Goal: Task Accomplishment & Management: Manage account settings

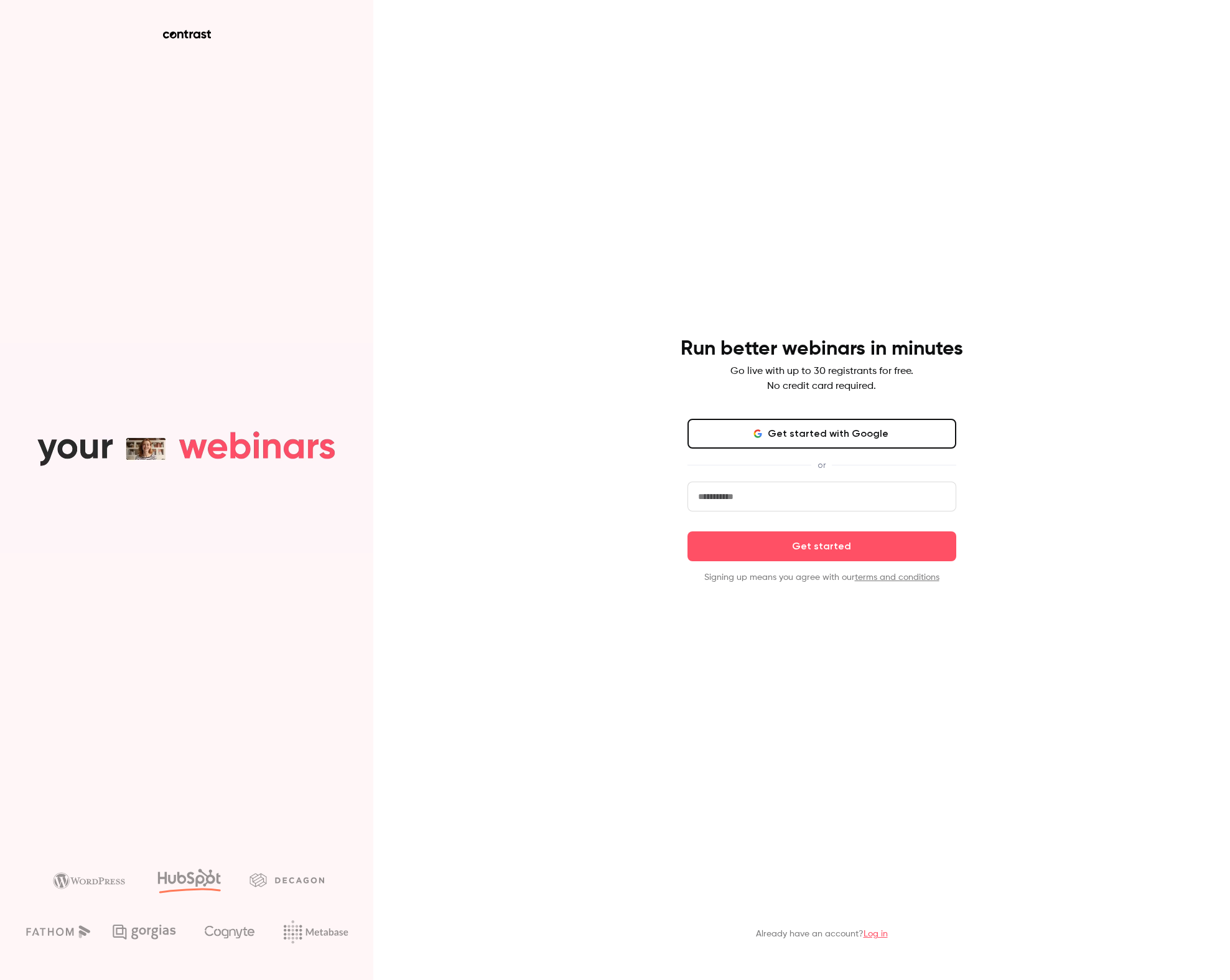
click at [760, 492] on input "email" at bounding box center [821, 497] width 269 height 30
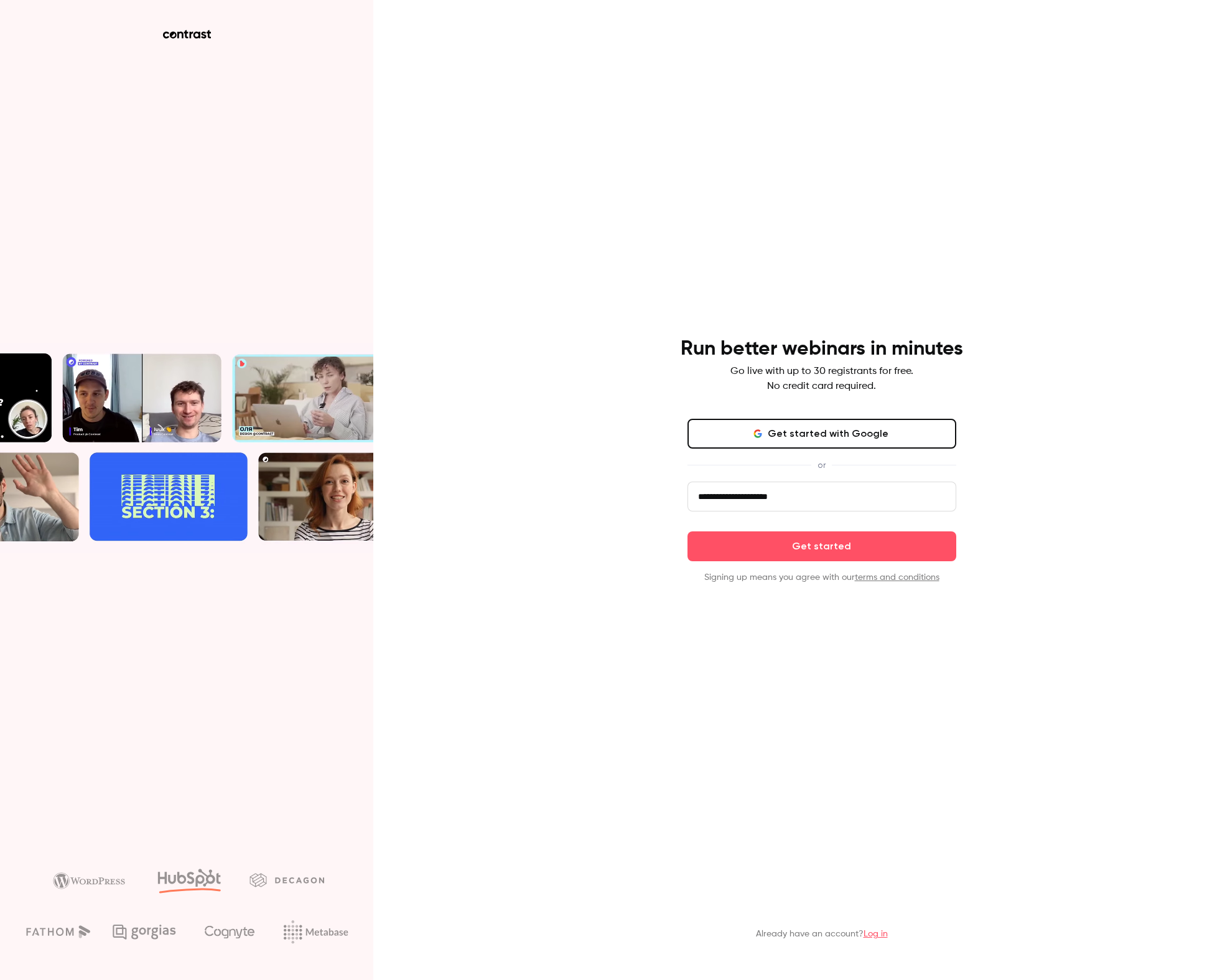
type input "**********"
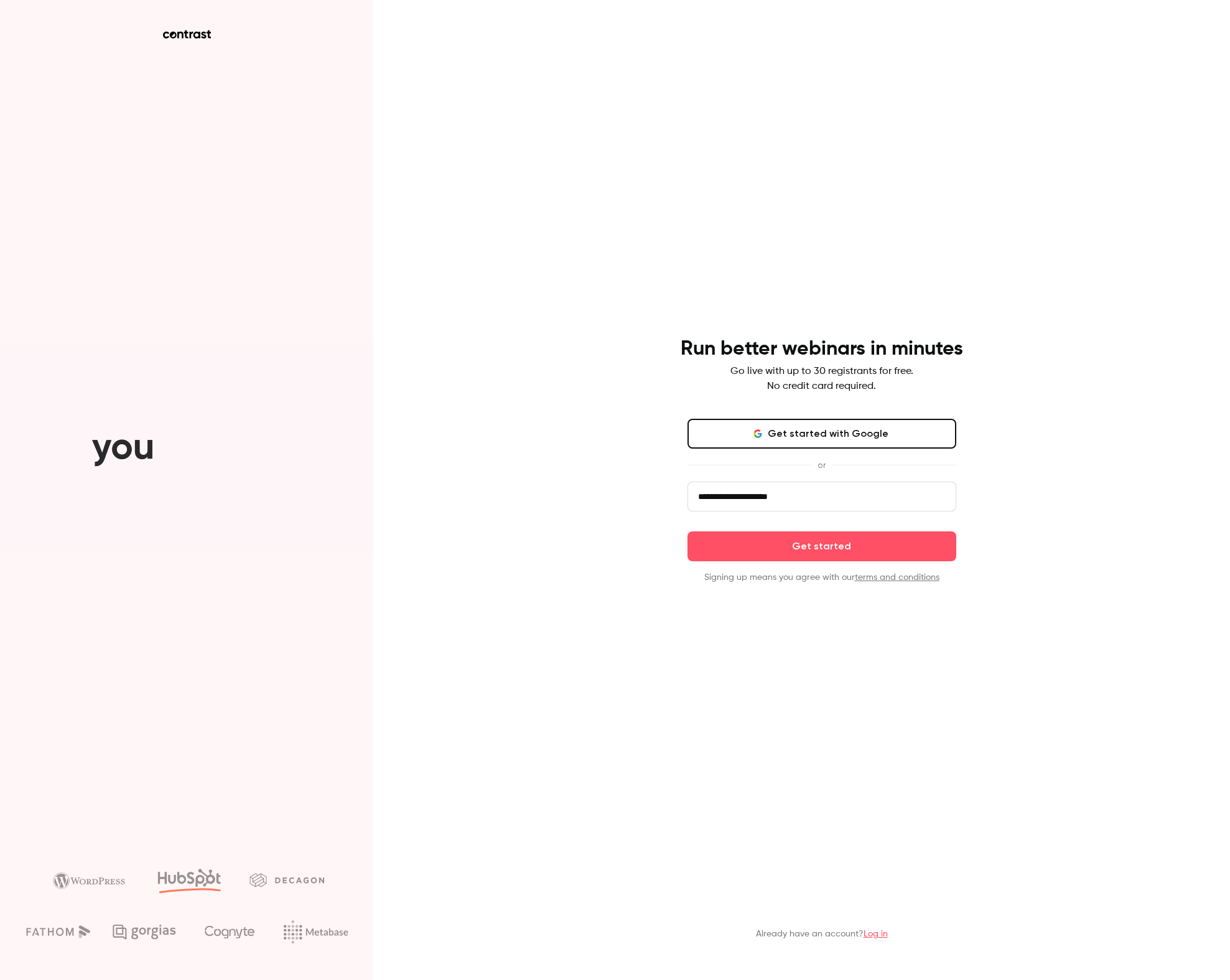
click at [1152, 466] on div "**********" at bounding box center [615, 490] width 1230 height 980
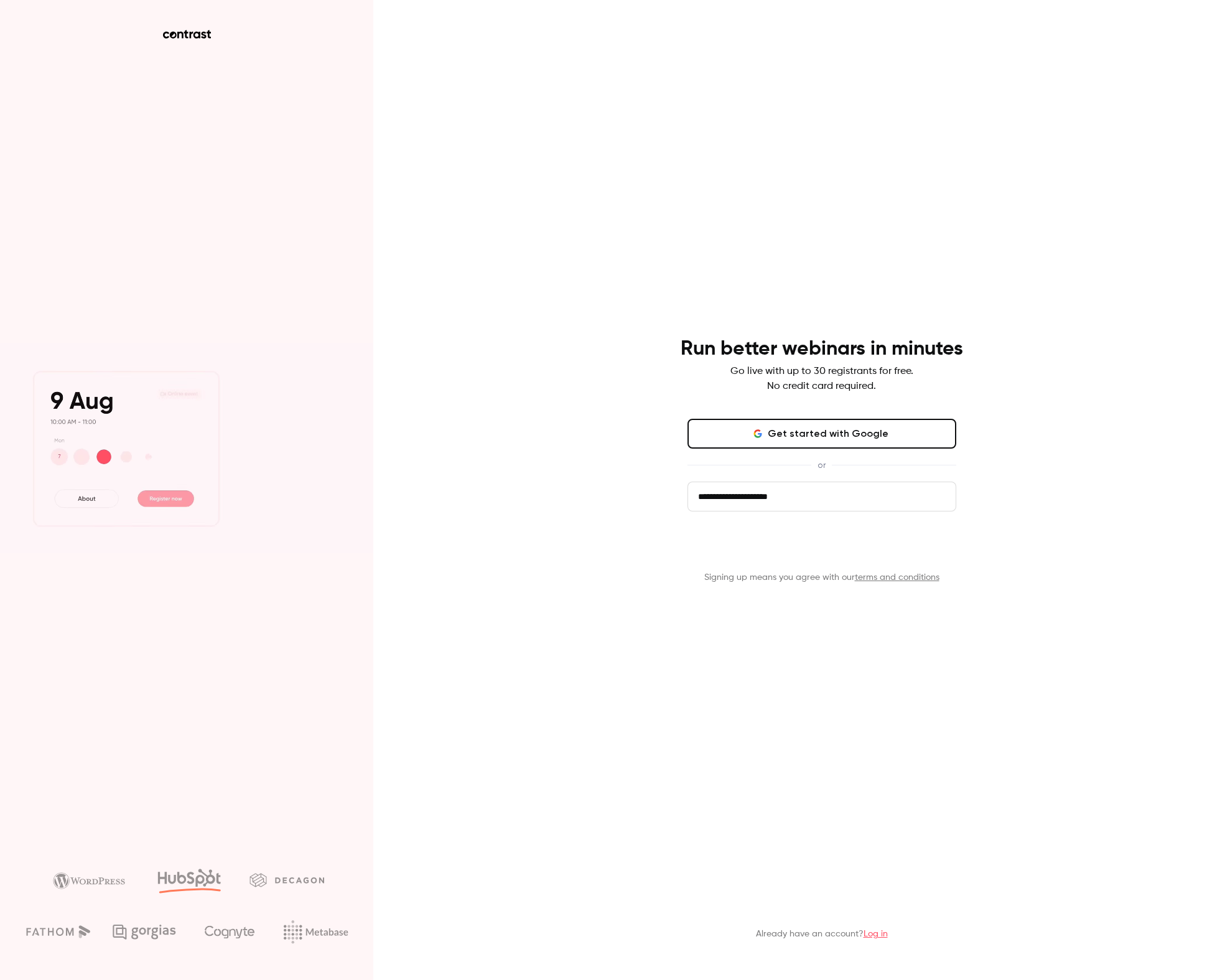
click at [844, 548] on button "Get started" at bounding box center [821, 546] width 269 height 30
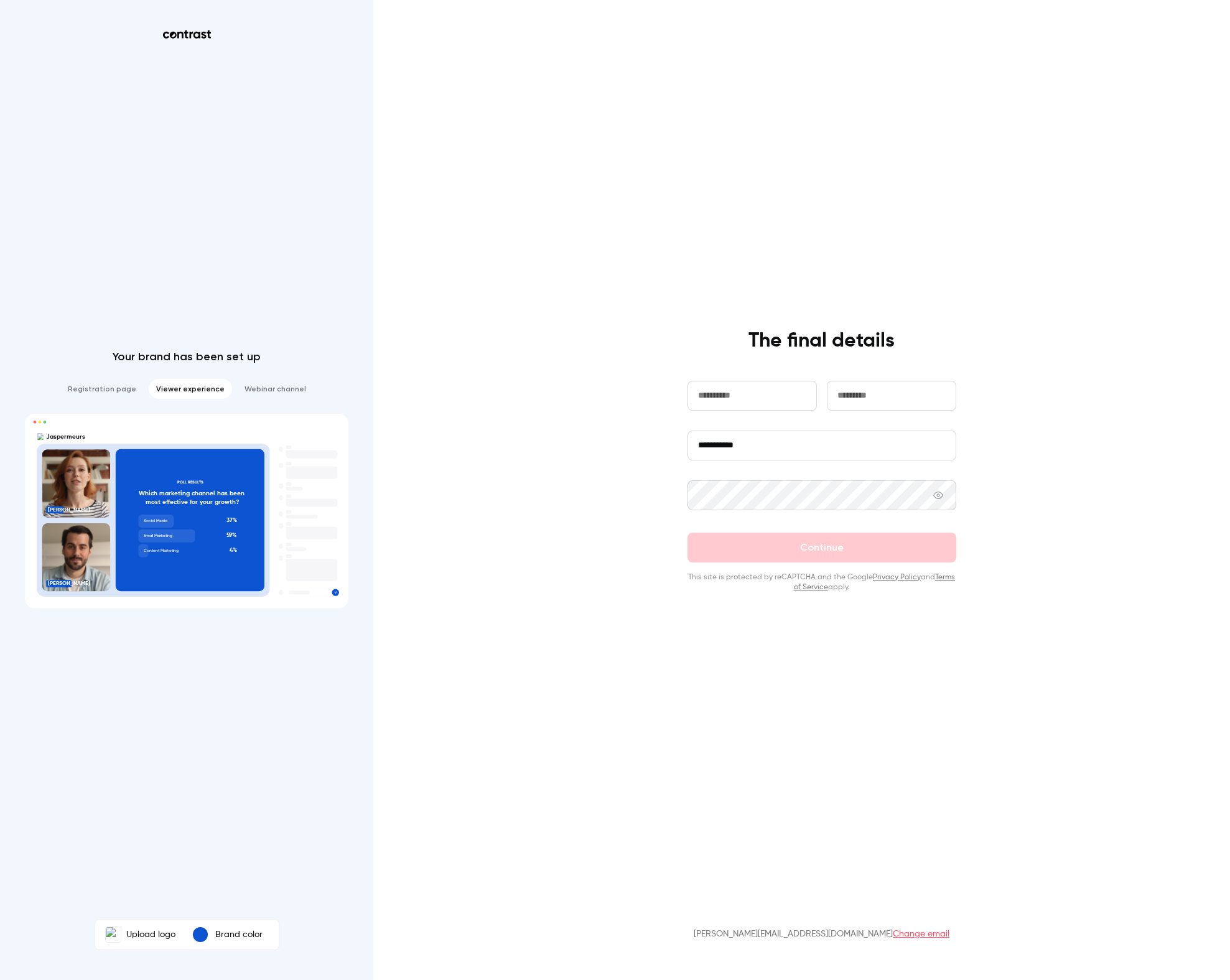
click at [132, 936] on label "Upload logo" at bounding box center [140, 934] width 85 height 25
click at [0, 0] on input "Upload logo" at bounding box center [0, 0] width 0 height 0
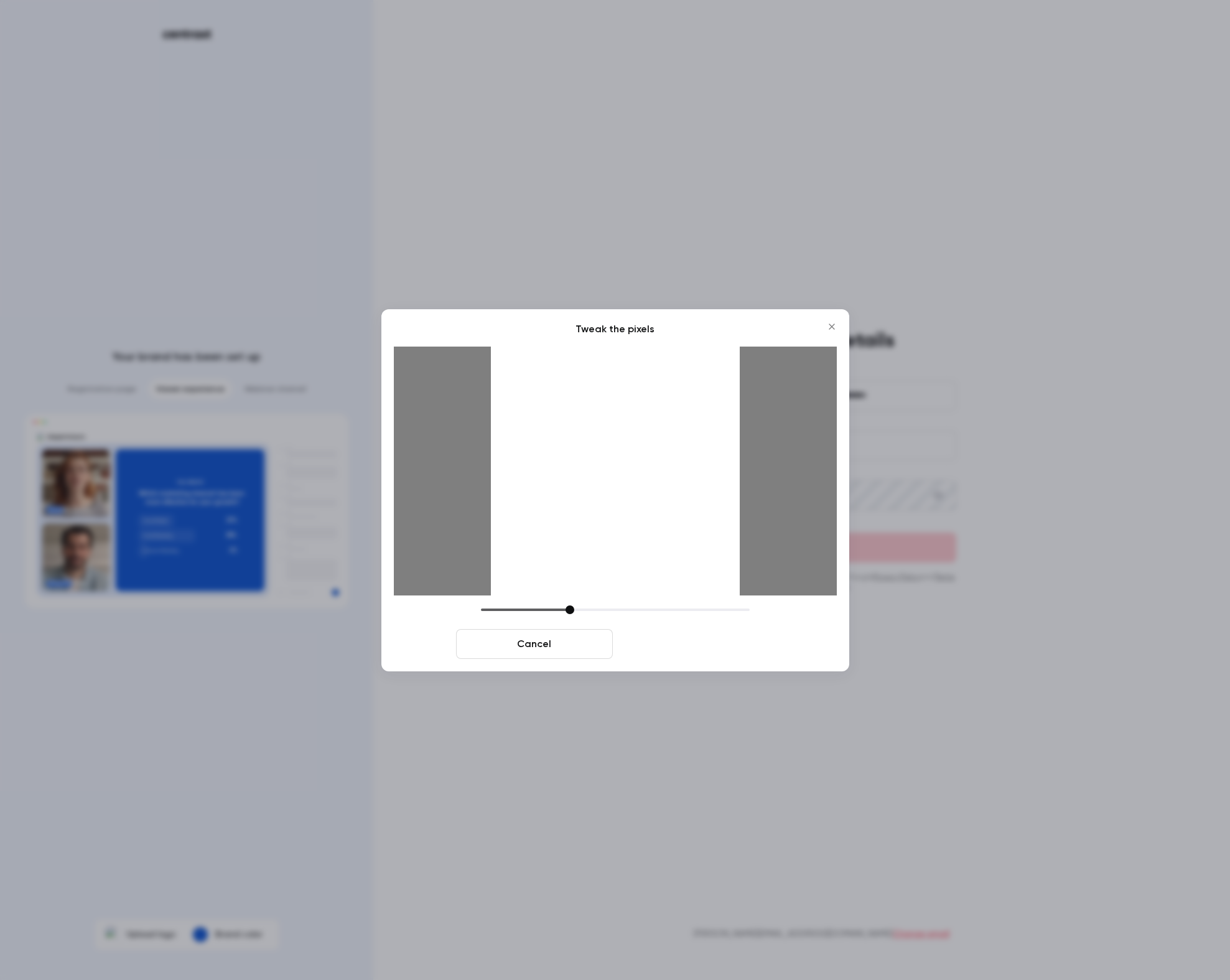
click at [679, 645] on button "Crop and save" at bounding box center [695, 644] width 157 height 30
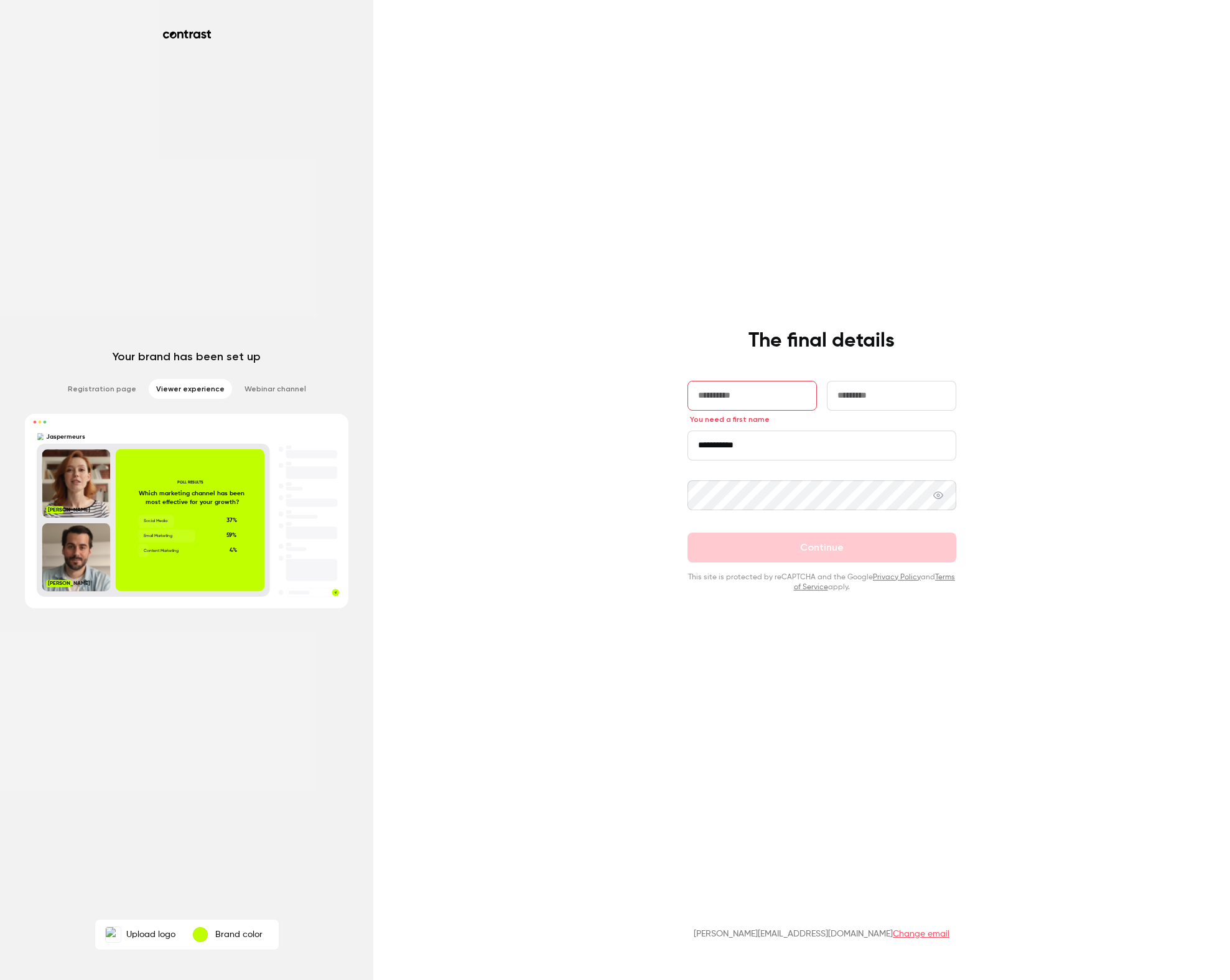
click at [204, 936] on div "button" at bounding box center [200, 934] width 15 height 15
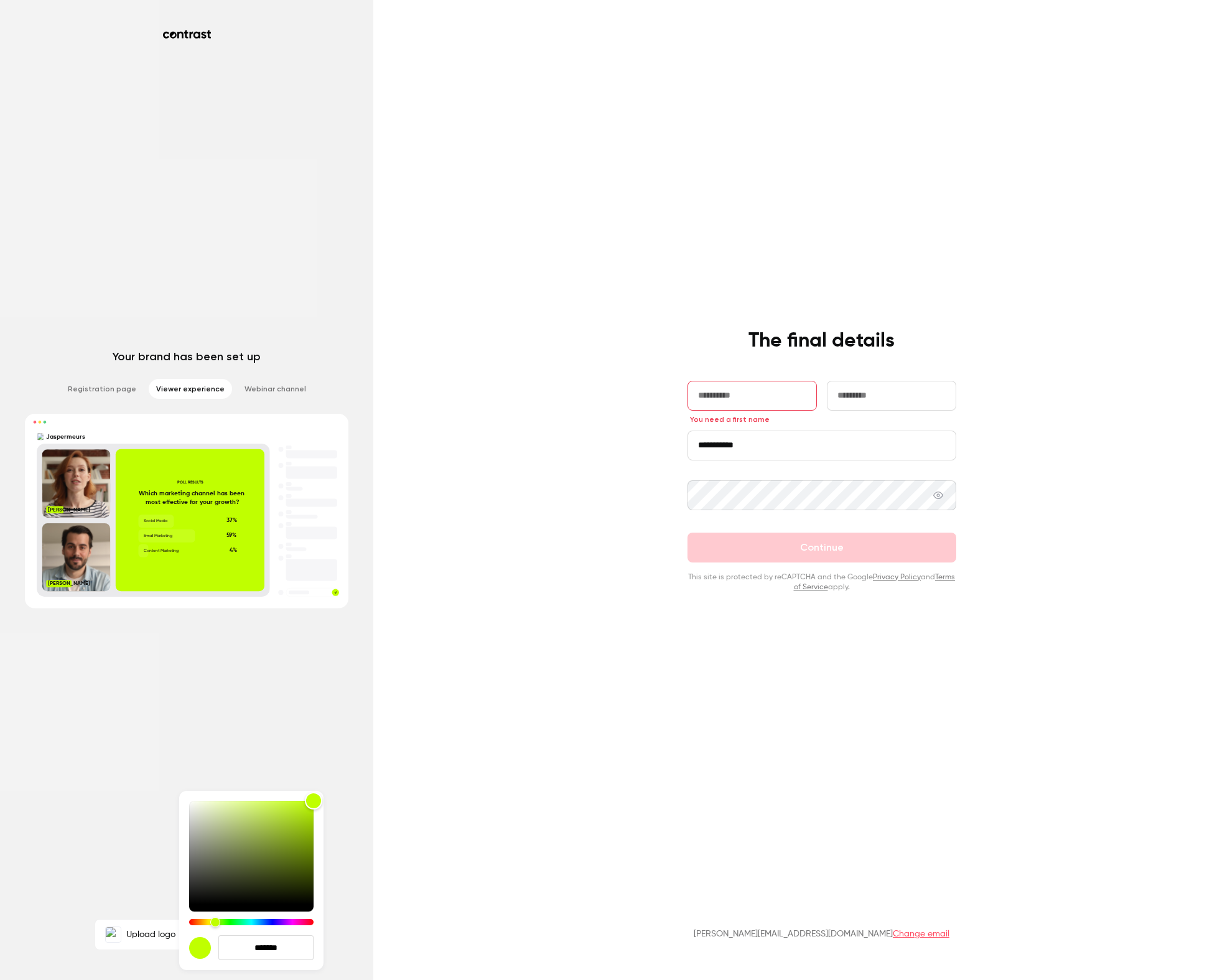
click at [450, 697] on div at bounding box center [615, 490] width 1230 height 980
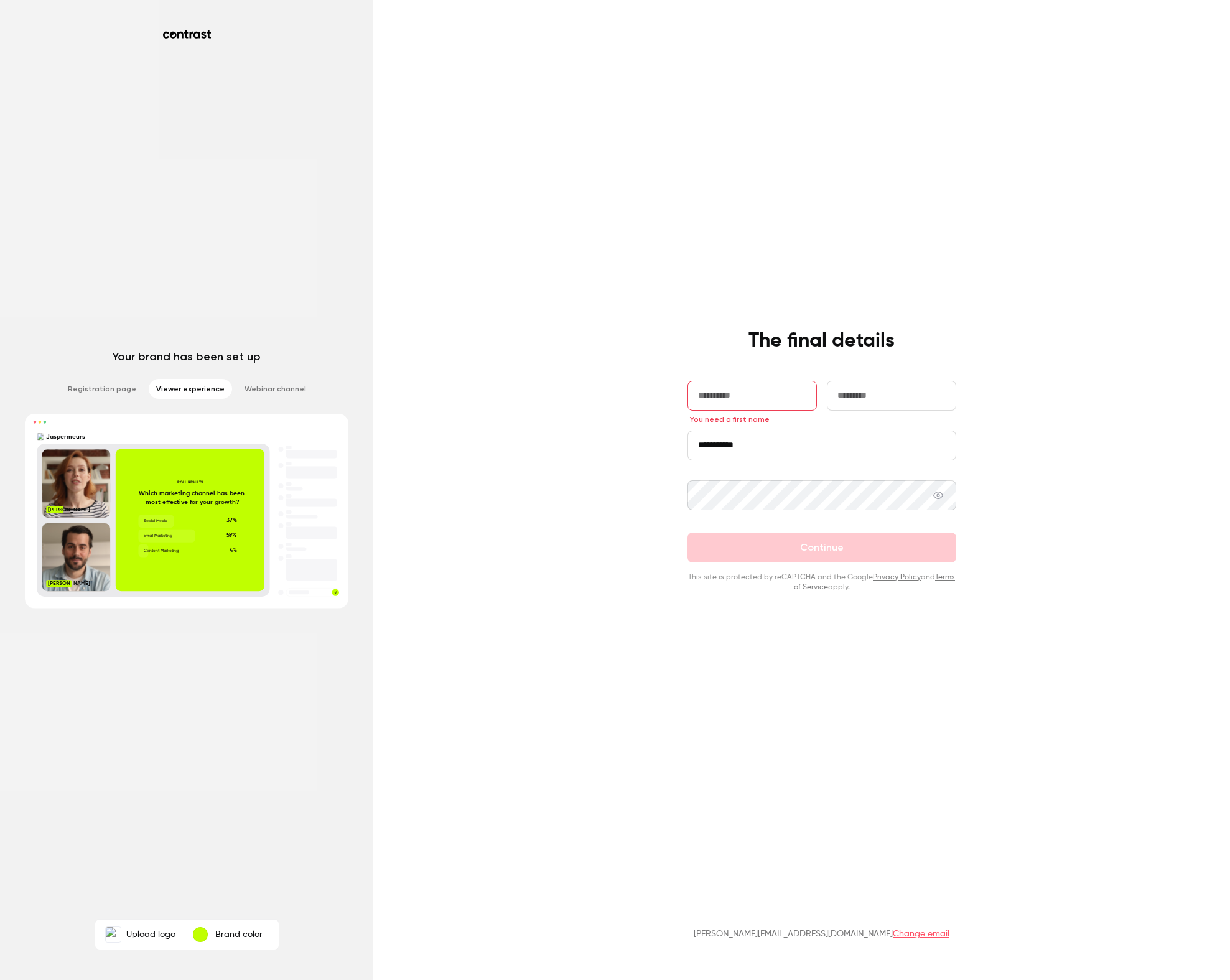
click at [225, 933] on p "Brand color" at bounding box center [239, 934] width 47 height 12
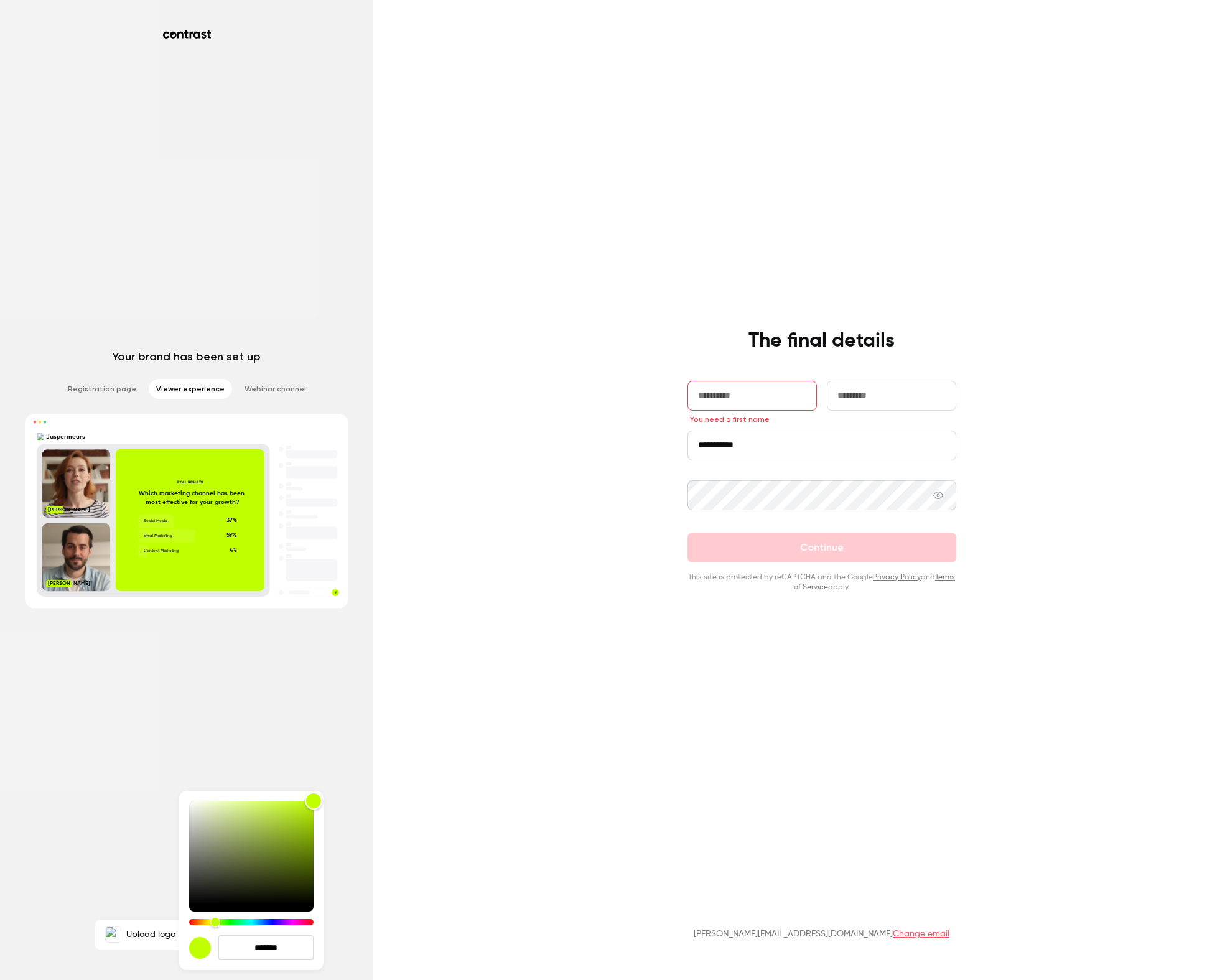
click at [268, 943] on input "*******" at bounding box center [266, 947] width 95 height 25
paste input "hex-color-input"
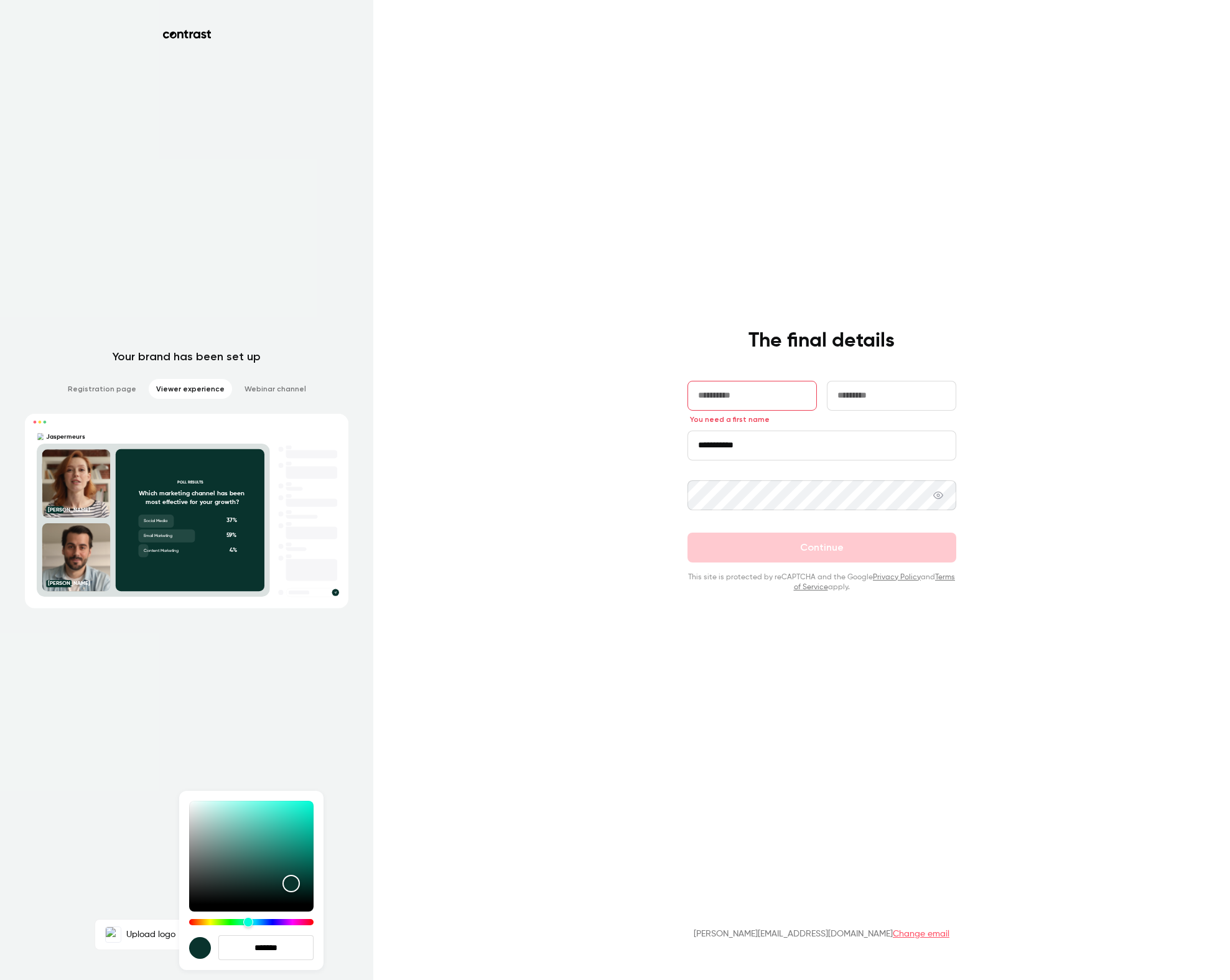
type input "*******"
click at [127, 818] on div at bounding box center [615, 490] width 1230 height 980
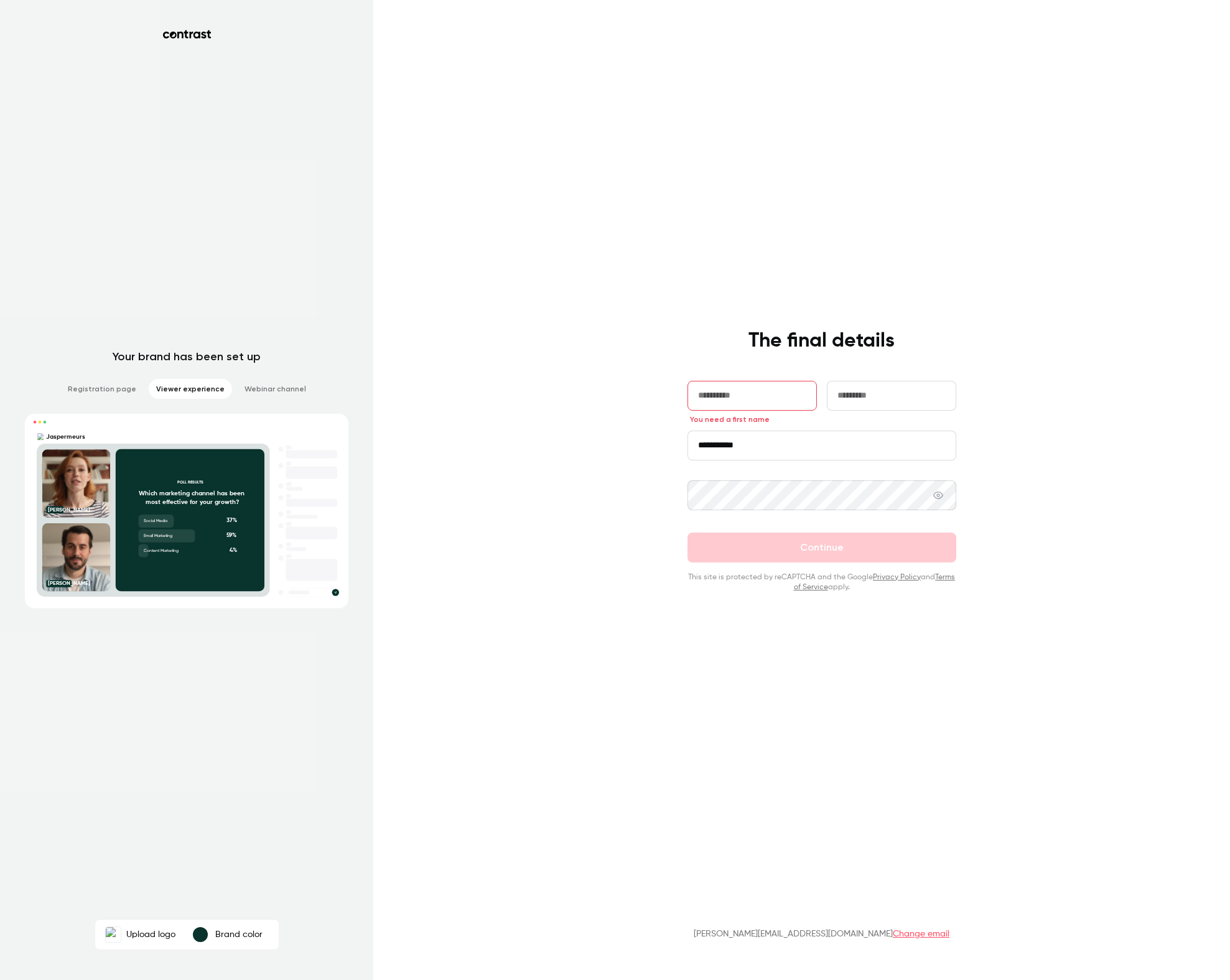
click at [133, 933] on label "Upload logo" at bounding box center [140, 934] width 85 height 25
click at [0, 0] on input "Upload logo" at bounding box center [0, 0] width 0 height 0
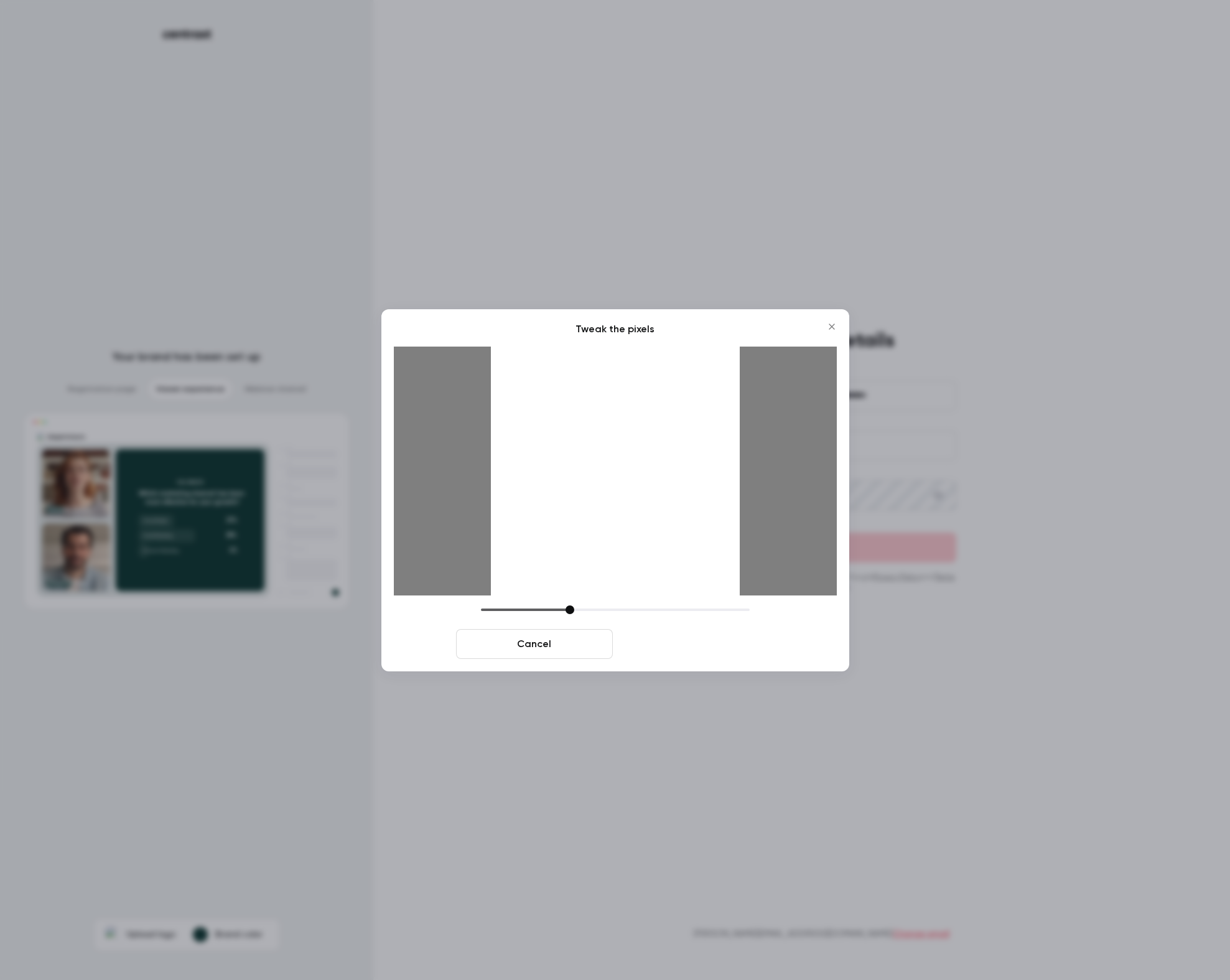
click at [713, 649] on button "Crop and save" at bounding box center [695, 644] width 157 height 30
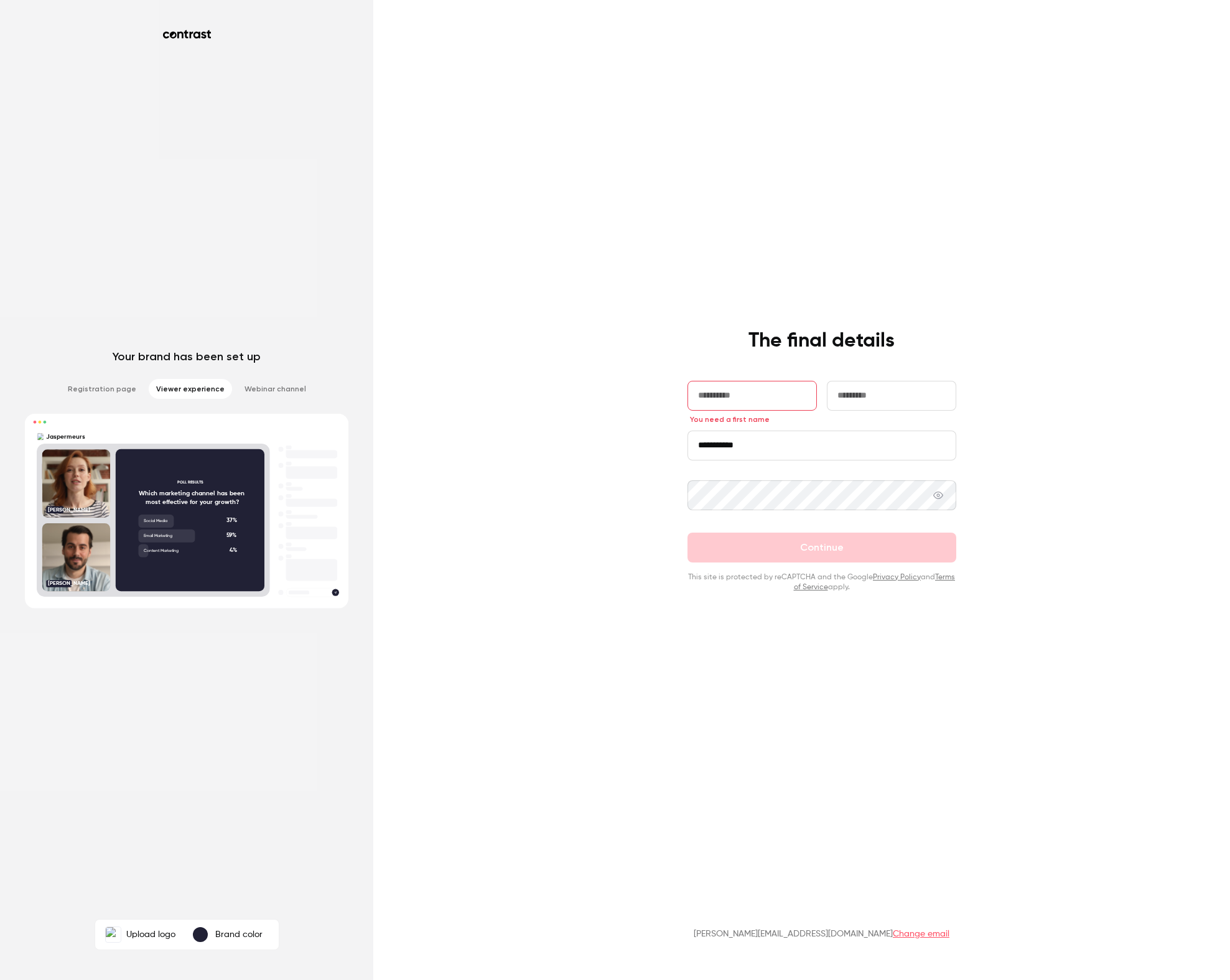
click at [721, 388] on input "text" at bounding box center [751, 396] width 129 height 30
type input "******"
type input "*****"
click at [414, 418] on div "**********" at bounding box center [615, 490] width 1230 height 980
click at [761, 449] on input "**********" at bounding box center [821, 445] width 269 height 30
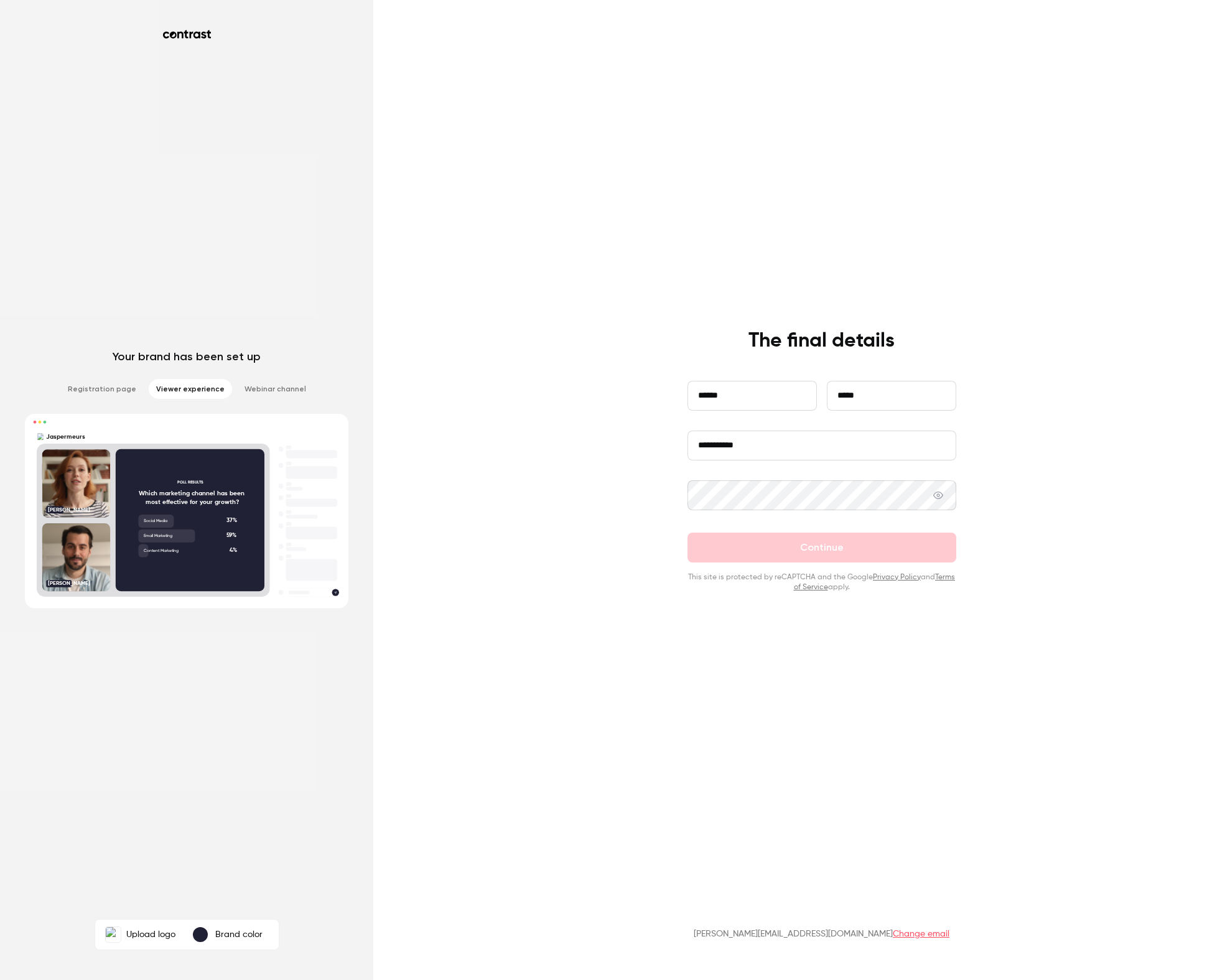
click at [761, 449] on input "**********" at bounding box center [821, 445] width 269 height 30
type input "******"
click at [593, 530] on div "**********" at bounding box center [615, 490] width 1230 height 980
click at [528, 476] on div "**********" at bounding box center [615, 490] width 1230 height 980
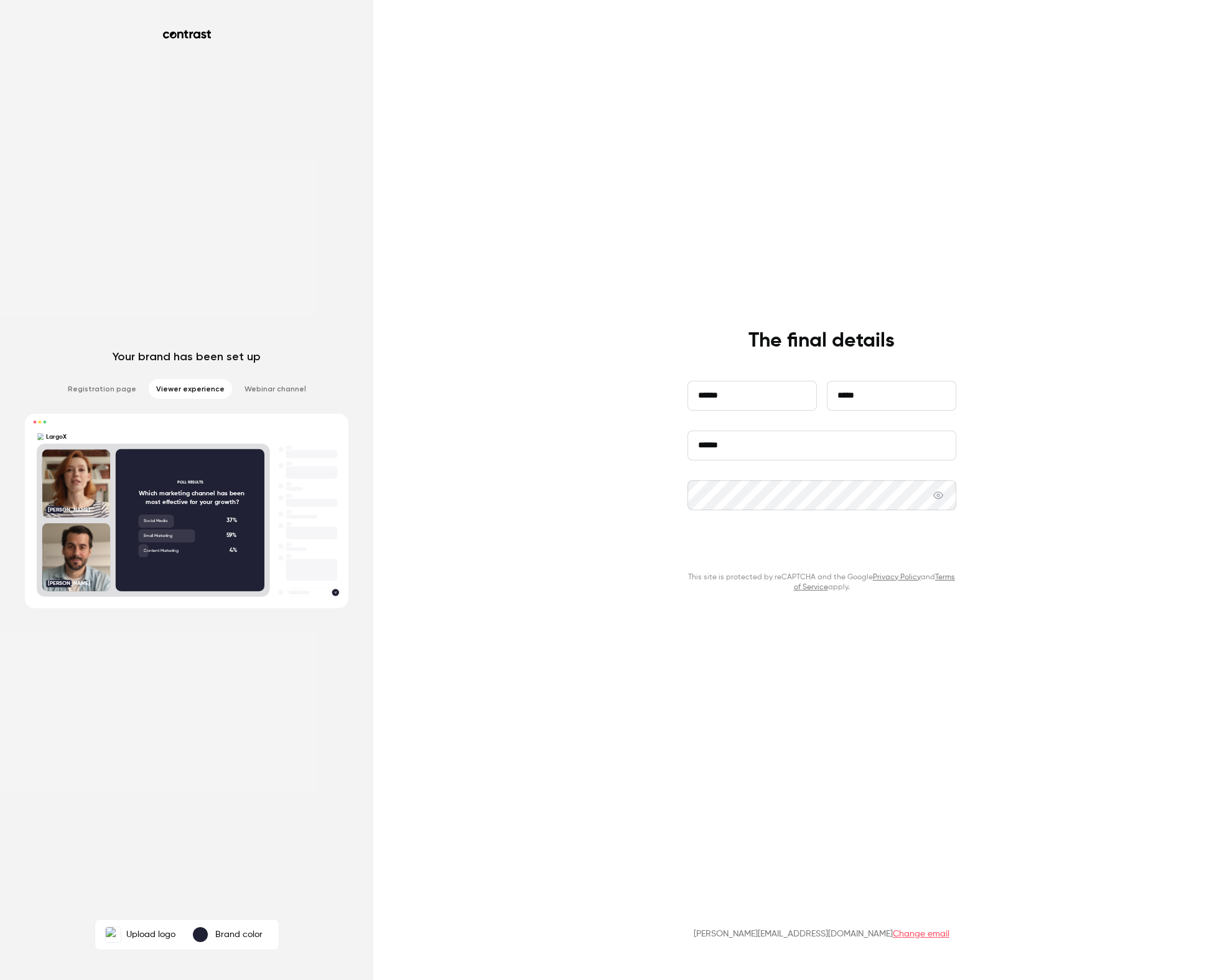
click at [816, 549] on button "Continue" at bounding box center [821, 547] width 269 height 30
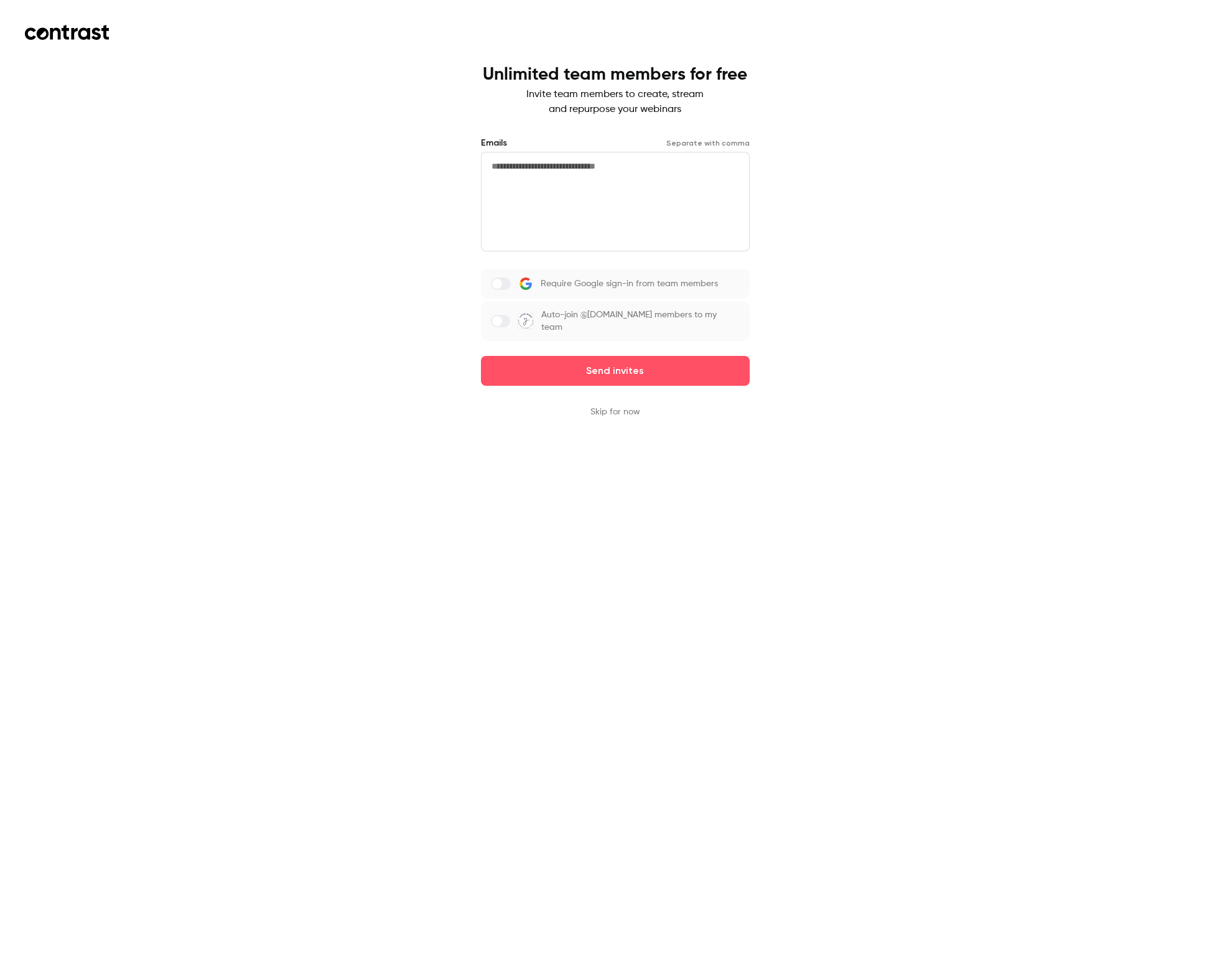
click at [630, 413] on button "Skip for now" at bounding box center [615, 411] width 50 height 12
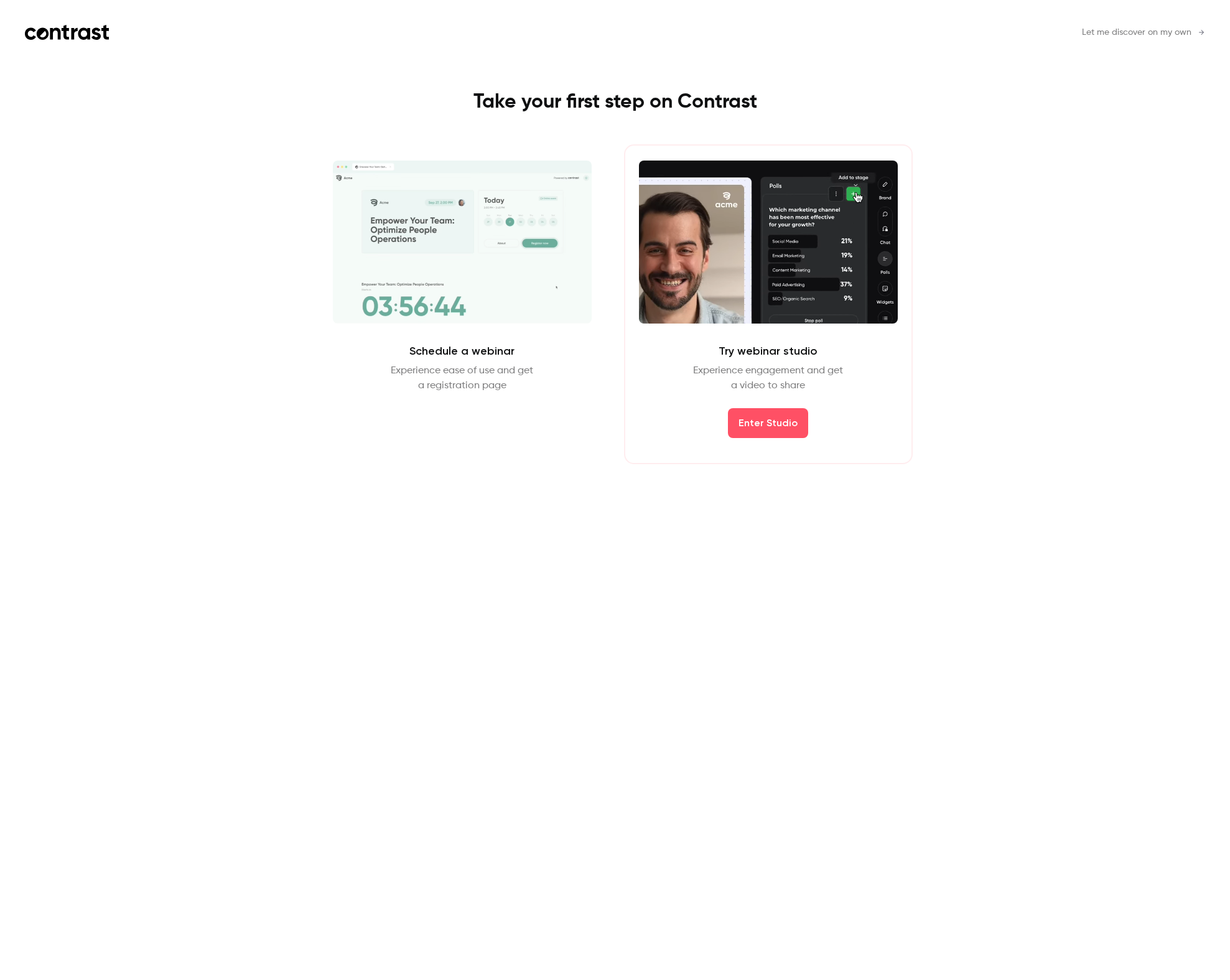
click at [1174, 32] on span "Let me discover on my own" at bounding box center [1136, 33] width 110 height 13
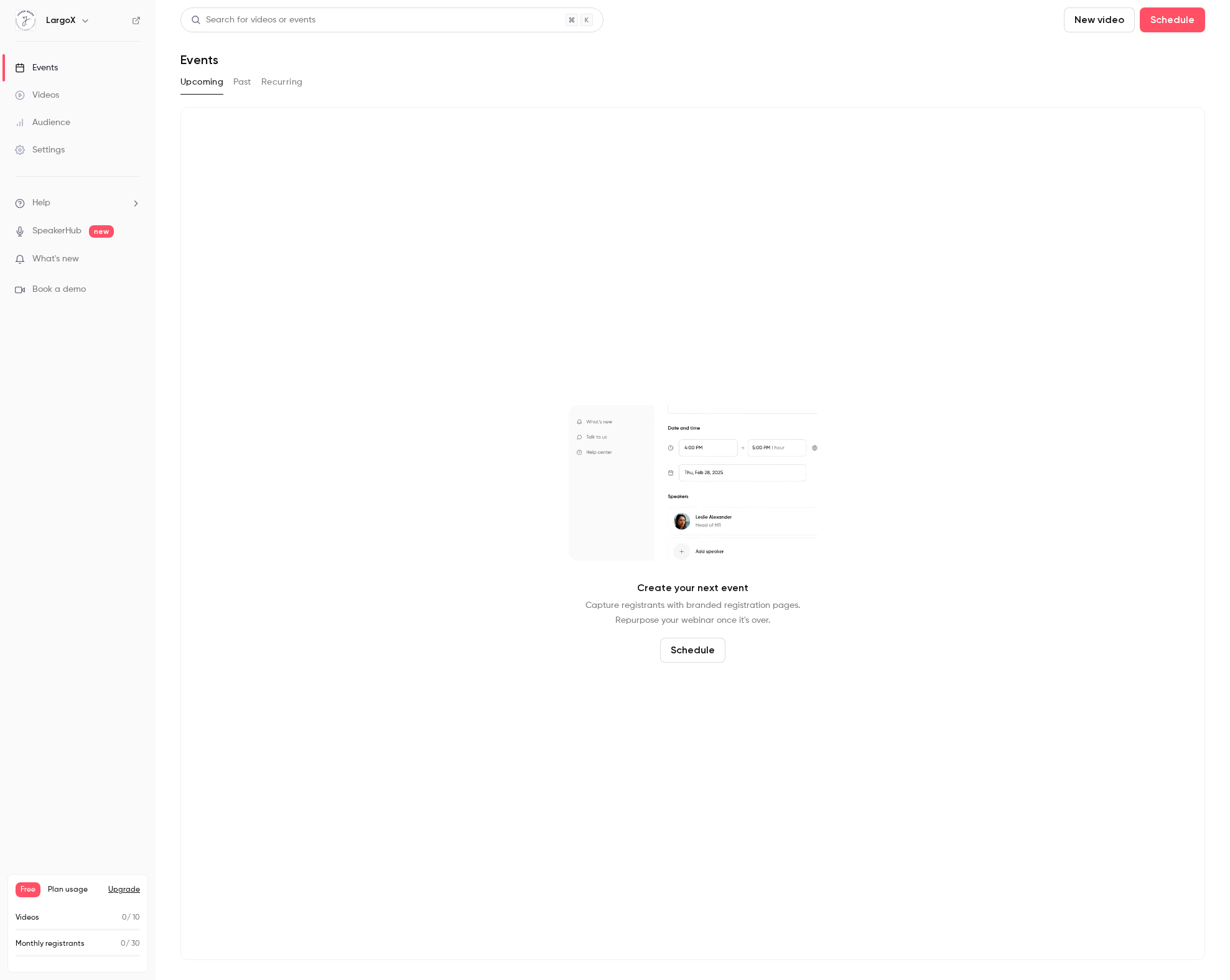
click at [58, 137] on link "Settings" at bounding box center [77, 150] width 155 height 28
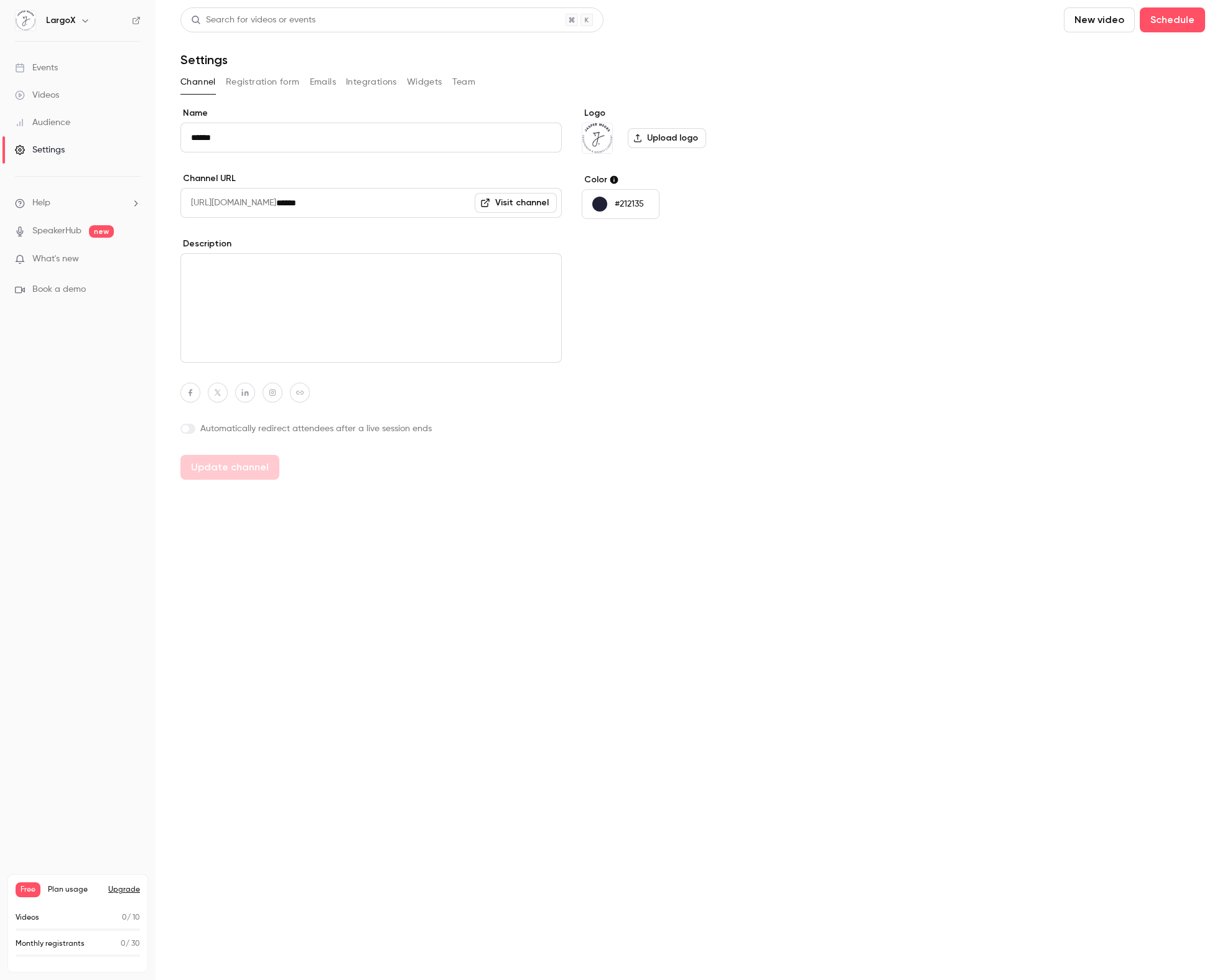
click at [357, 213] on input "******" at bounding box center [418, 202] width 285 height 30
drag, startPoint x: 362, startPoint y: 205, endPoint x: 239, endPoint y: 192, distance: 123.7
click at [239, 192] on div "https://watch.getcontrast.io/ ******" at bounding box center [370, 202] width 381 height 30
type input "******"
click at [491, 554] on main "Search for videos or events New video Schedule Settings Channel Registration fo…" at bounding box center [692, 490] width 1074 height 980
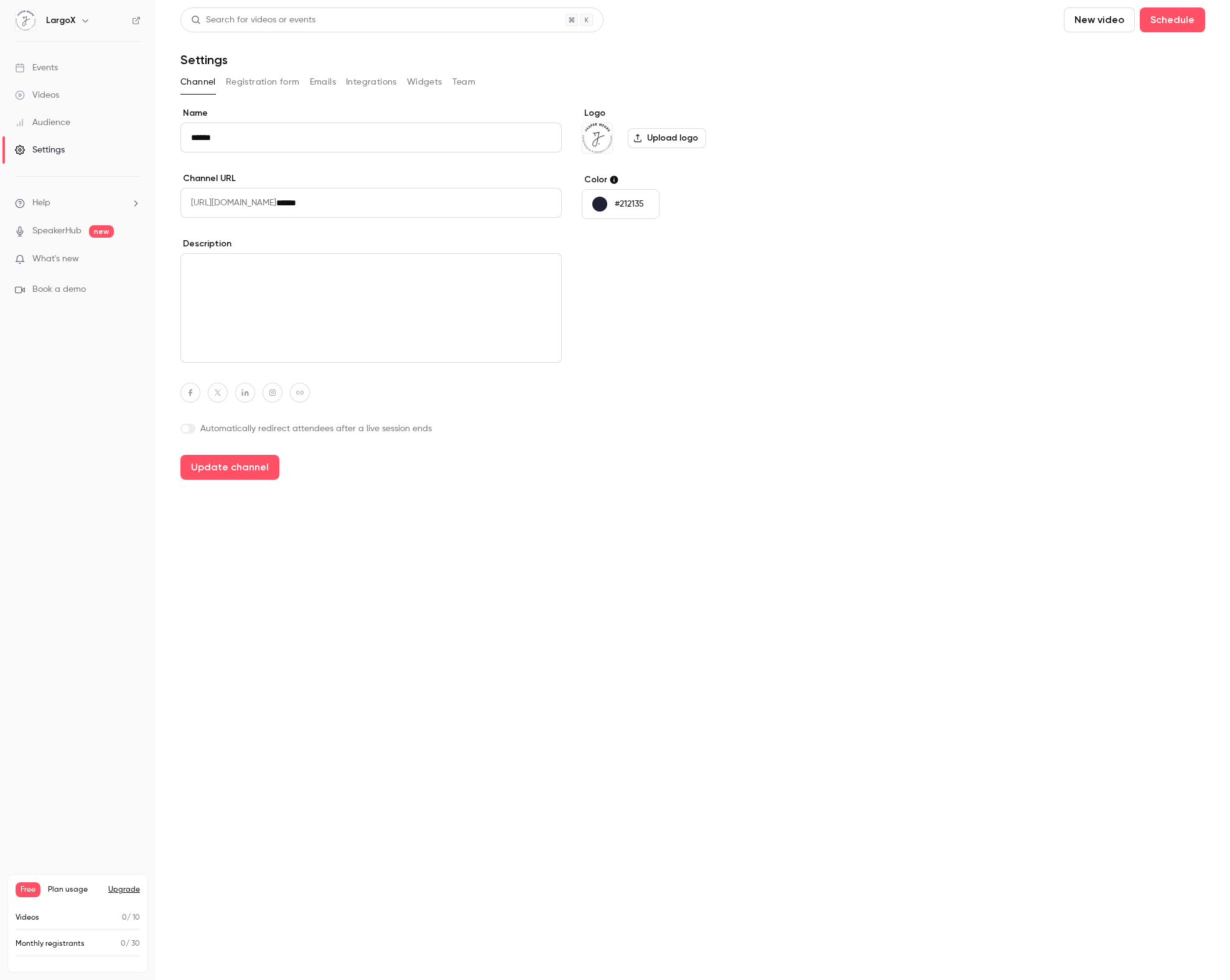
click at [254, 137] on input "******" at bounding box center [370, 137] width 381 height 30
click at [629, 583] on main "Search for videos or events New video Schedule Settings Channel Registration fo…" at bounding box center [692, 490] width 1074 height 980
click at [224, 474] on button "Update channel" at bounding box center [230, 467] width 99 height 25
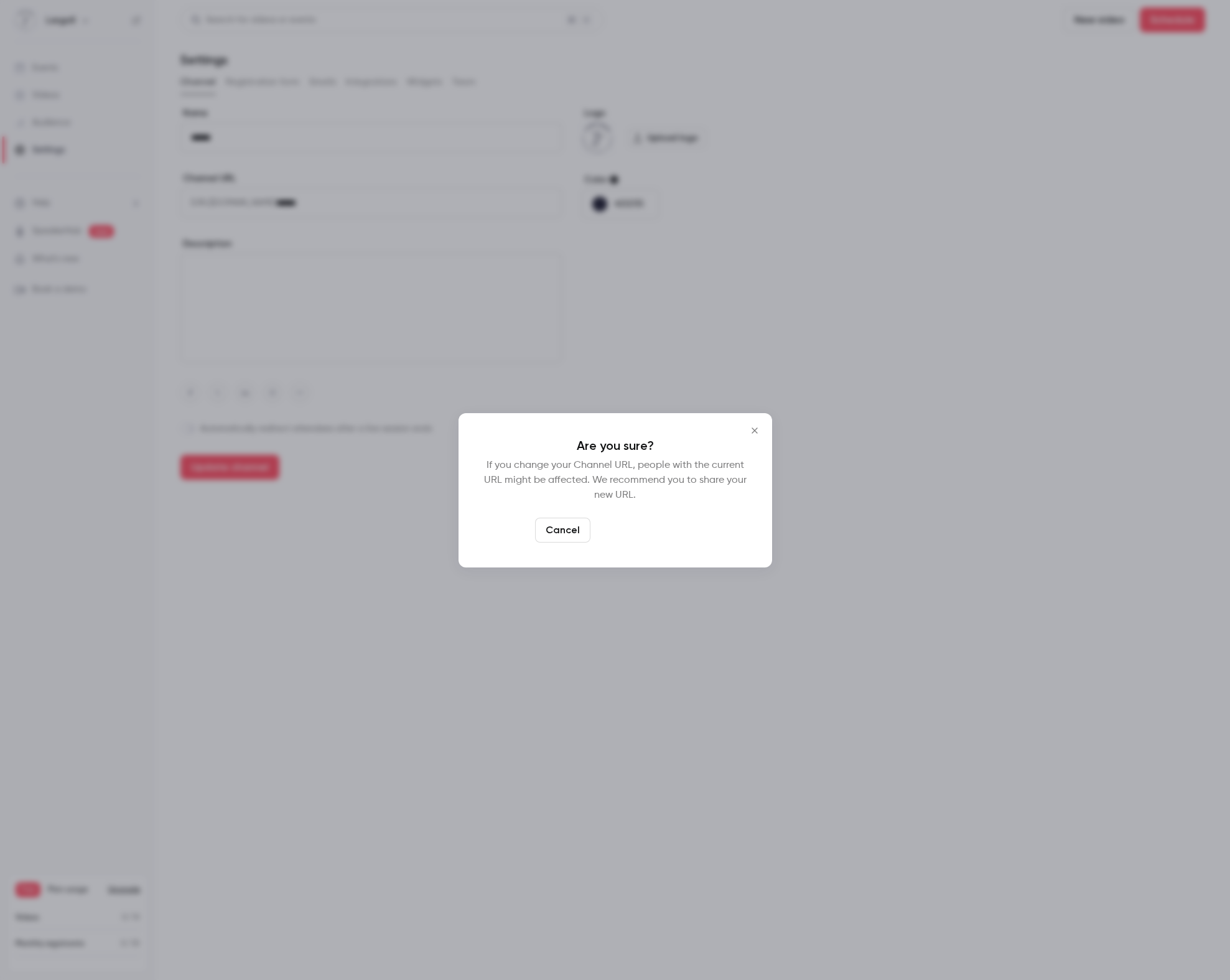
click at [646, 533] on button "Yes, change URL" at bounding box center [645, 530] width 100 height 25
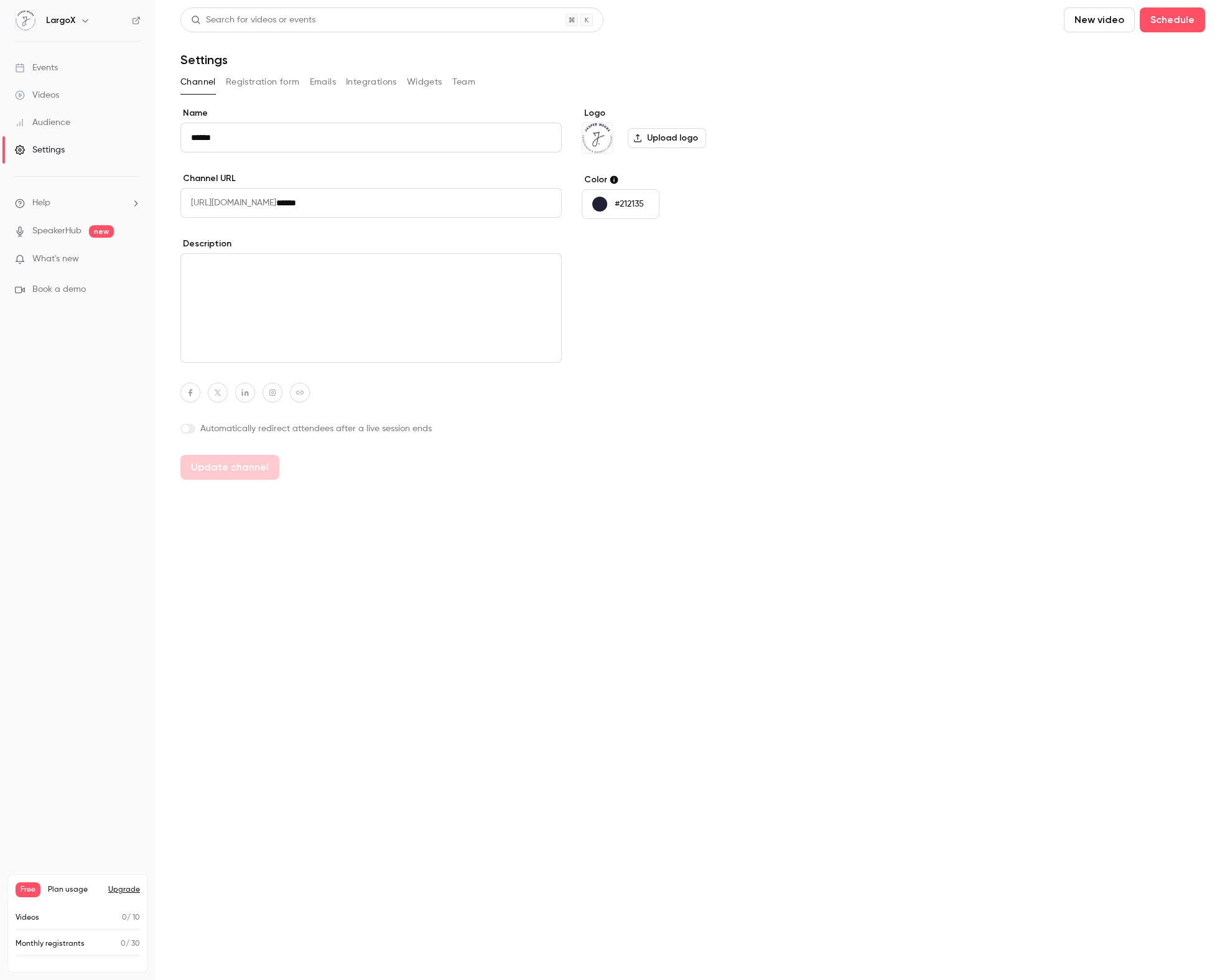
type input "******"
click at [271, 81] on button "Registration form" at bounding box center [262, 82] width 74 height 20
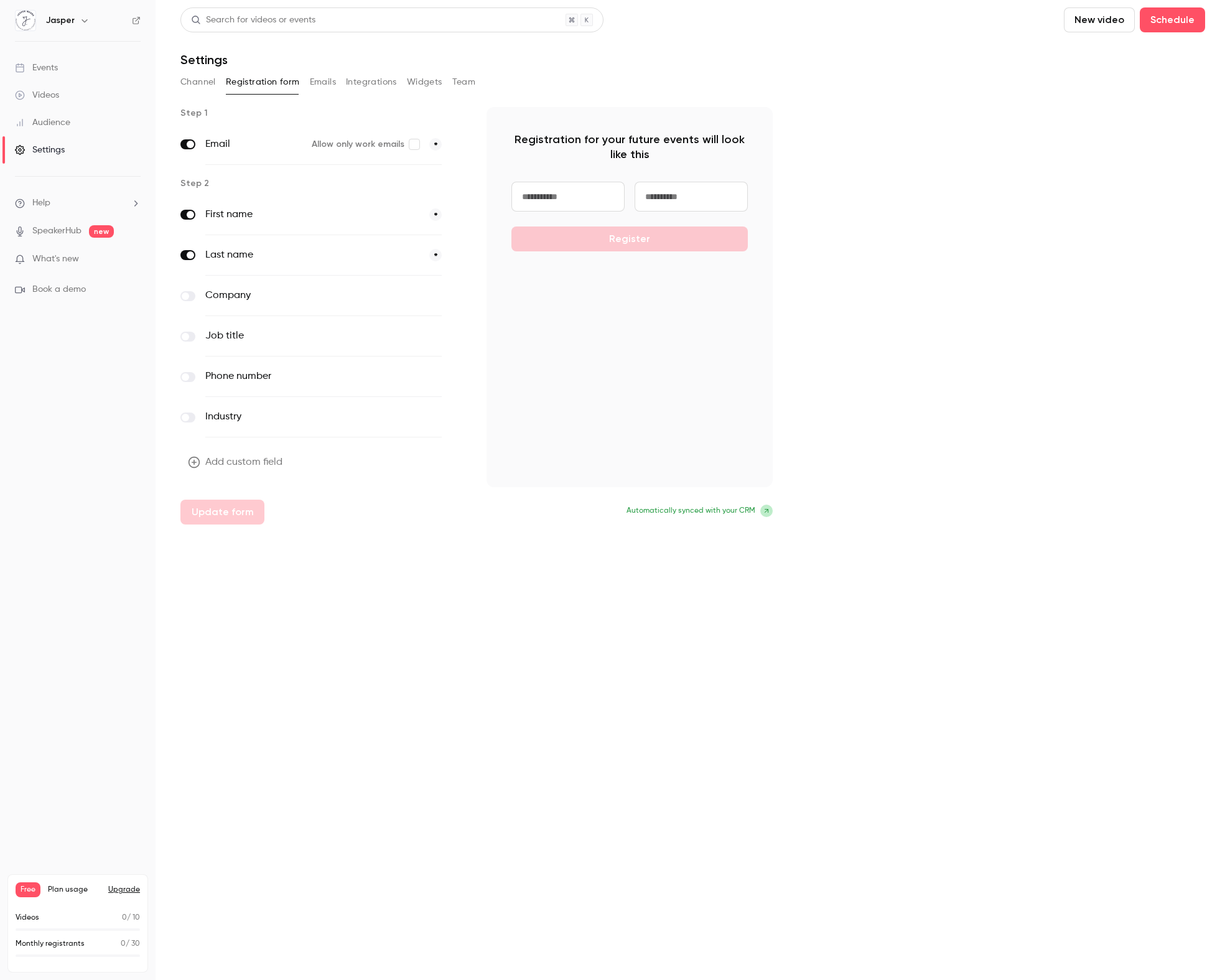
click at [201, 78] on button "Channel" at bounding box center [198, 82] width 36 height 20
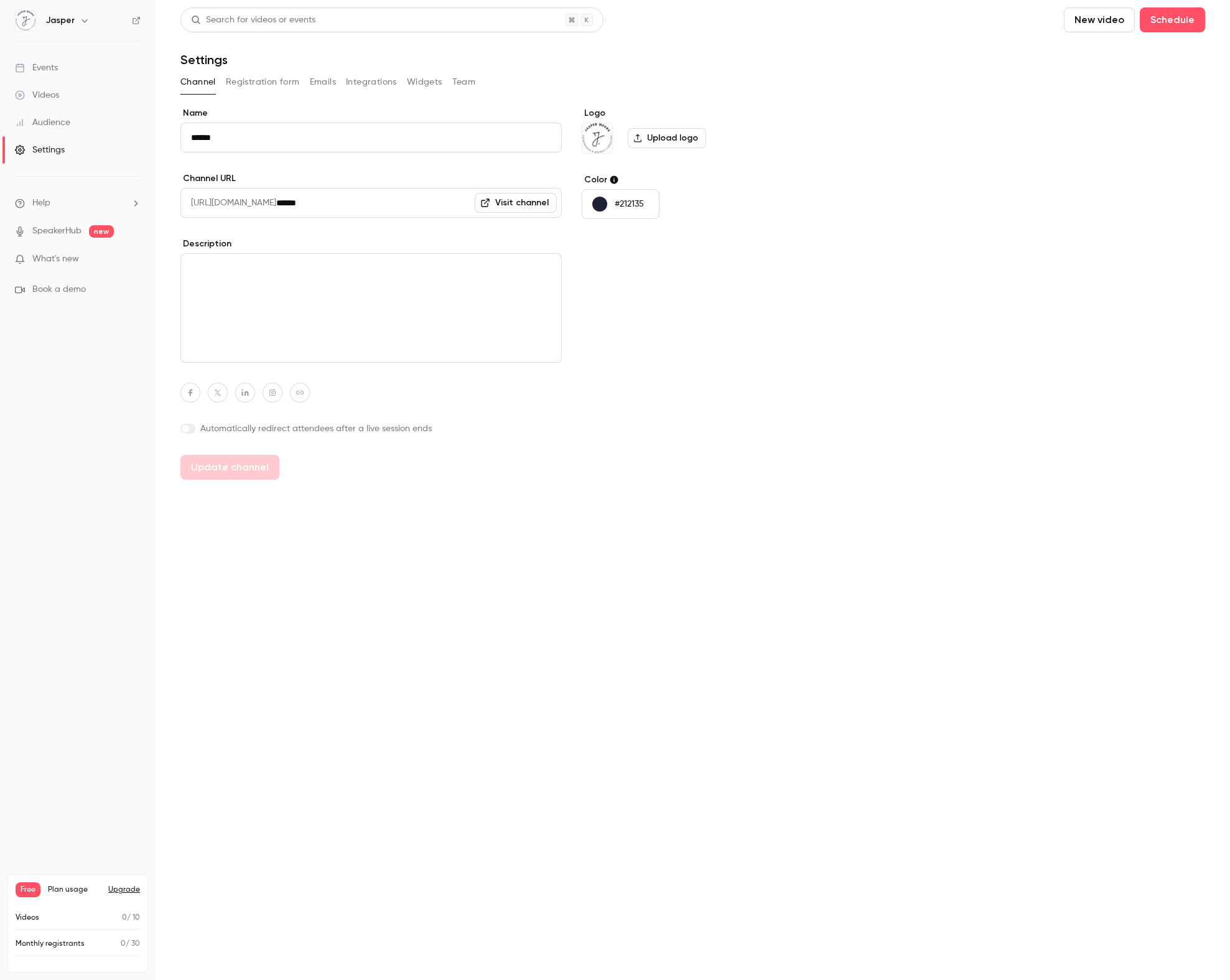
click at [286, 83] on button "Registration form" at bounding box center [262, 82] width 74 height 20
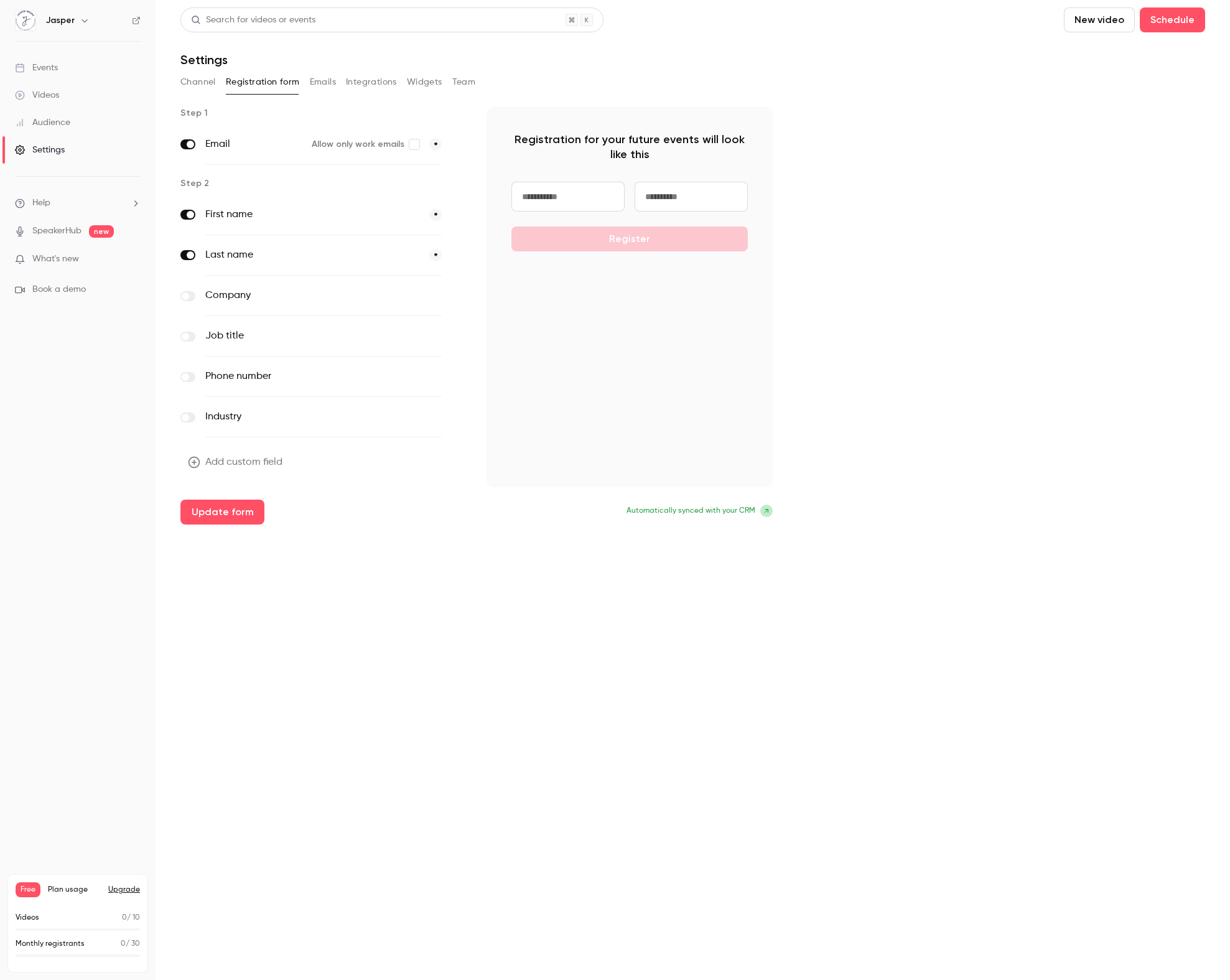
click at [326, 78] on button "Emails" at bounding box center [323, 82] width 26 height 20
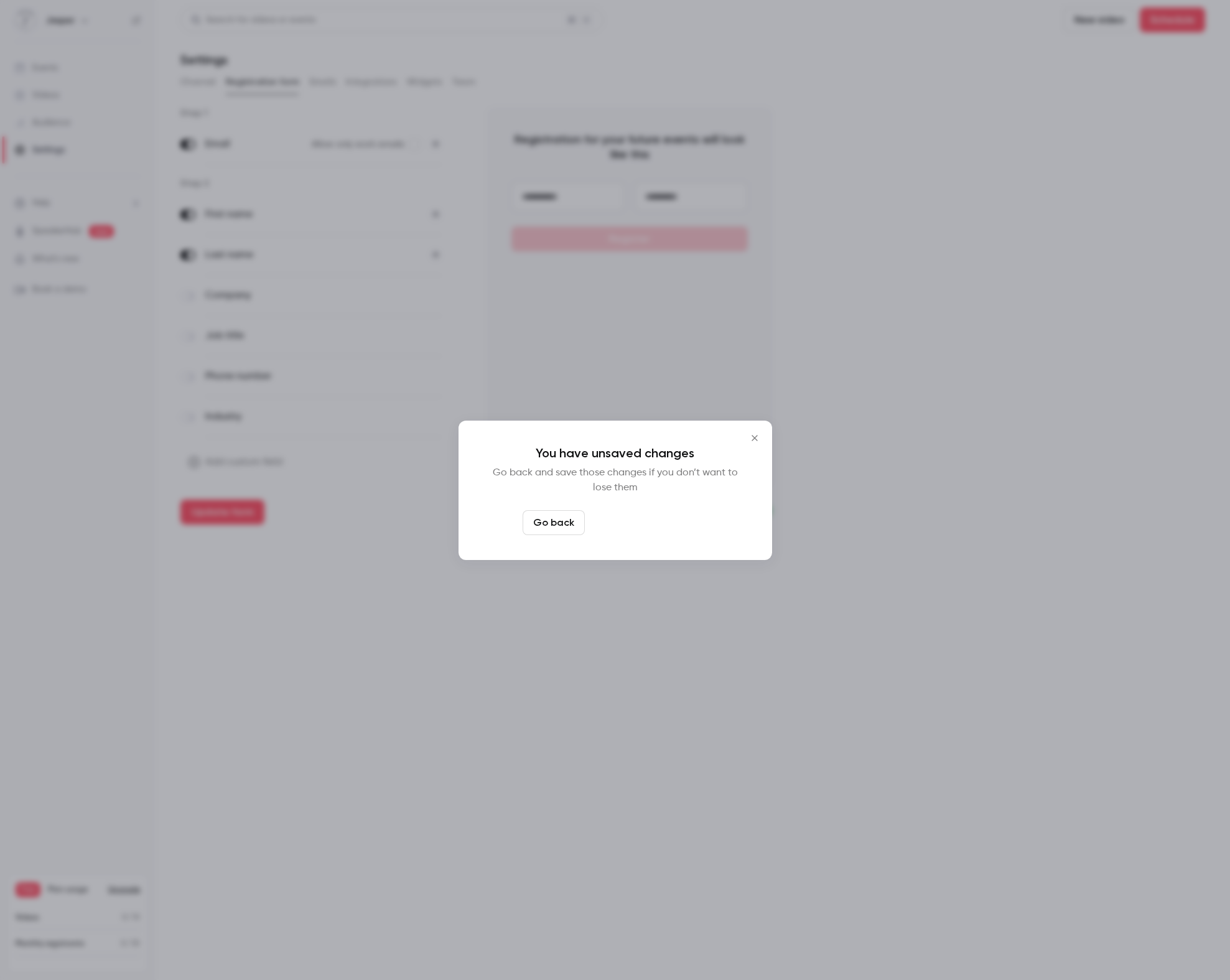
click at [651, 521] on button "Leave page anyway" at bounding box center [648, 523] width 118 height 25
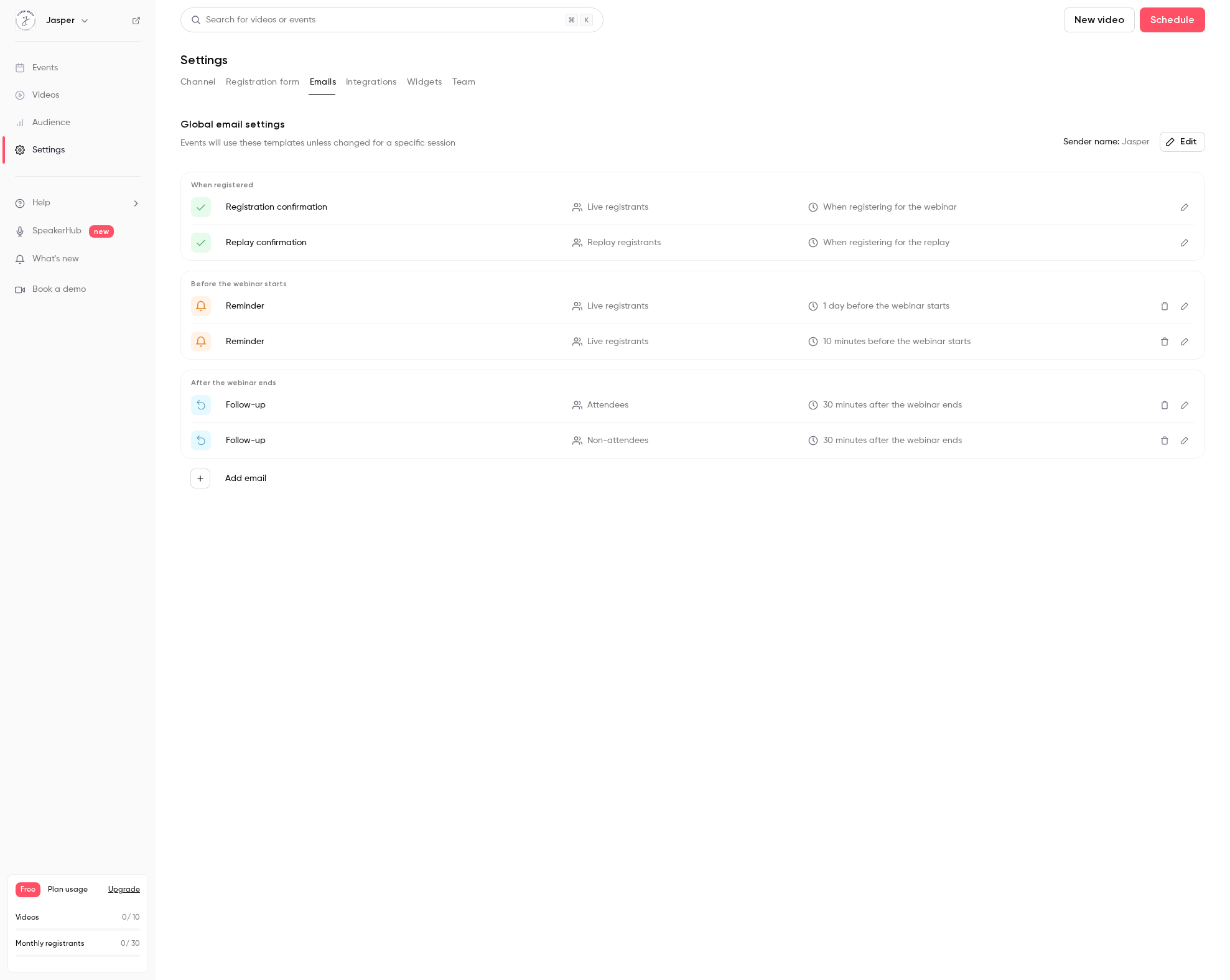
click at [1185, 203] on icon "Edit" at bounding box center [1185, 207] width 10 height 9
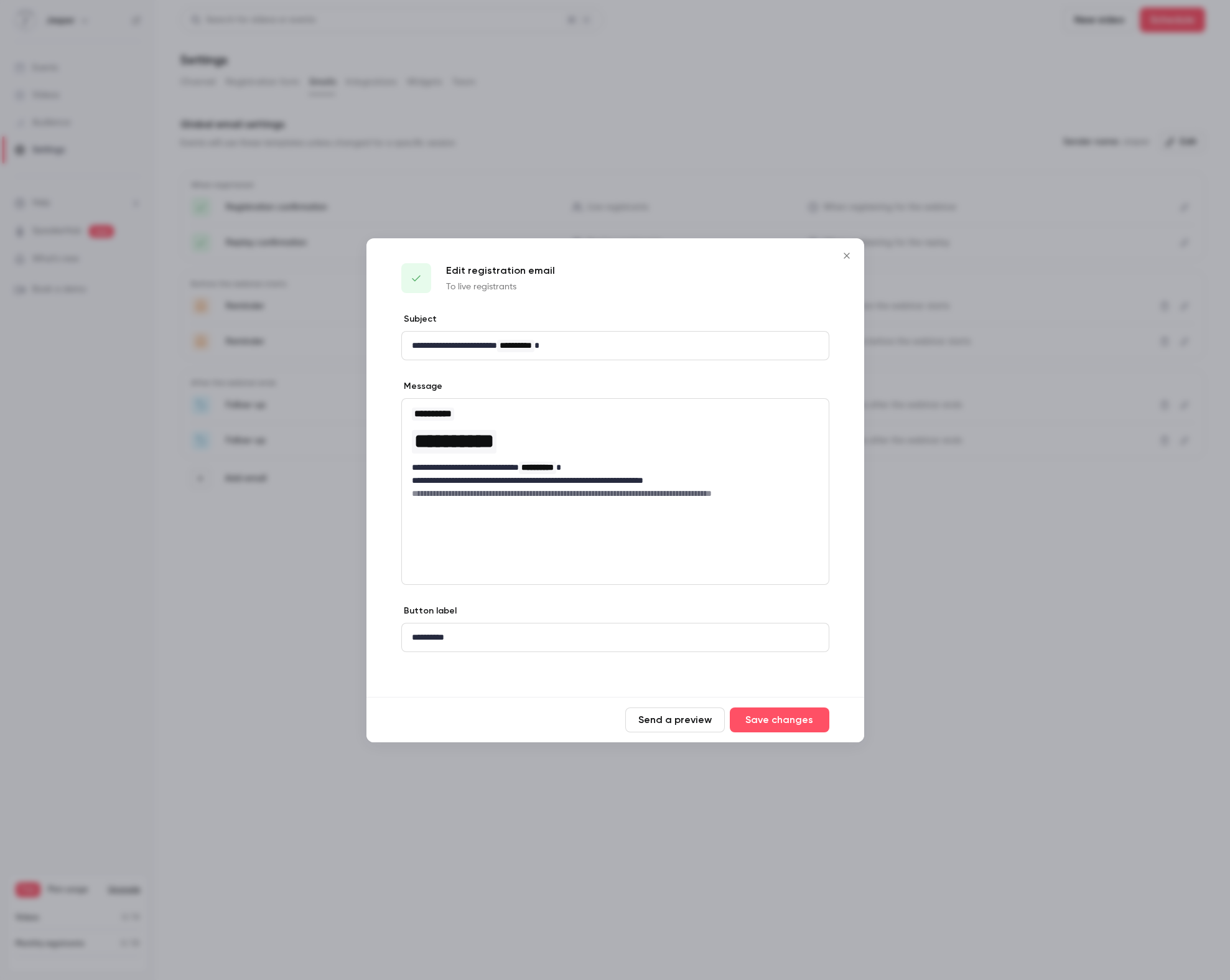
click at [844, 255] on icon "Close" at bounding box center [847, 256] width 15 height 10
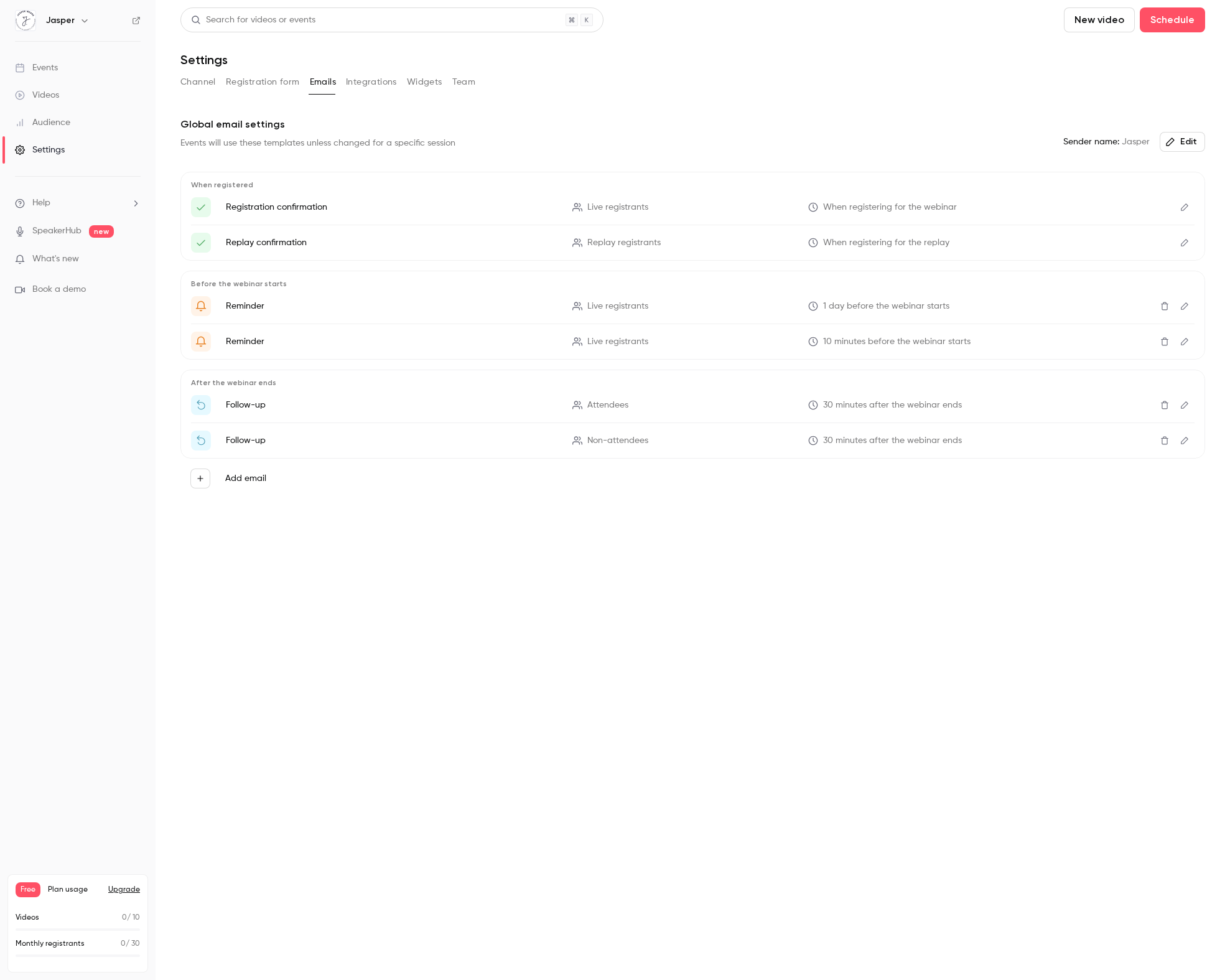
click at [1180, 240] on icon "Edit" at bounding box center [1185, 242] width 10 height 9
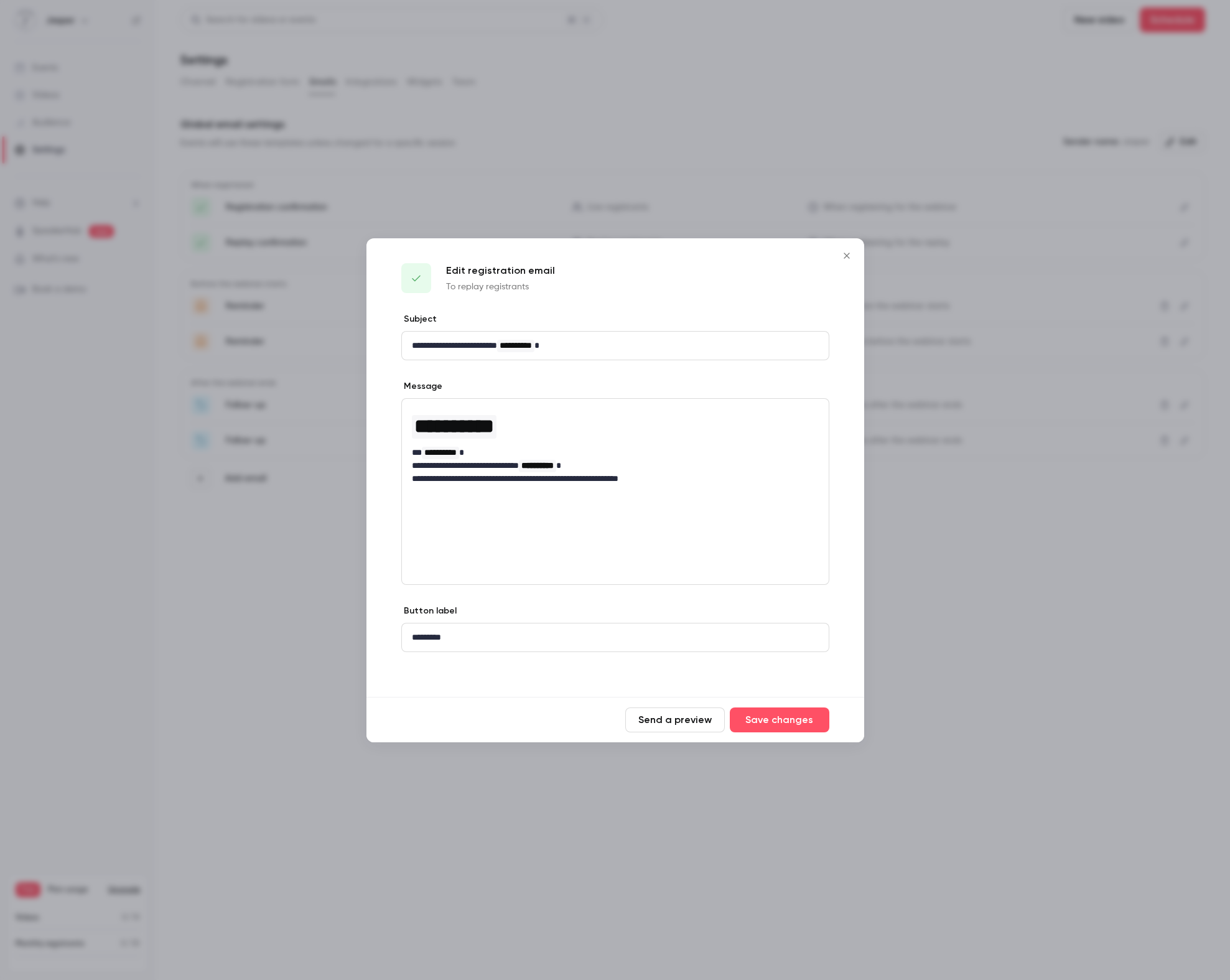
click at [846, 251] on icon "Close" at bounding box center [847, 256] width 15 height 10
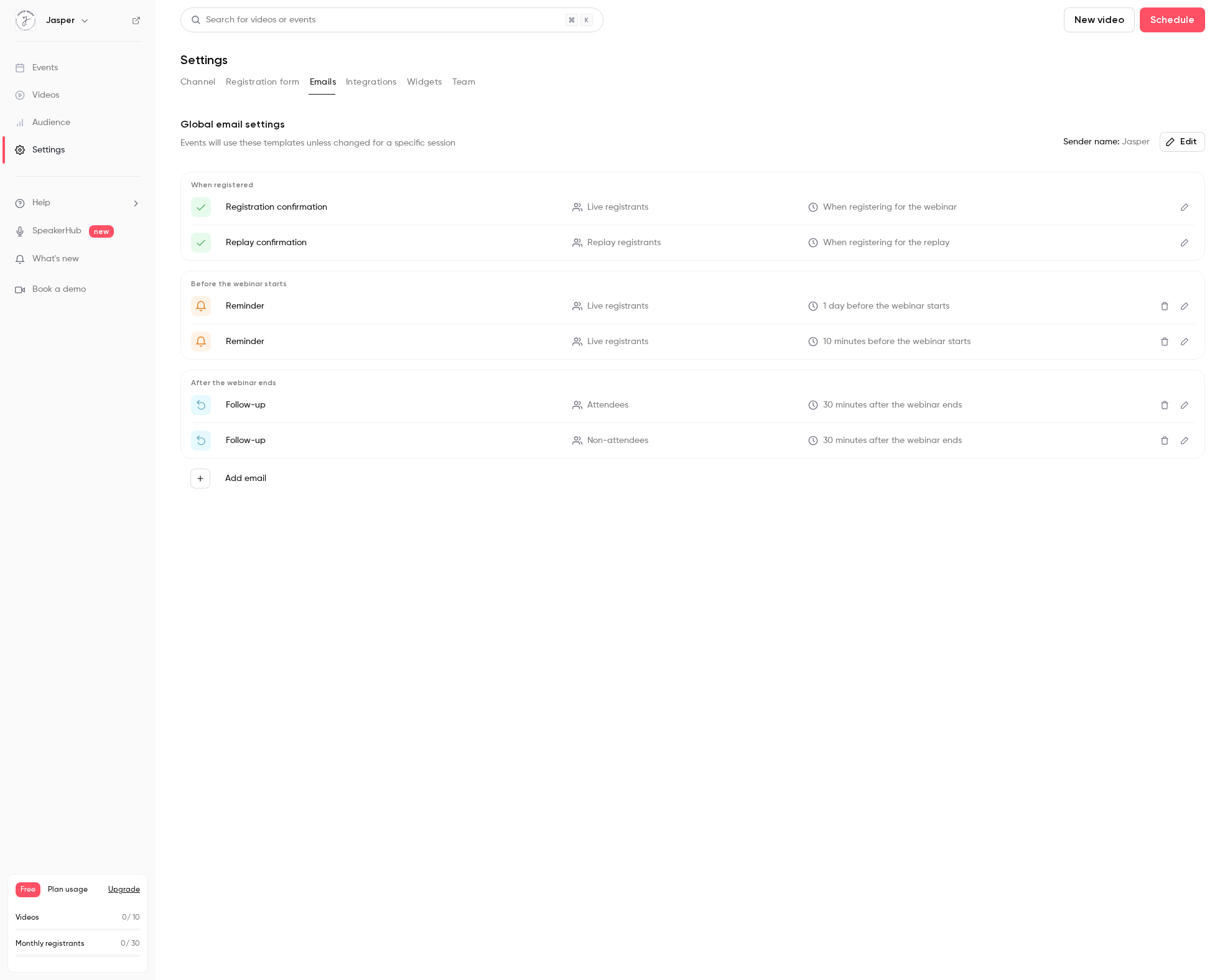
click at [383, 77] on button "Integrations" at bounding box center [371, 82] width 51 height 20
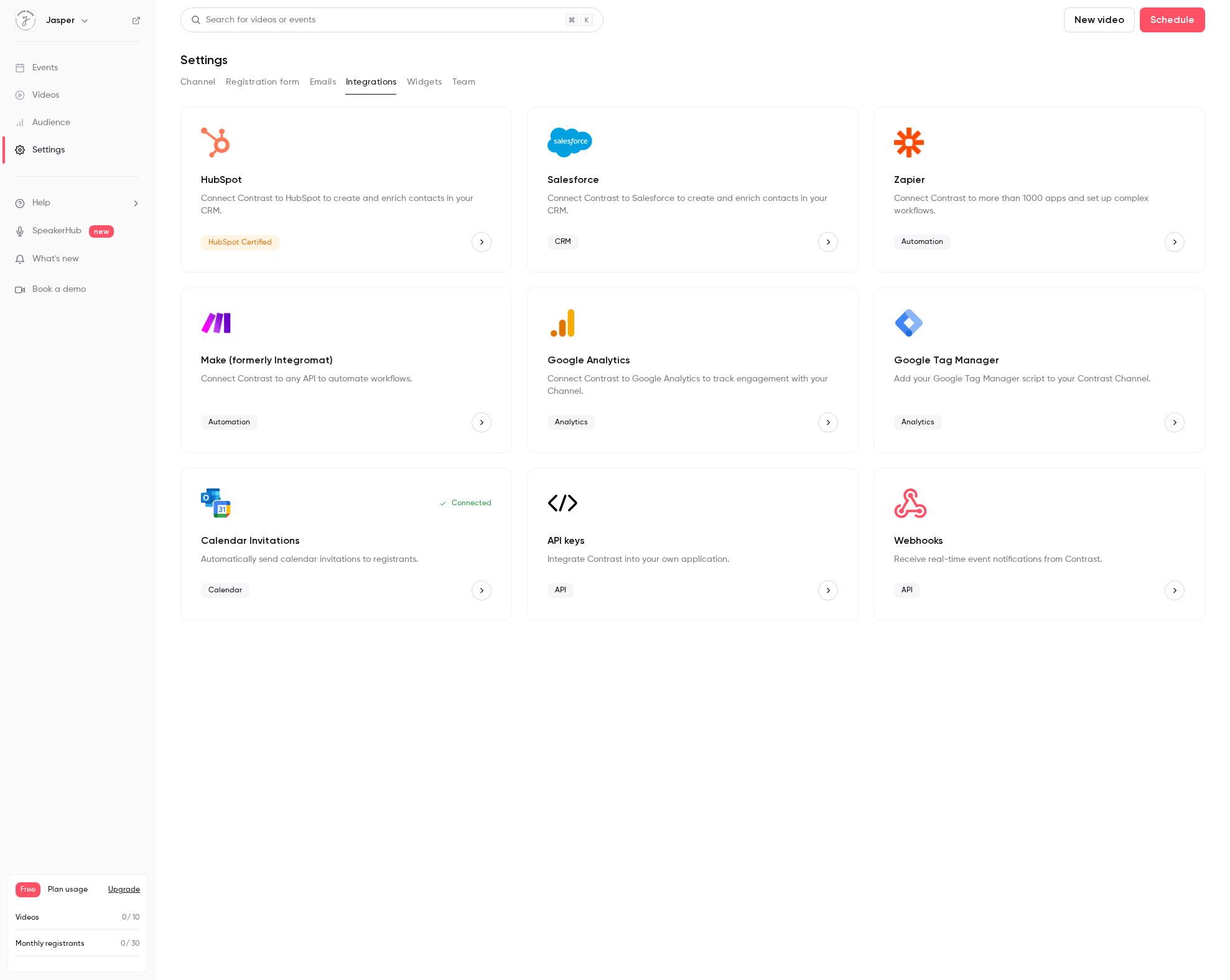
click at [483, 241] on icon "HubSpot" at bounding box center [481, 241] width 9 height 9
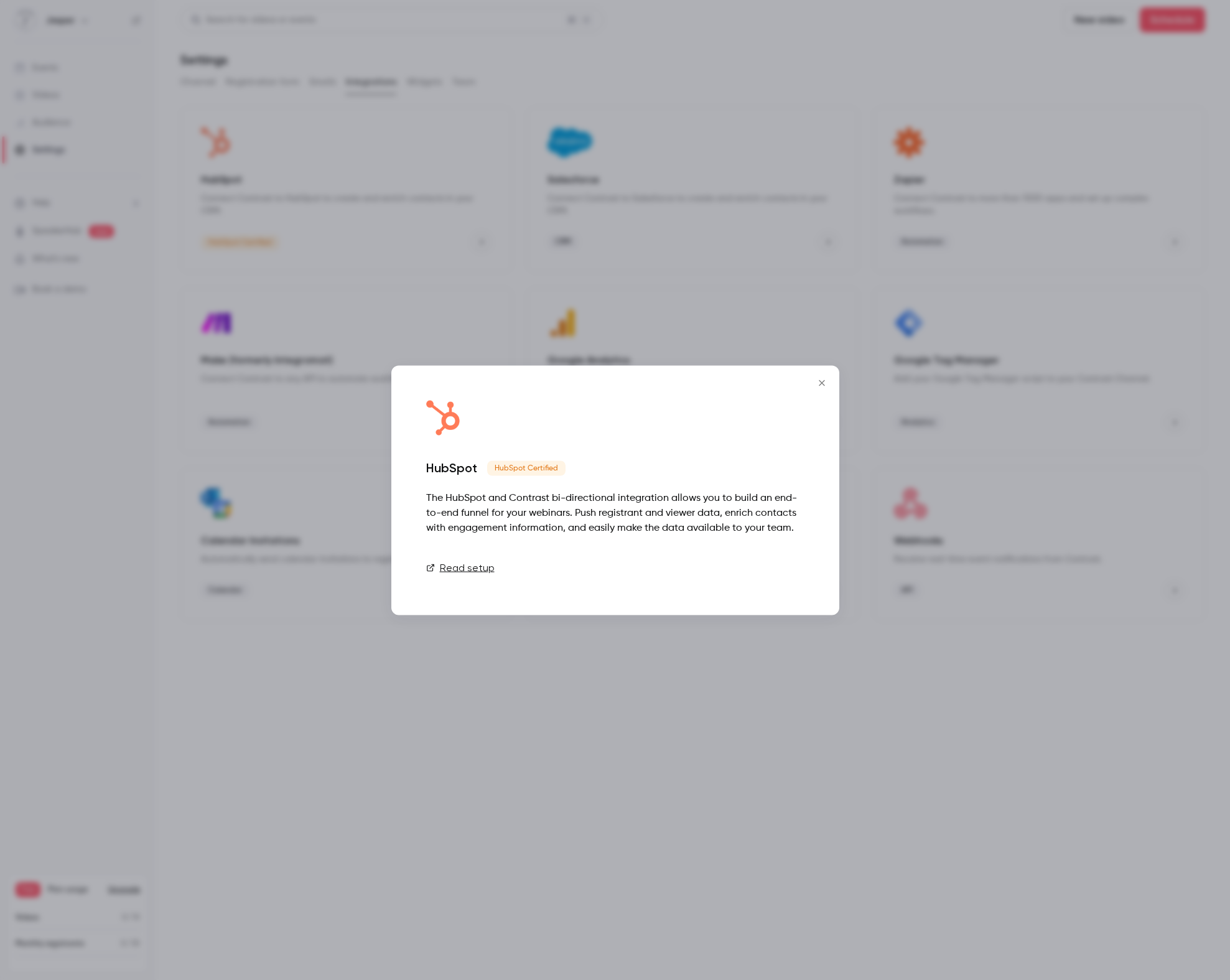
click at [765, 562] on link "Connect" at bounding box center [773, 567] width 63 height 25
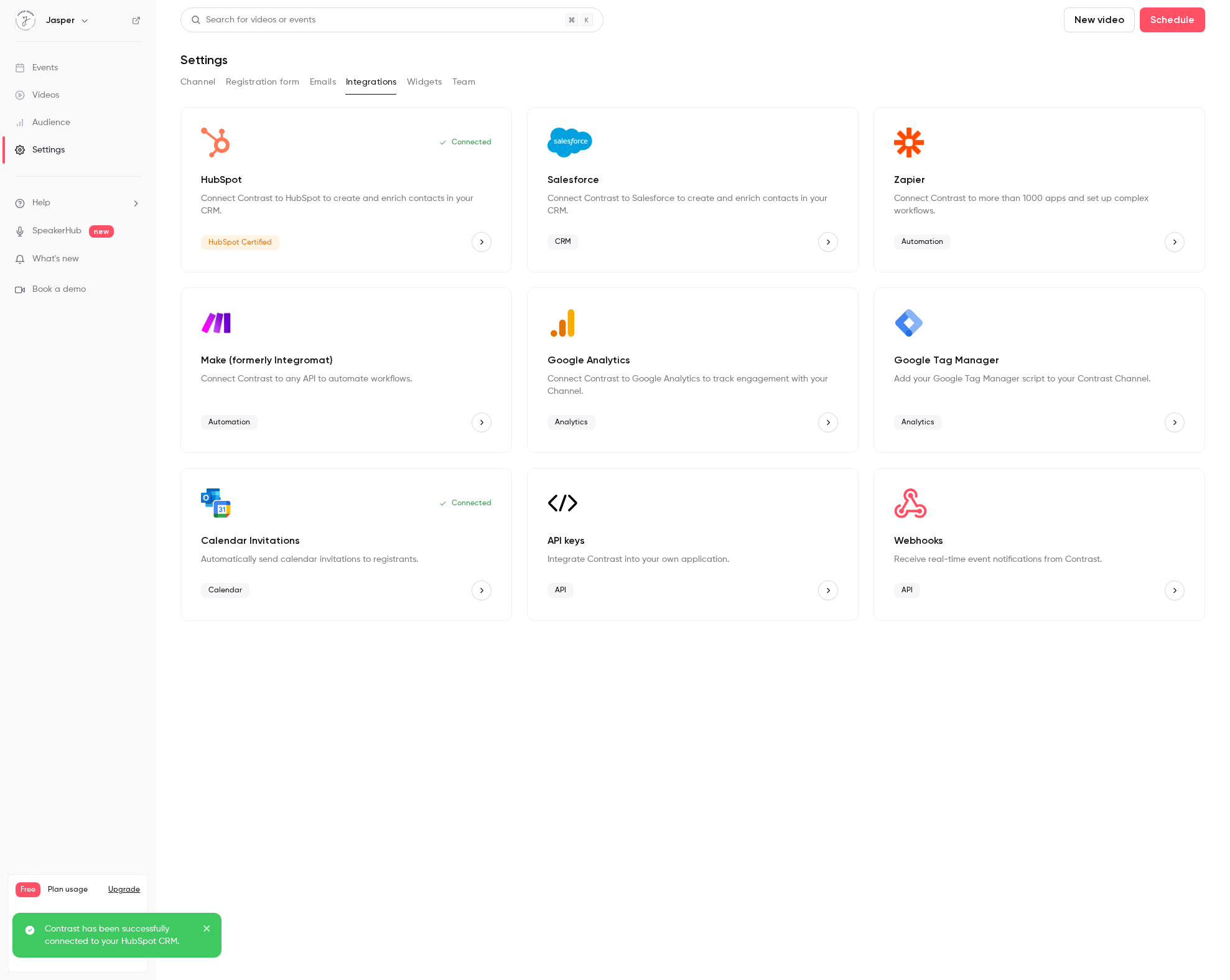
click at [480, 241] on icon "HubSpot" at bounding box center [481, 241] width 9 height 9
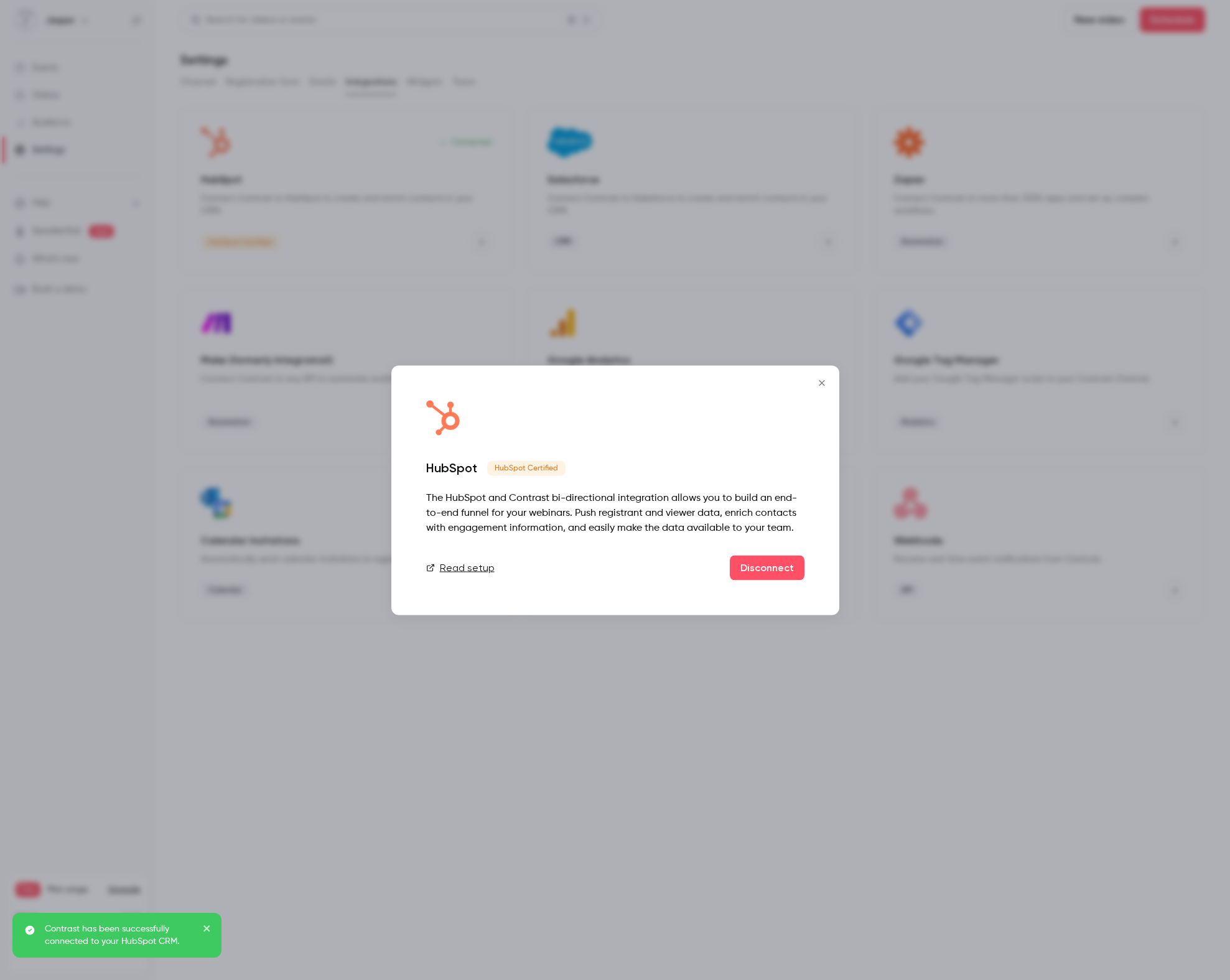
click at [817, 385] on icon "Close" at bounding box center [821, 383] width 15 height 10
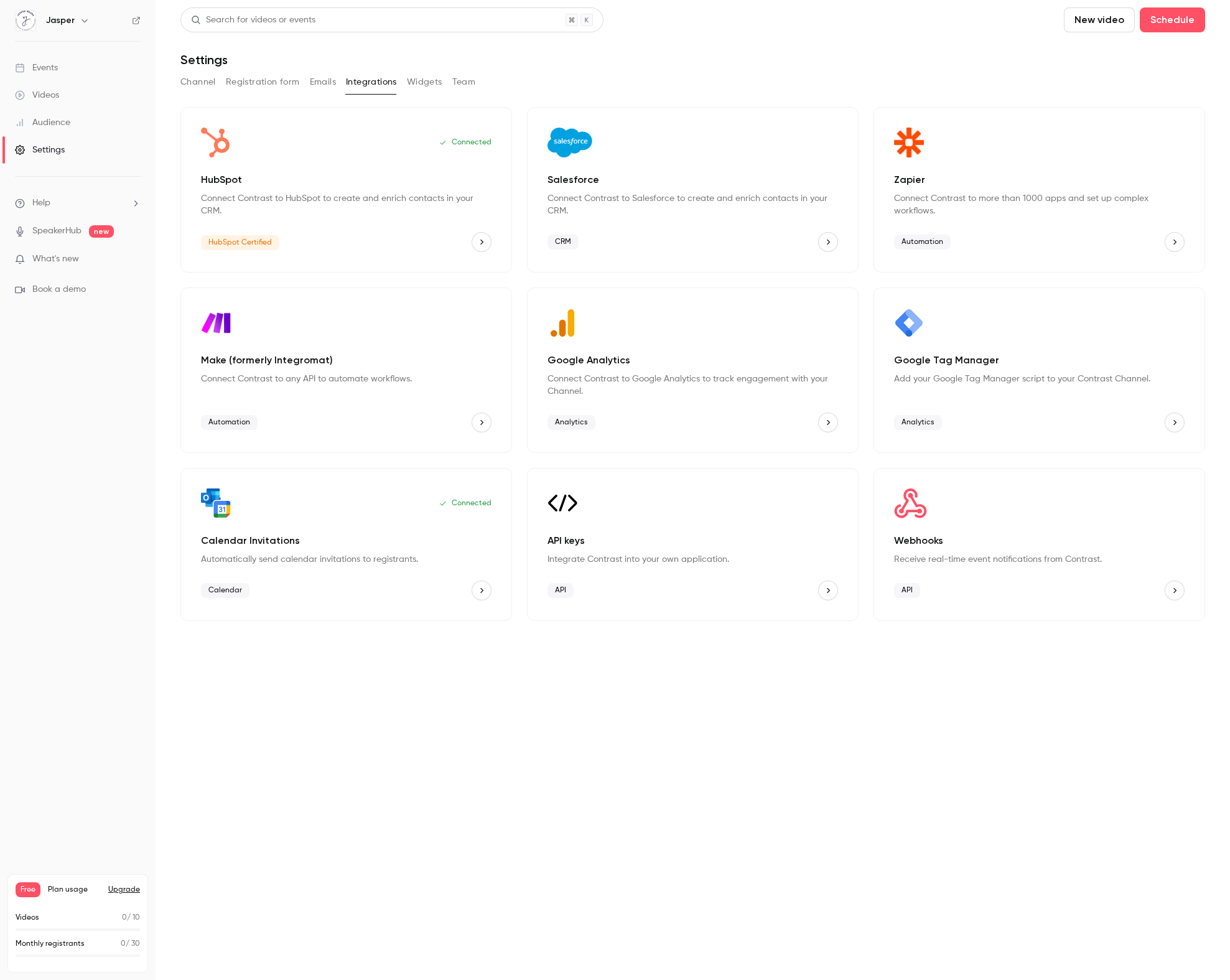
click at [414, 78] on button "Widgets" at bounding box center [425, 82] width 36 height 20
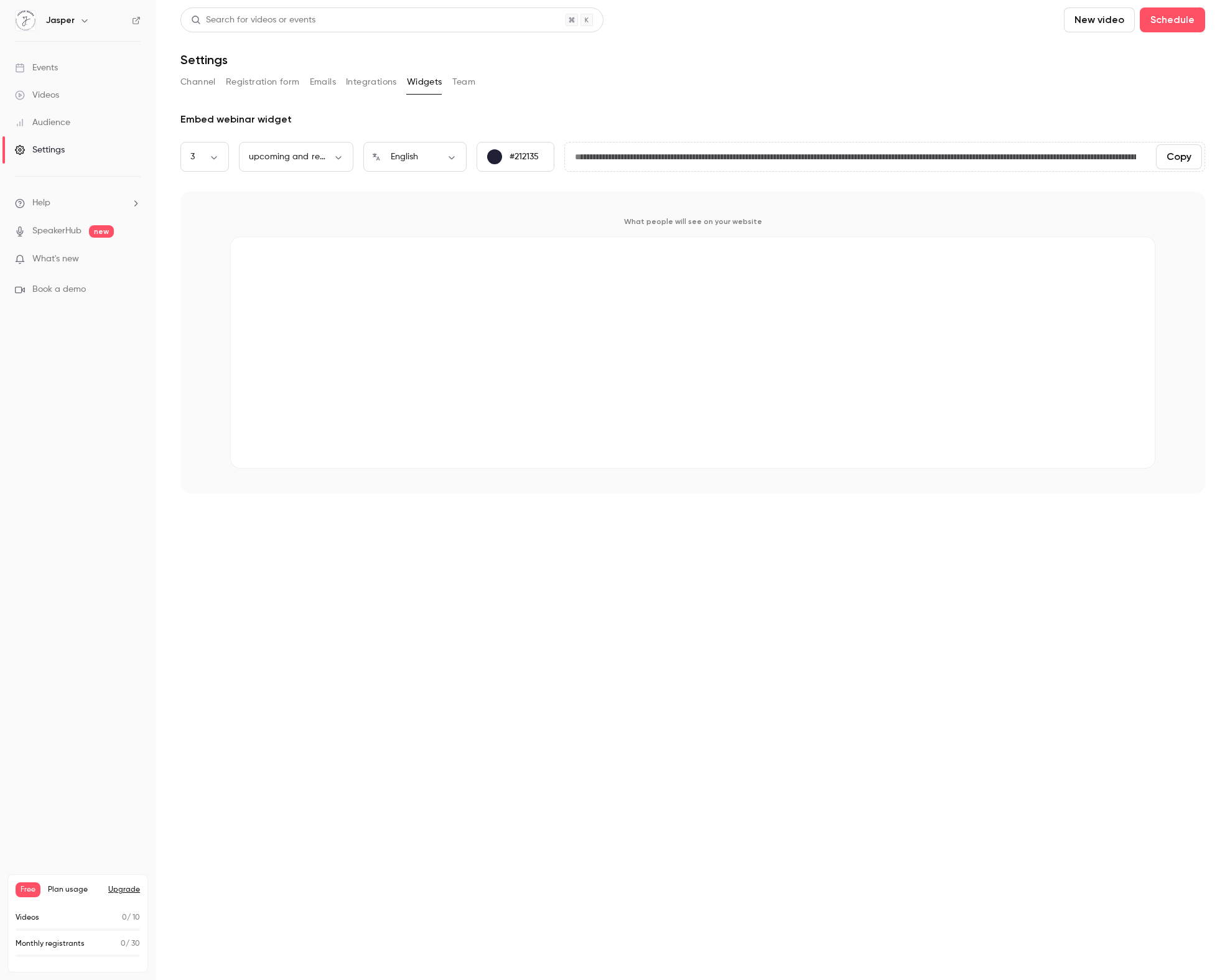
click at [459, 80] on button "Team" at bounding box center [464, 82] width 24 height 20
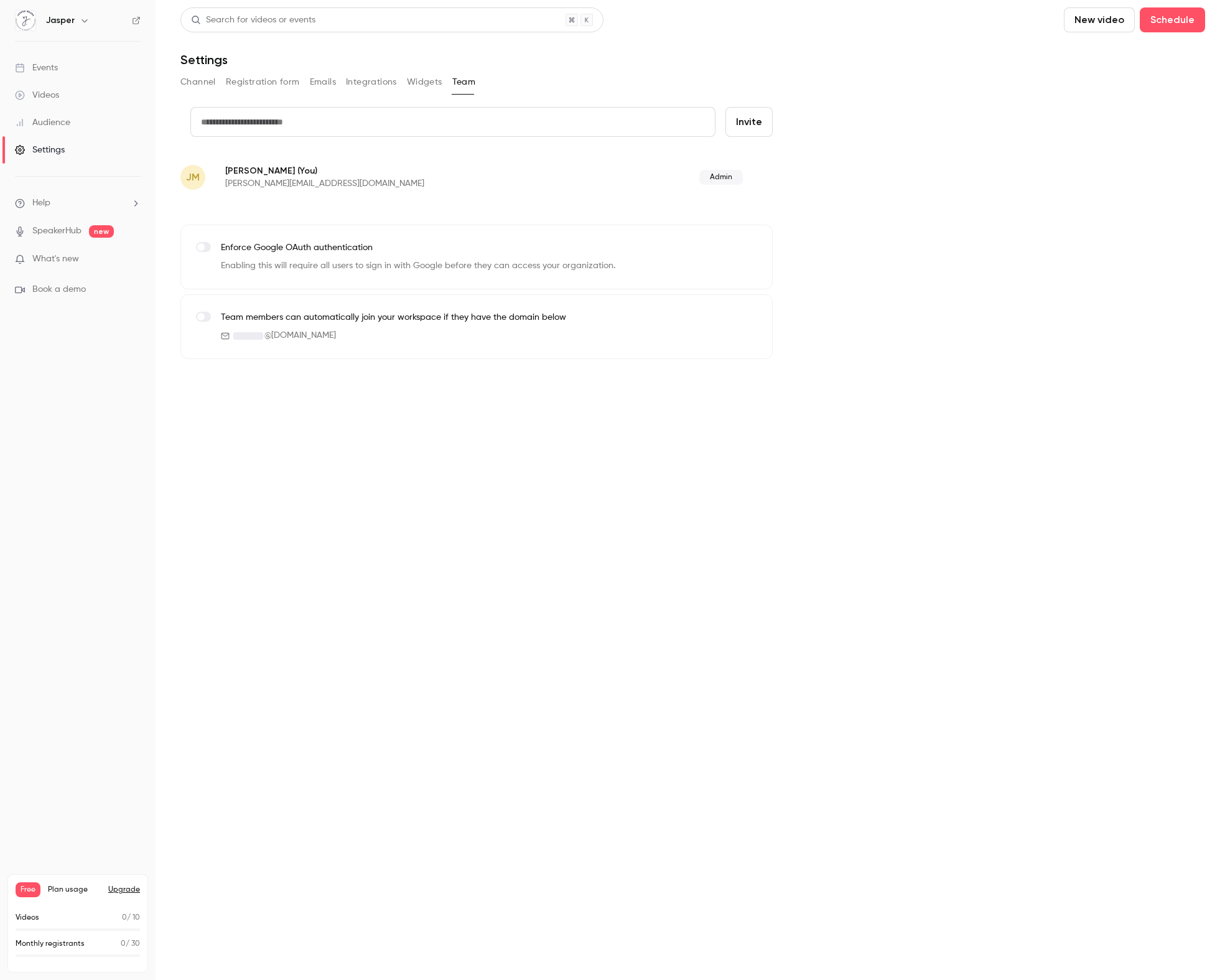
click at [54, 115] on link "Audience" at bounding box center [77, 123] width 155 height 28
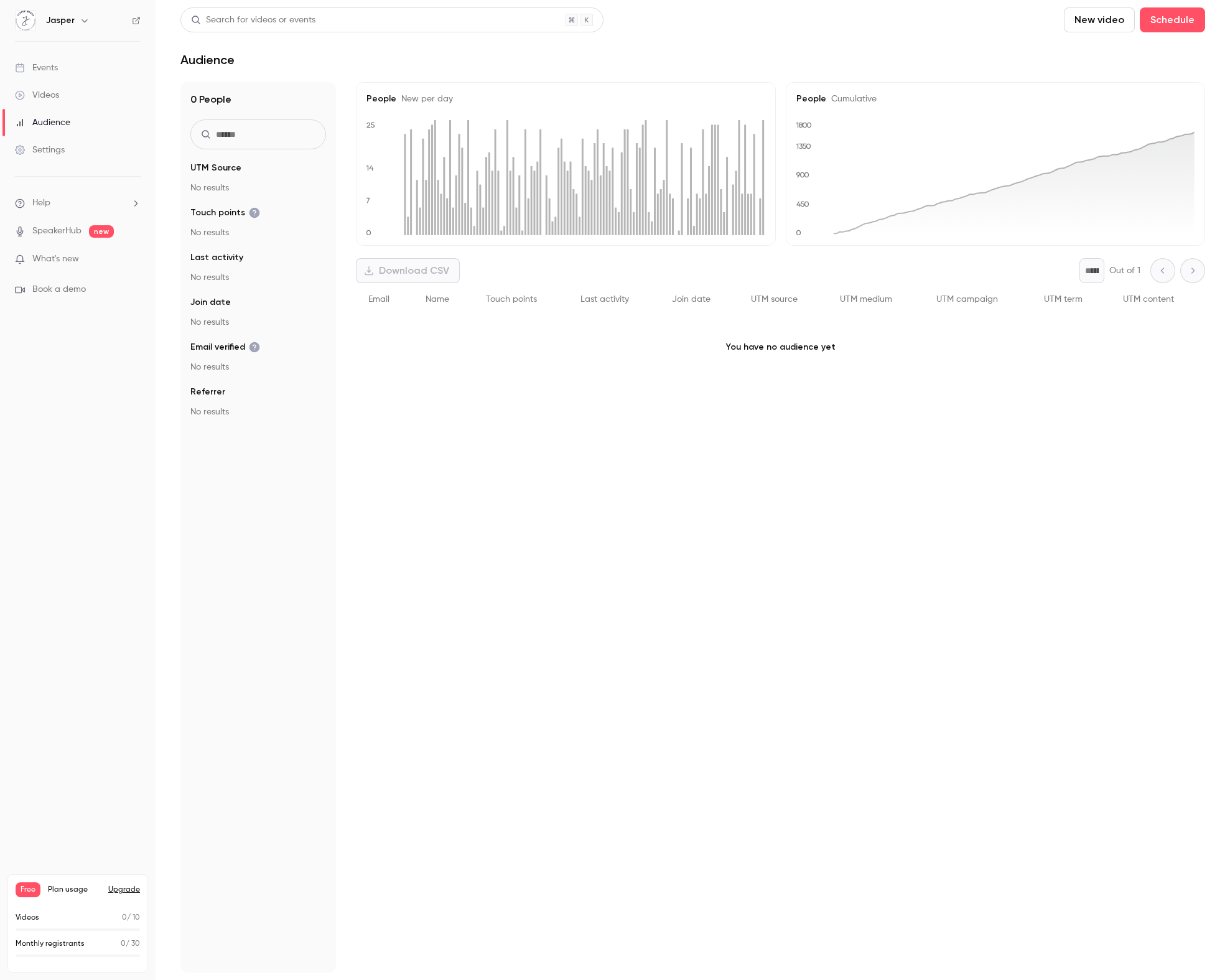
click at [70, 259] on span "What's new" at bounding box center [55, 259] width 46 height 13
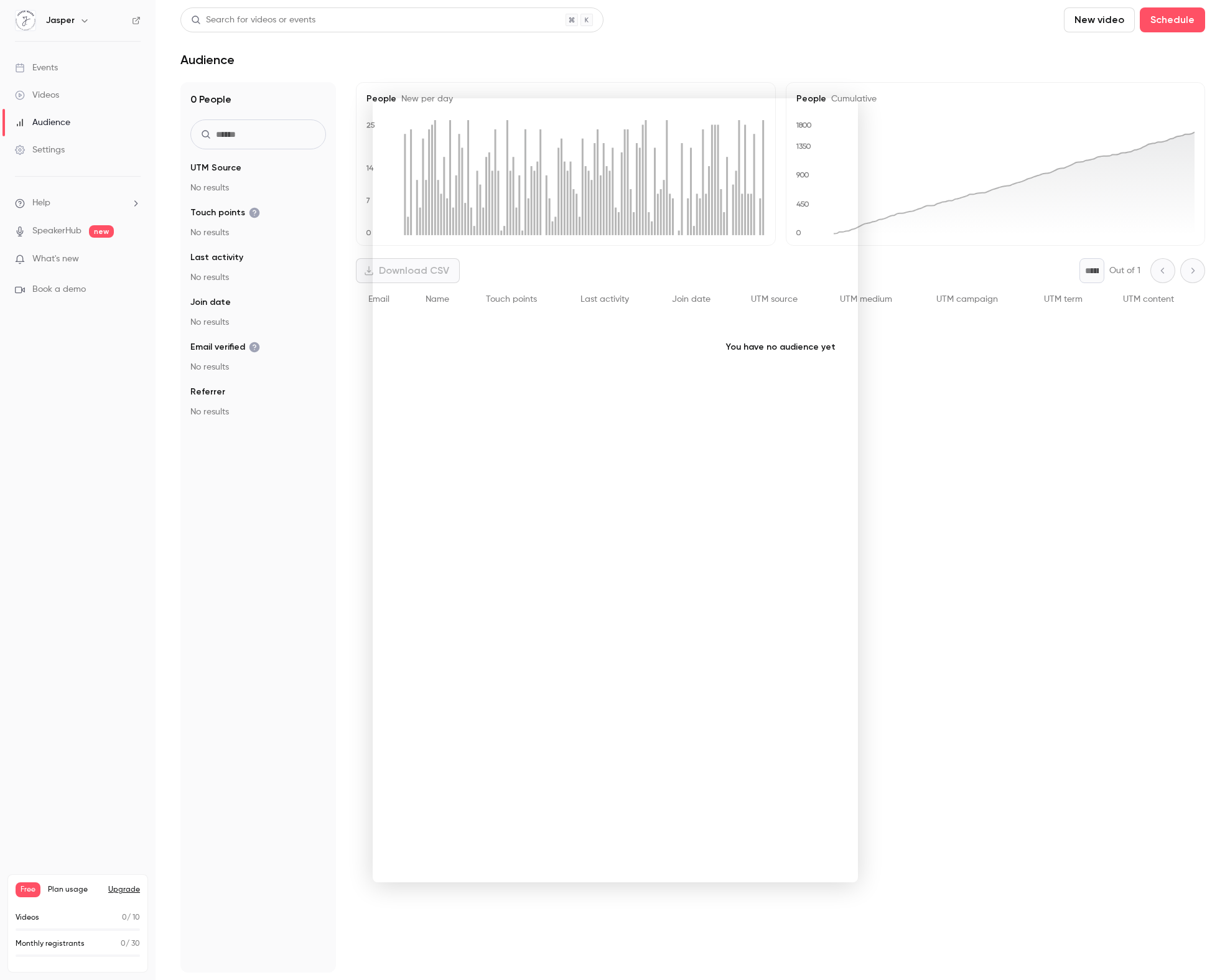
click at [1068, 511] on div at bounding box center [615, 490] width 1230 height 980
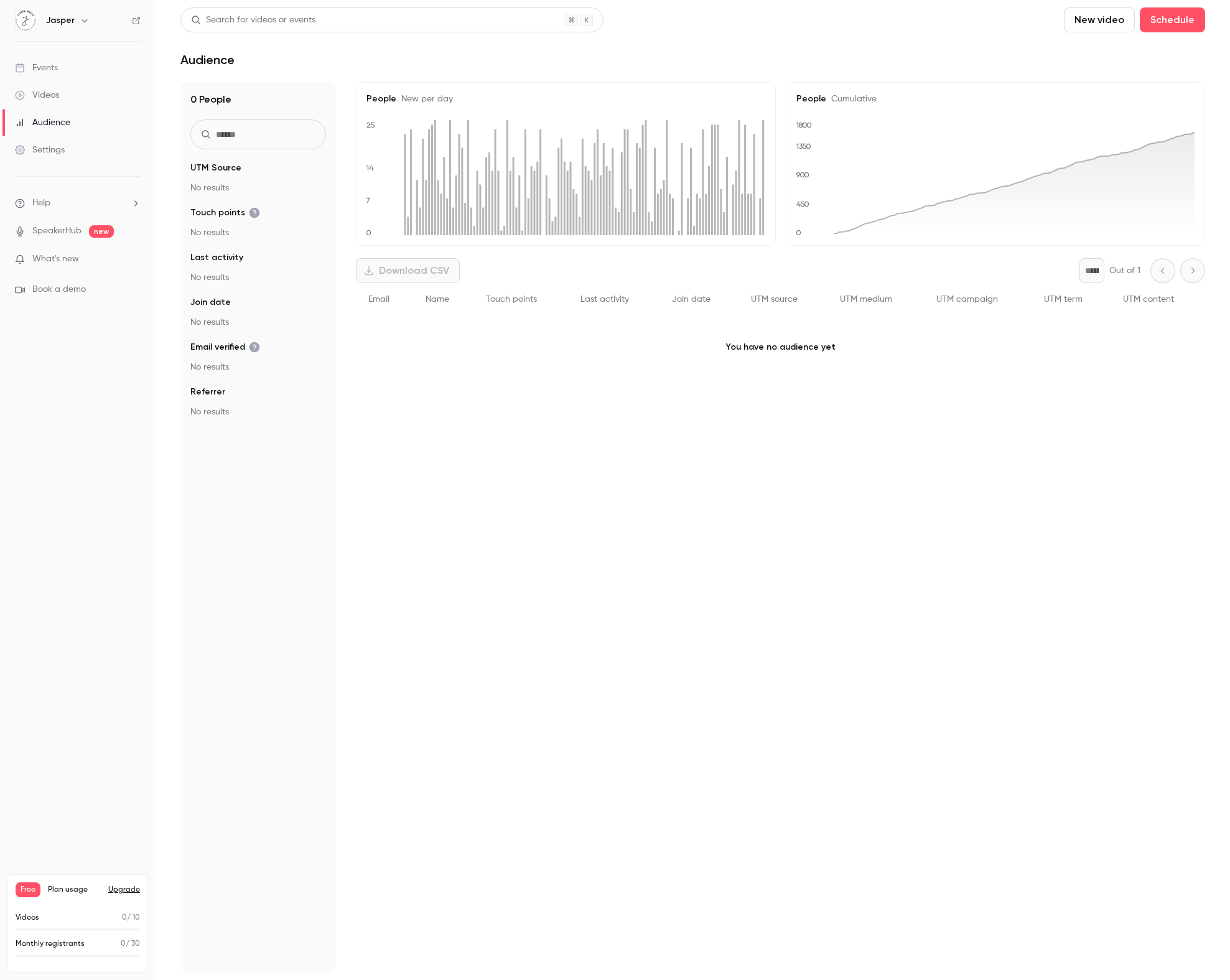
click at [80, 232] on link "SpeakerHub" at bounding box center [57, 231] width 49 height 13
click at [67, 98] on link "Videos" at bounding box center [77, 95] width 155 height 28
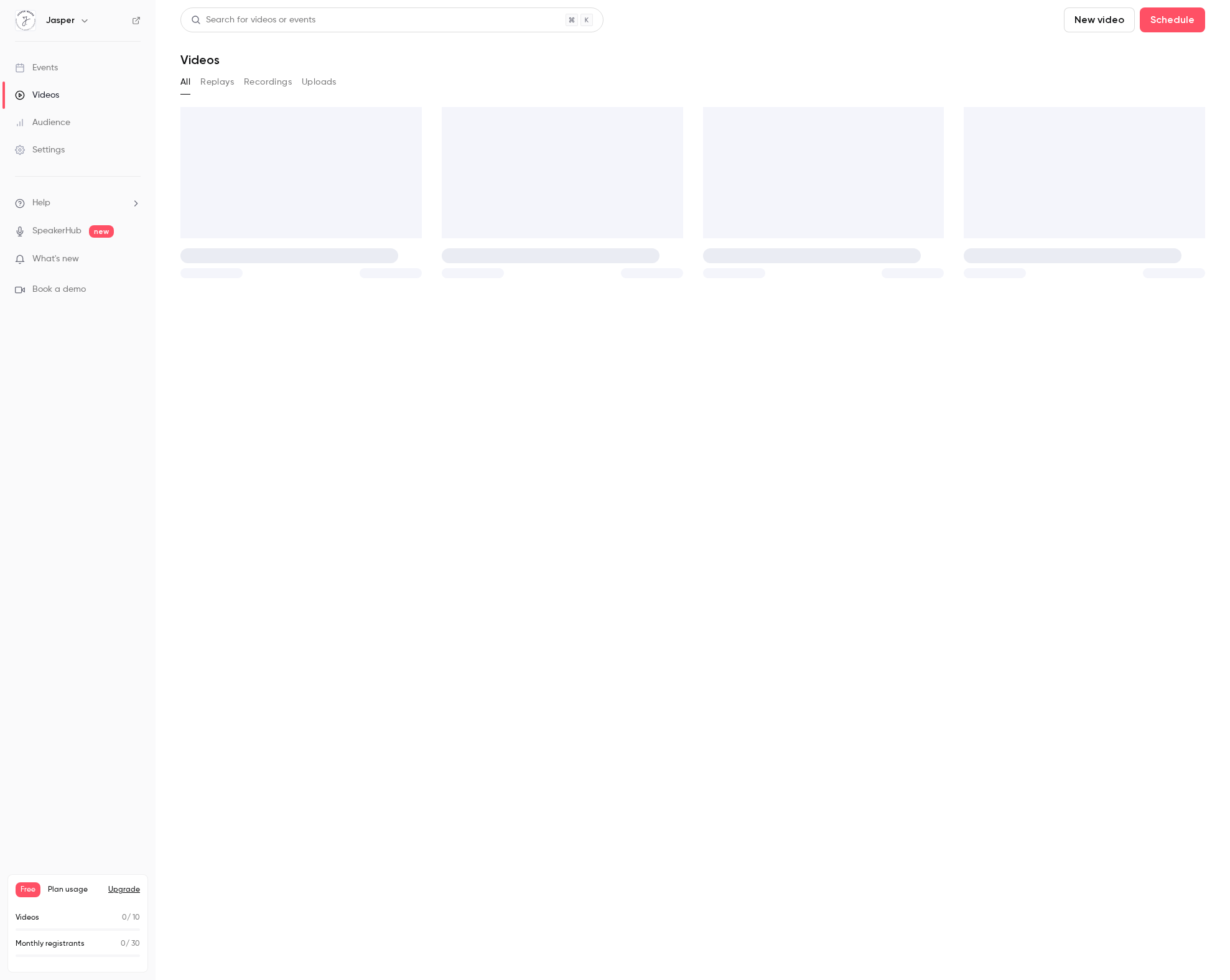
click at [63, 64] on link "Events" at bounding box center [77, 68] width 155 height 28
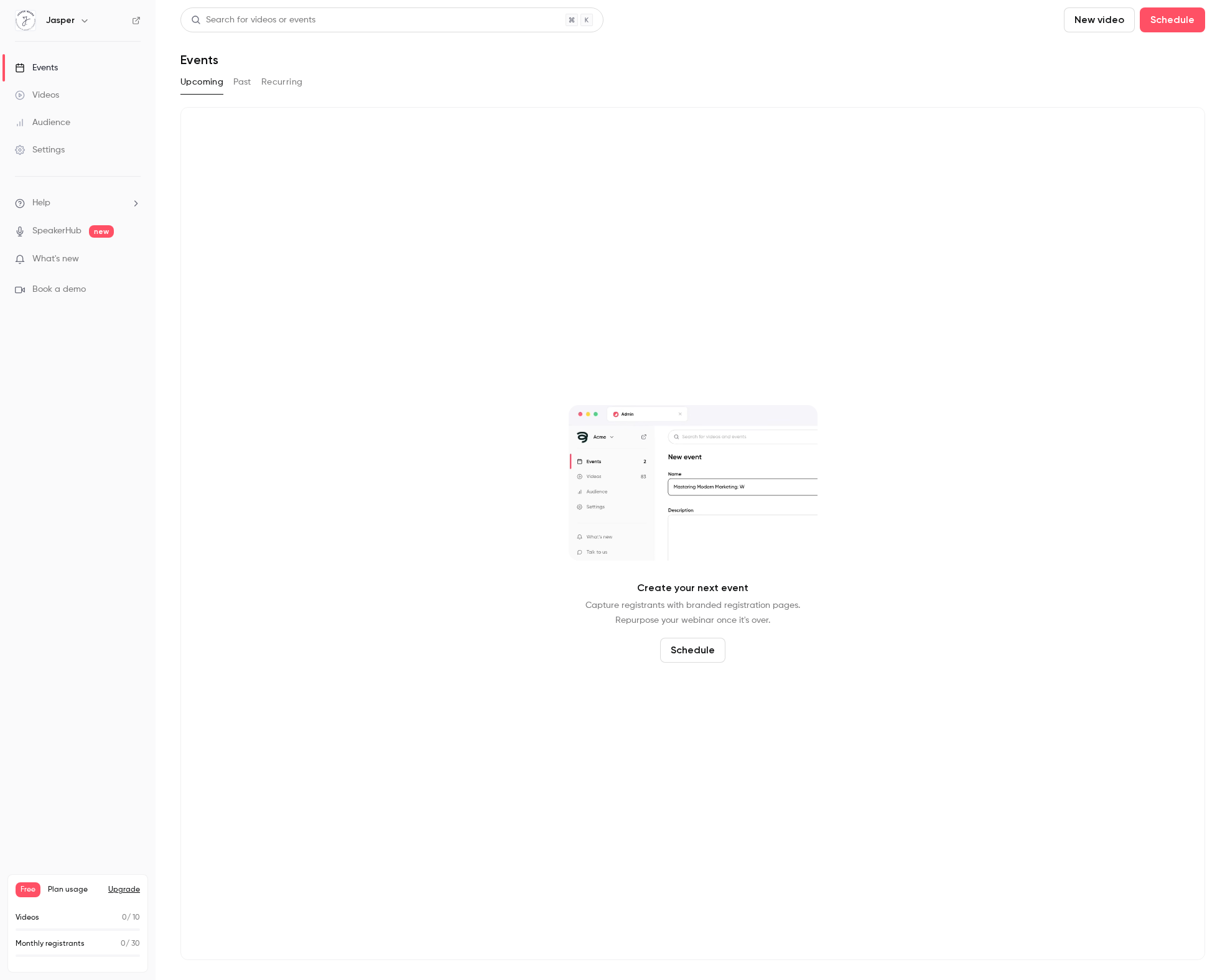
click at [76, 206] on li "Help" at bounding box center [77, 203] width 126 height 13
click at [81, 205] on div at bounding box center [615, 490] width 1230 height 980
click at [89, 150] on link "Settings" at bounding box center [77, 150] width 155 height 28
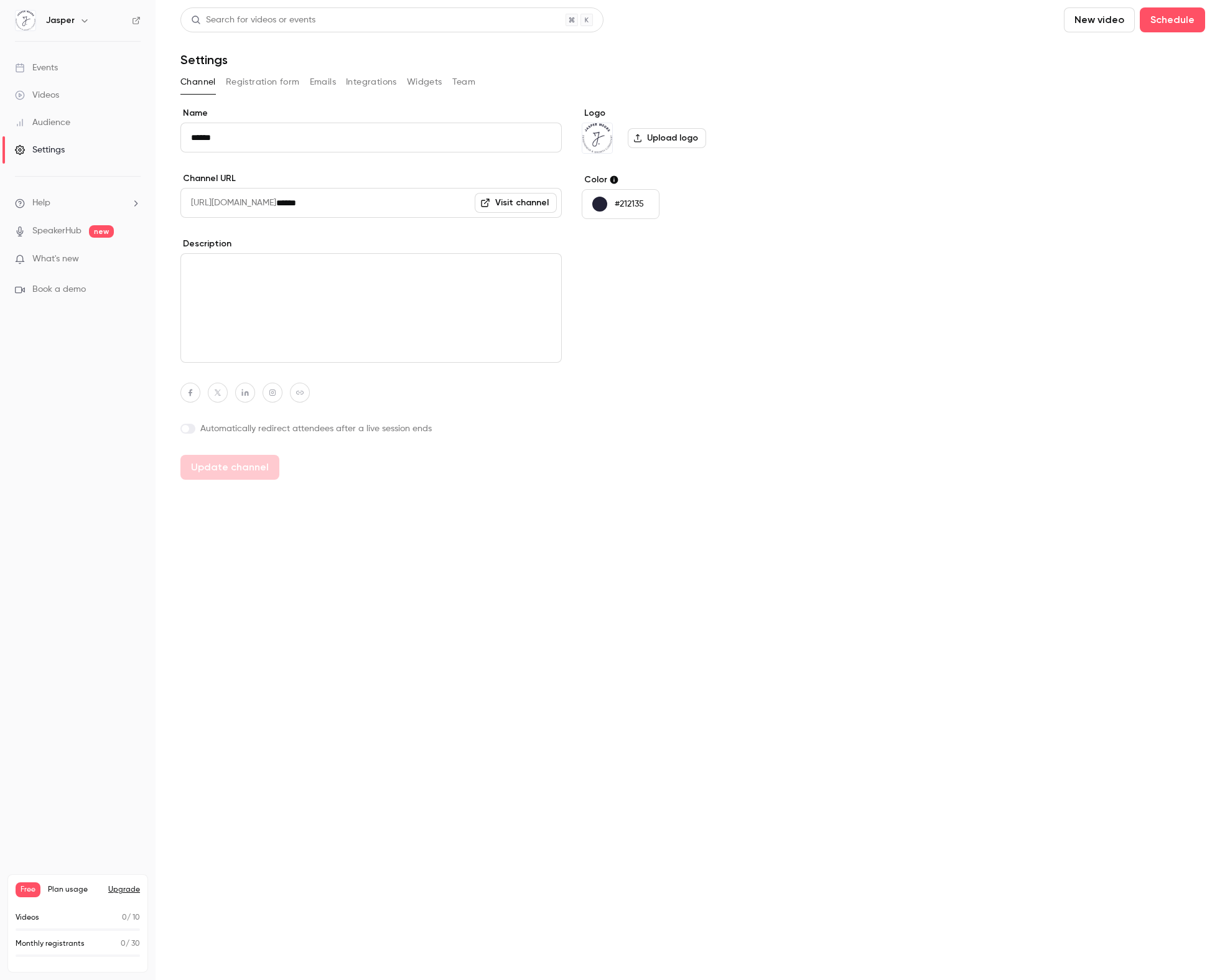
click at [543, 206] on link "Visit channel" at bounding box center [515, 202] width 82 height 20
click at [51, 63] on div "Events" at bounding box center [36, 67] width 43 height 12
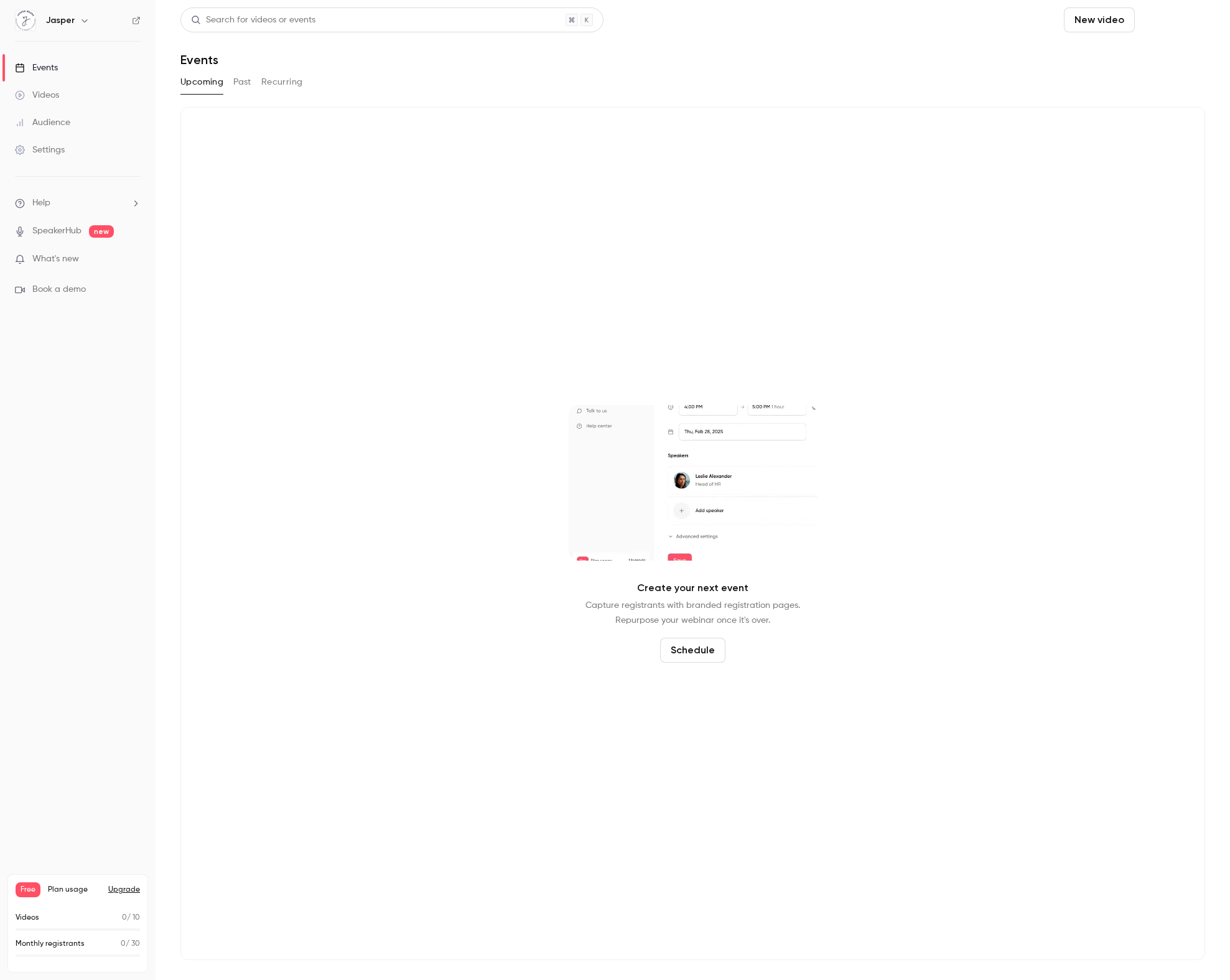
click at [1187, 19] on button "Schedule" at bounding box center [1172, 20] width 65 height 25
click at [1170, 54] on div "One time event" at bounding box center [1147, 54] width 94 height 12
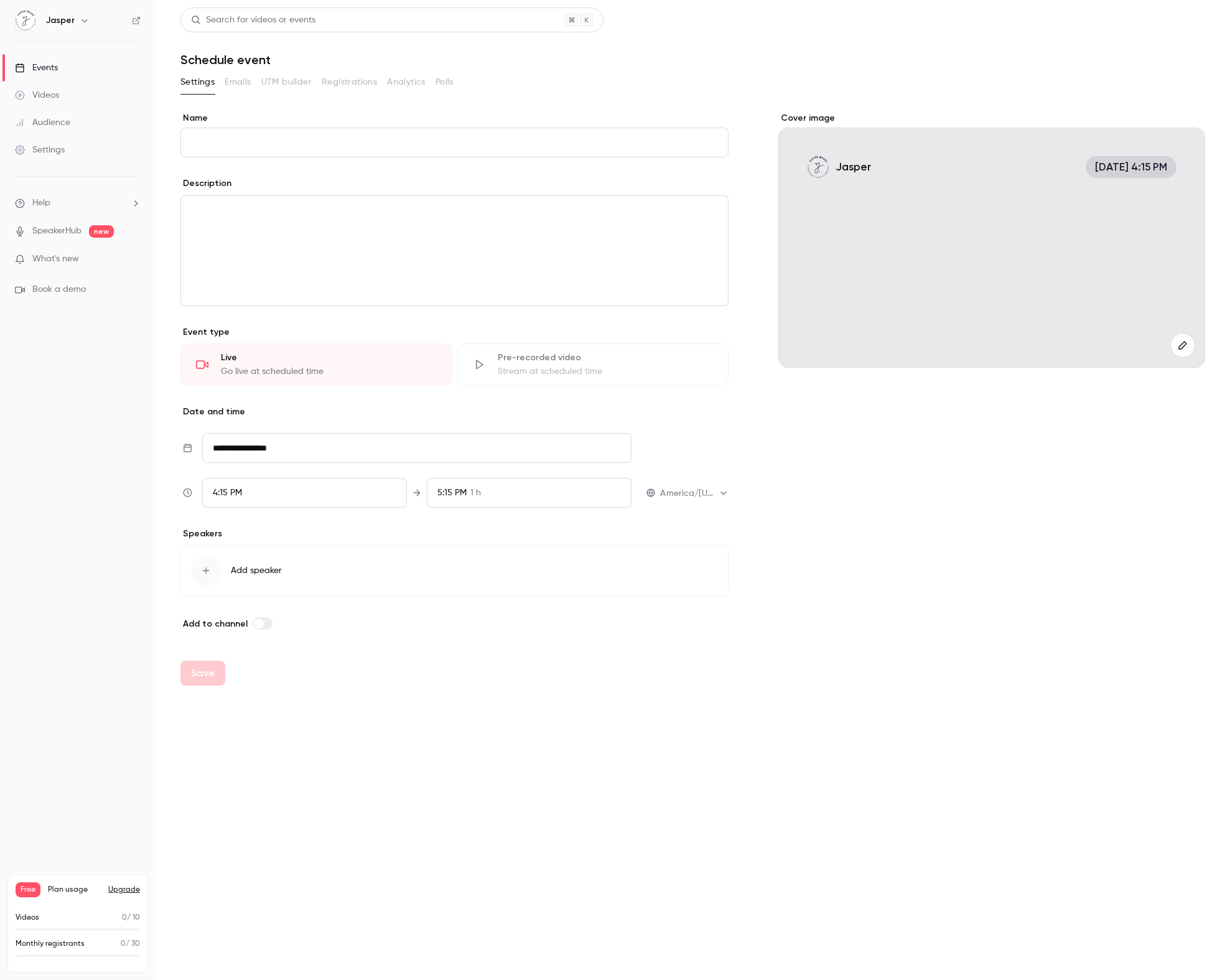
click at [354, 106] on section "**********" at bounding box center [692, 379] width 1024 height 614
click at [839, 235] on div "[PERSON_NAME] [DATE] 4:15 PM" at bounding box center [991, 248] width 427 height 241
click at [305, 150] on input "Name" at bounding box center [454, 142] width 548 height 30
type input "**********"
click at [825, 578] on div "Cover image Jasper [DATE] 4:15 PM HubSpot Inbound: Day 1" at bounding box center [991, 371] width 427 height 519
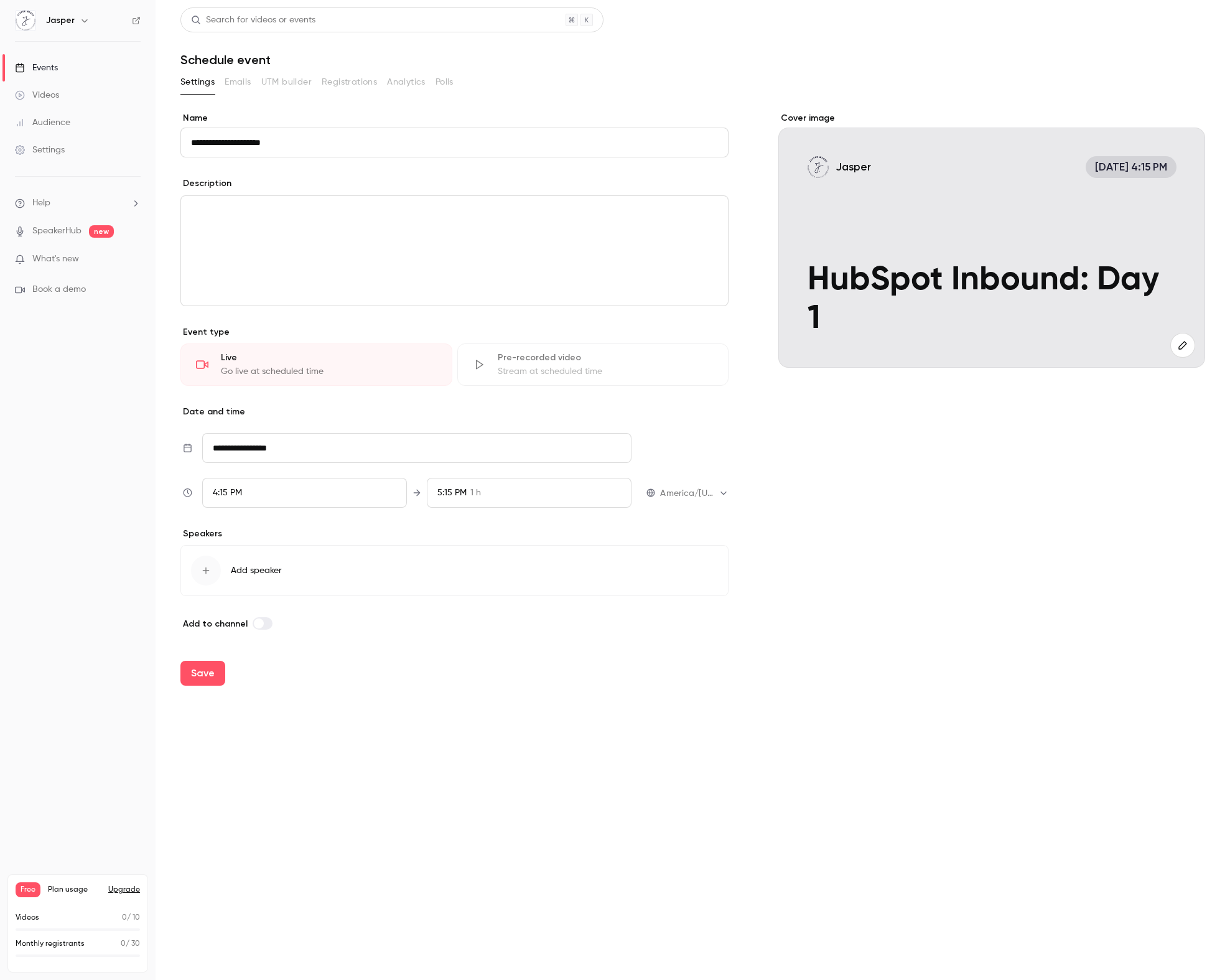
click at [334, 459] on input "**********" at bounding box center [417, 448] width 429 height 30
click at [383, 229] on icon "Move forward to switch to the next month." at bounding box center [383, 234] width 15 height 15
click at [303, 296] on div "3" at bounding box center [303, 297] width 19 height 19
type input "**********"
click at [429, 678] on div "Save" at bounding box center [692, 673] width 1024 height 45
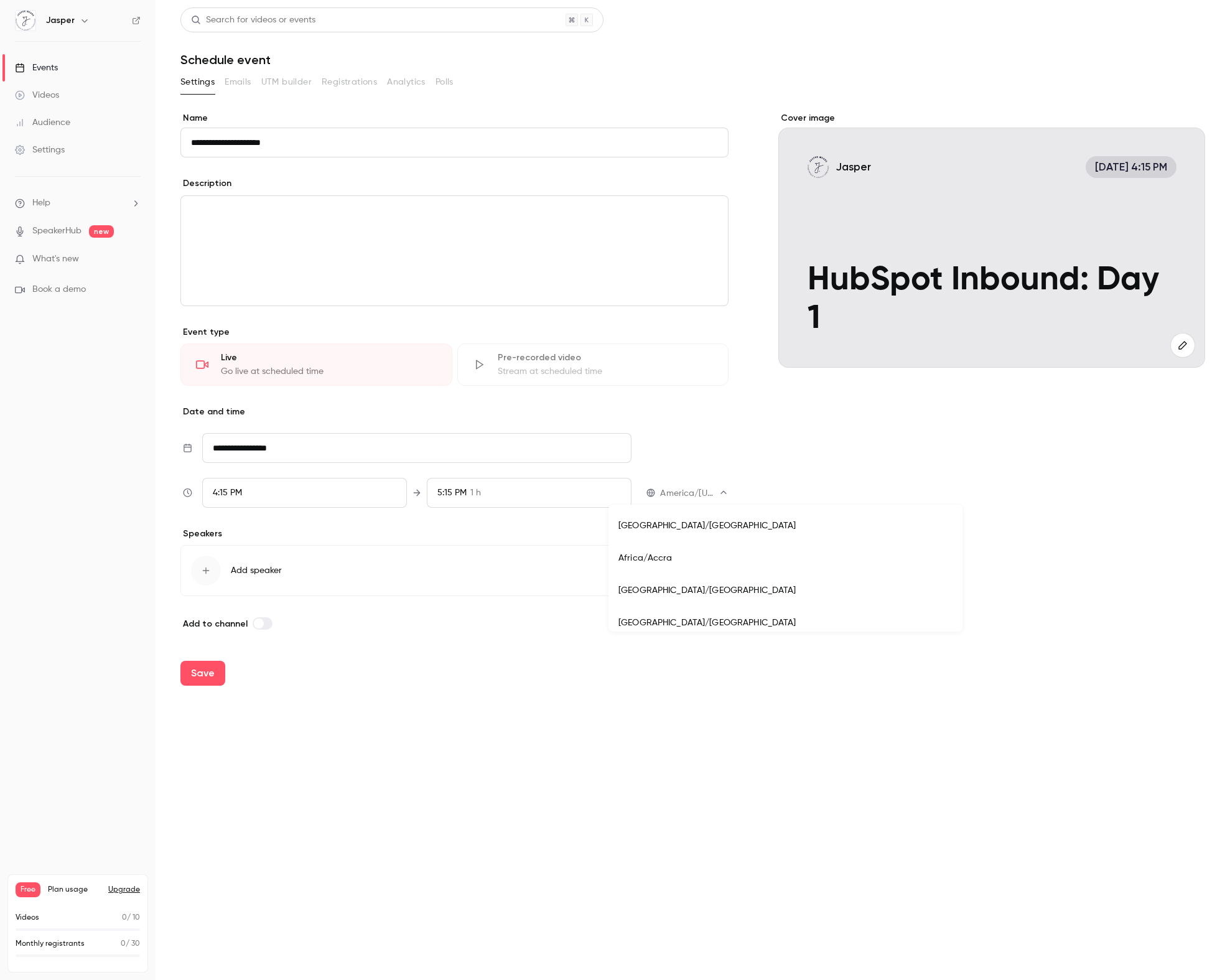
click at [712, 491] on body "**********" at bounding box center [615, 490] width 1230 height 980
click at [721, 555] on li "America/[GEOGRAPHIC_DATA]" at bounding box center [786, 552] width 354 height 33
type input "**********"
click at [272, 488] on div "4:15 PM" at bounding box center [305, 492] width 205 height 30
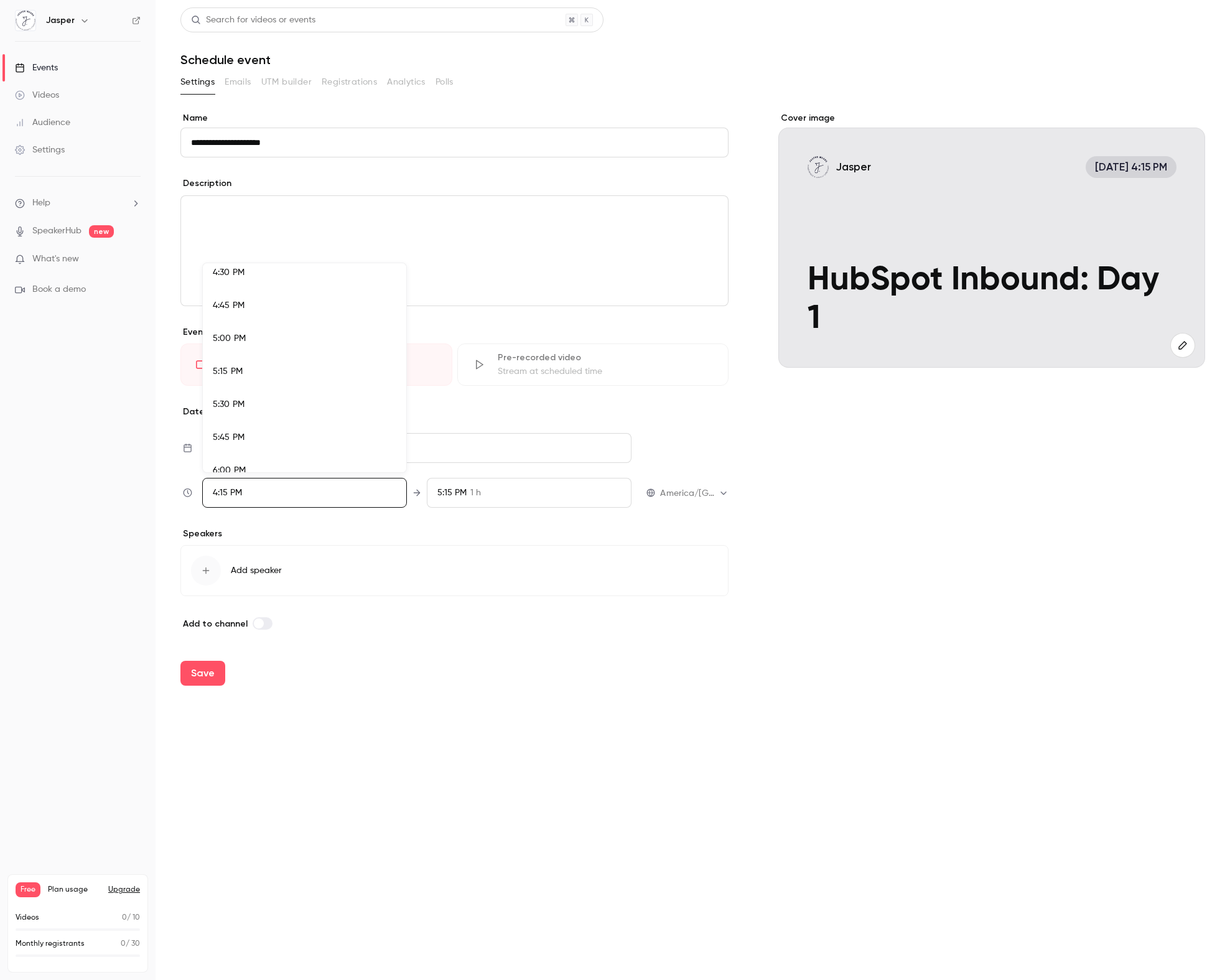
scroll to position [2234, 0]
click at [275, 415] on div "6:00 PM" at bounding box center [305, 420] width 184 height 13
click at [834, 694] on div at bounding box center [615, 490] width 1230 height 980
click at [263, 625] on label at bounding box center [262, 623] width 20 height 12
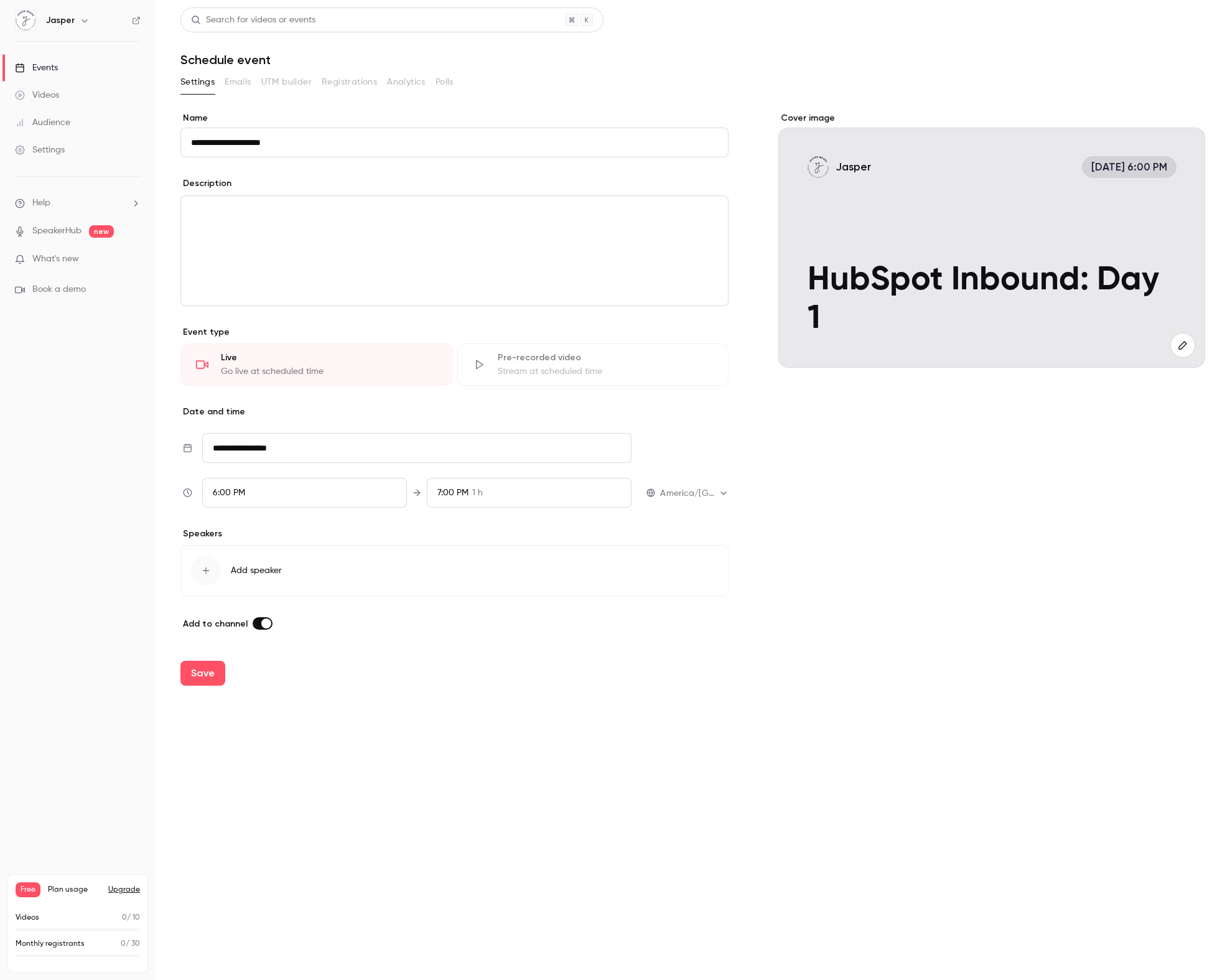
click at [220, 563] on button "Add speaker" at bounding box center [454, 570] width 548 height 51
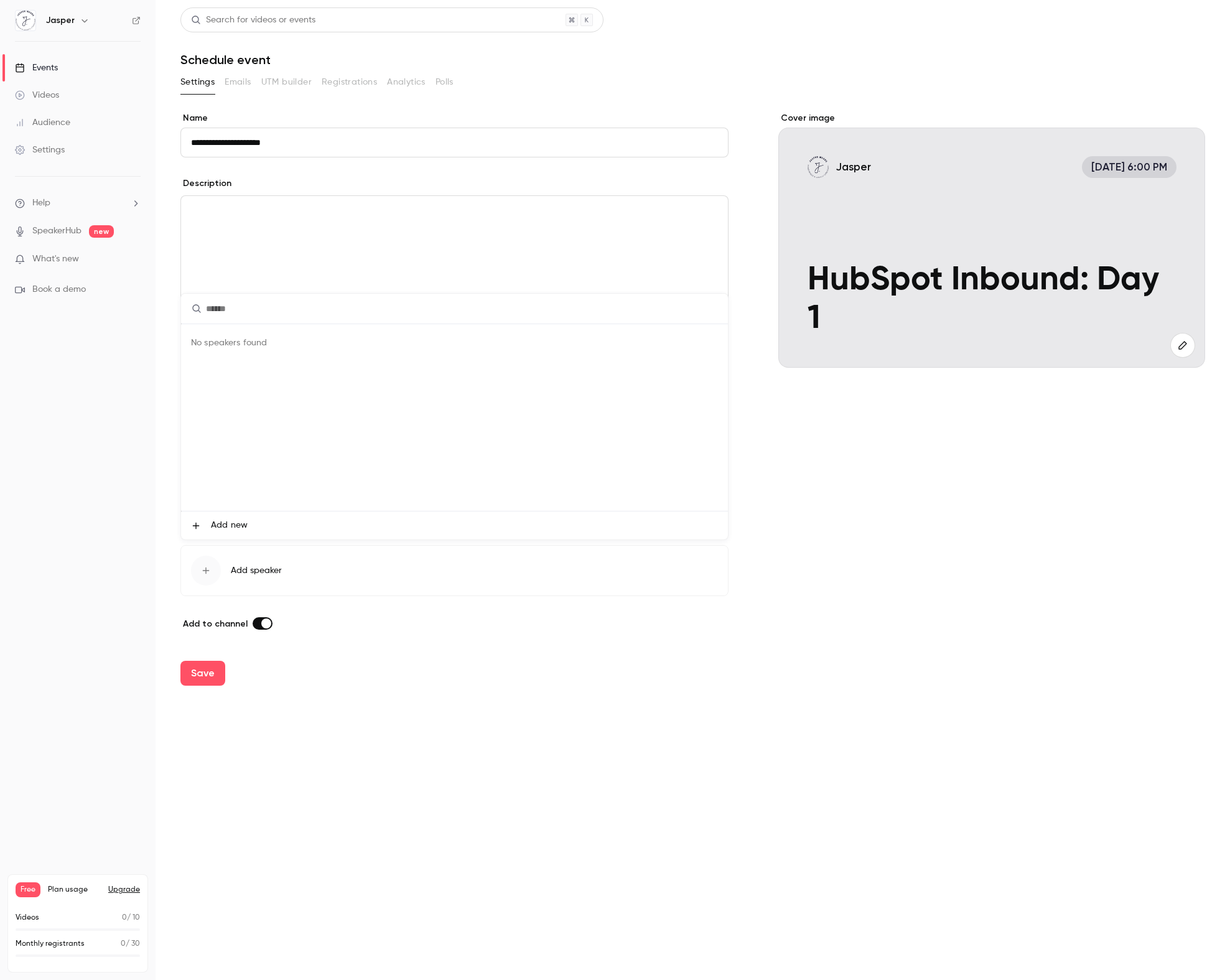
click at [220, 523] on span "Add new" at bounding box center [229, 526] width 37 height 13
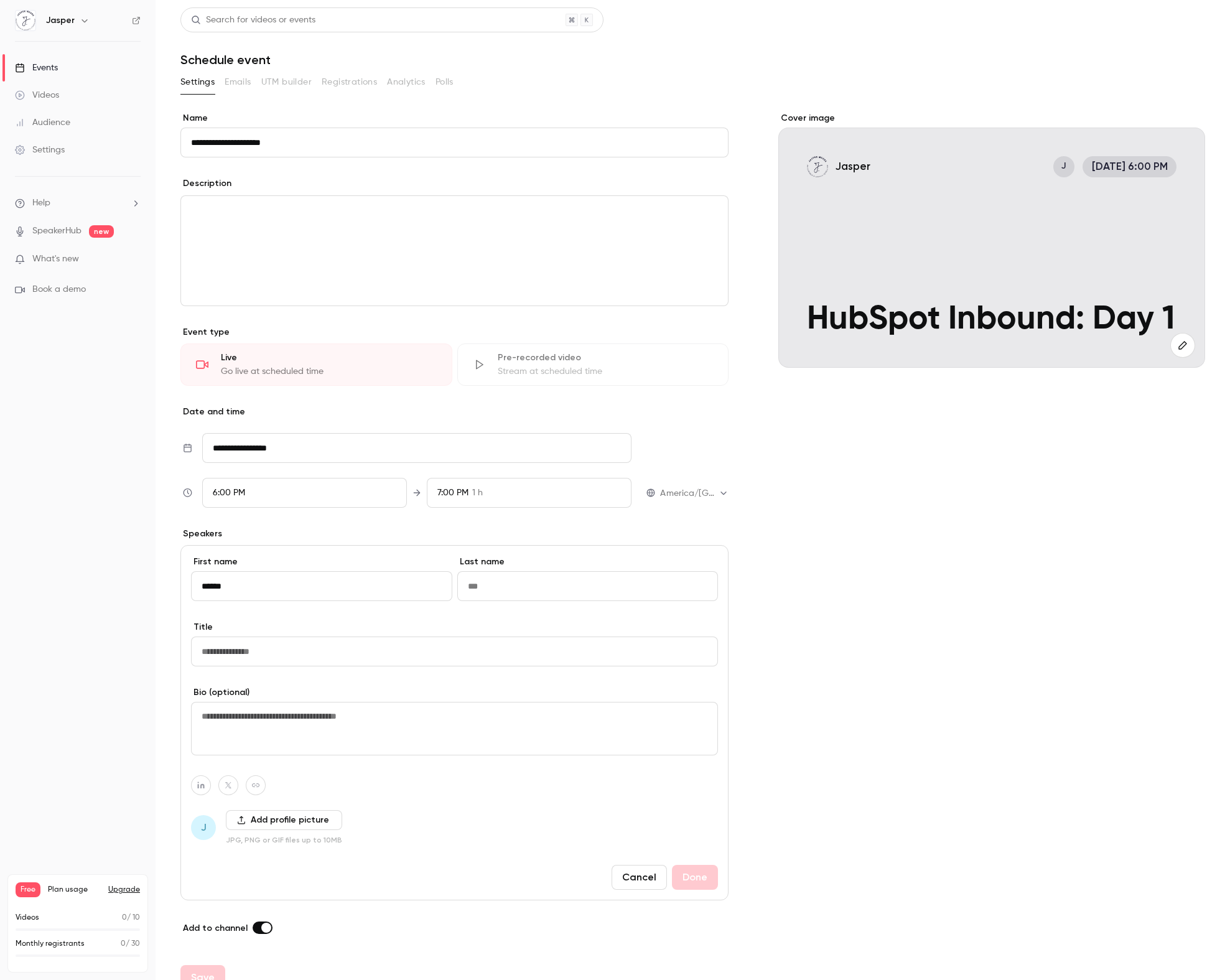
type input "******"
type input "*****"
click at [824, 655] on div "Cover image [PERSON_NAME] [DATE] 6:00 PM HubSpot Inbound: Day 1" at bounding box center [991, 523] width 427 height 823
click at [197, 827] on span "JM" at bounding box center [203, 827] width 14 height 15
click at [285, 820] on button "Add profile picture" at bounding box center [284, 820] width 116 height 20
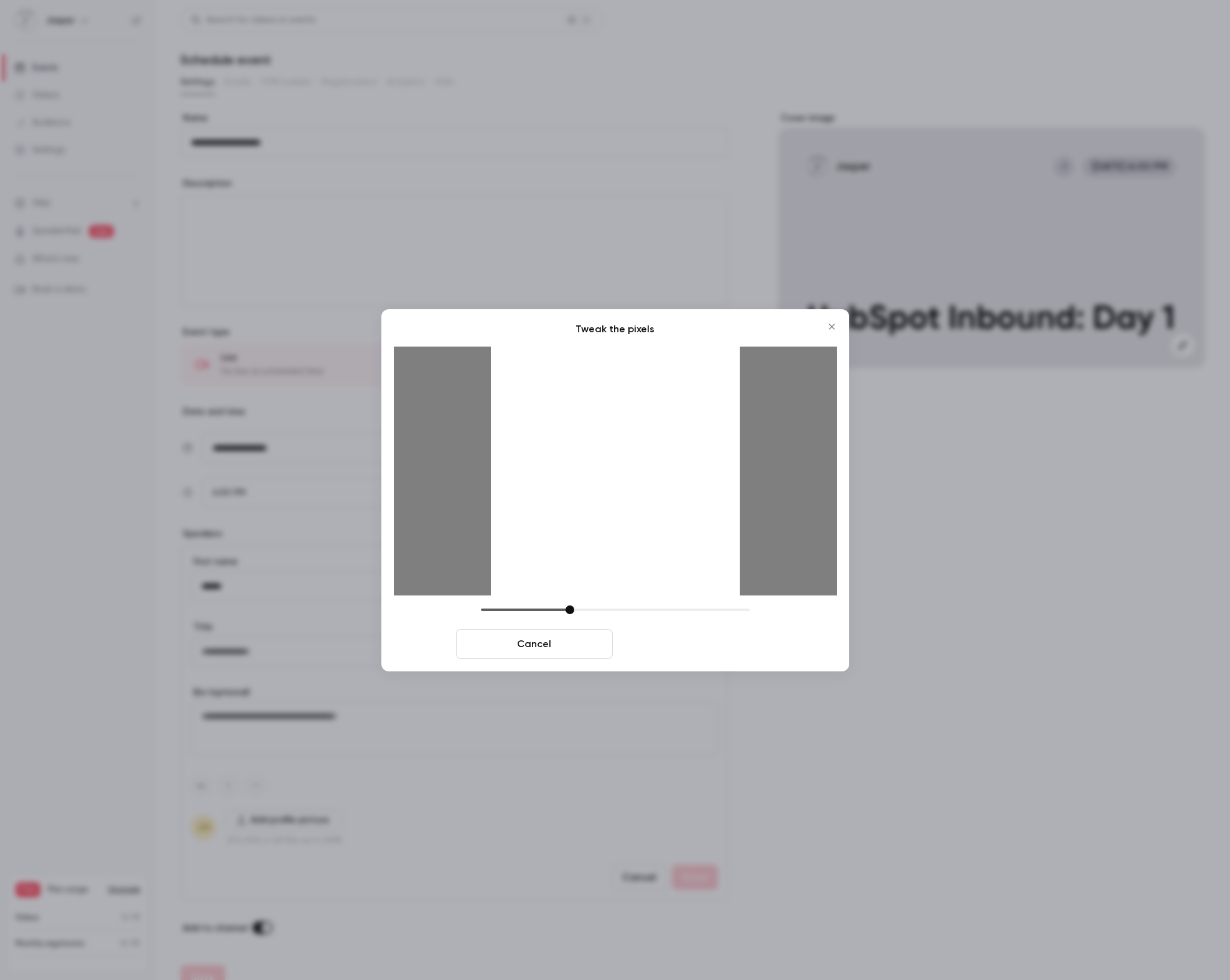
click at [723, 639] on button "Crop and save" at bounding box center [695, 644] width 157 height 30
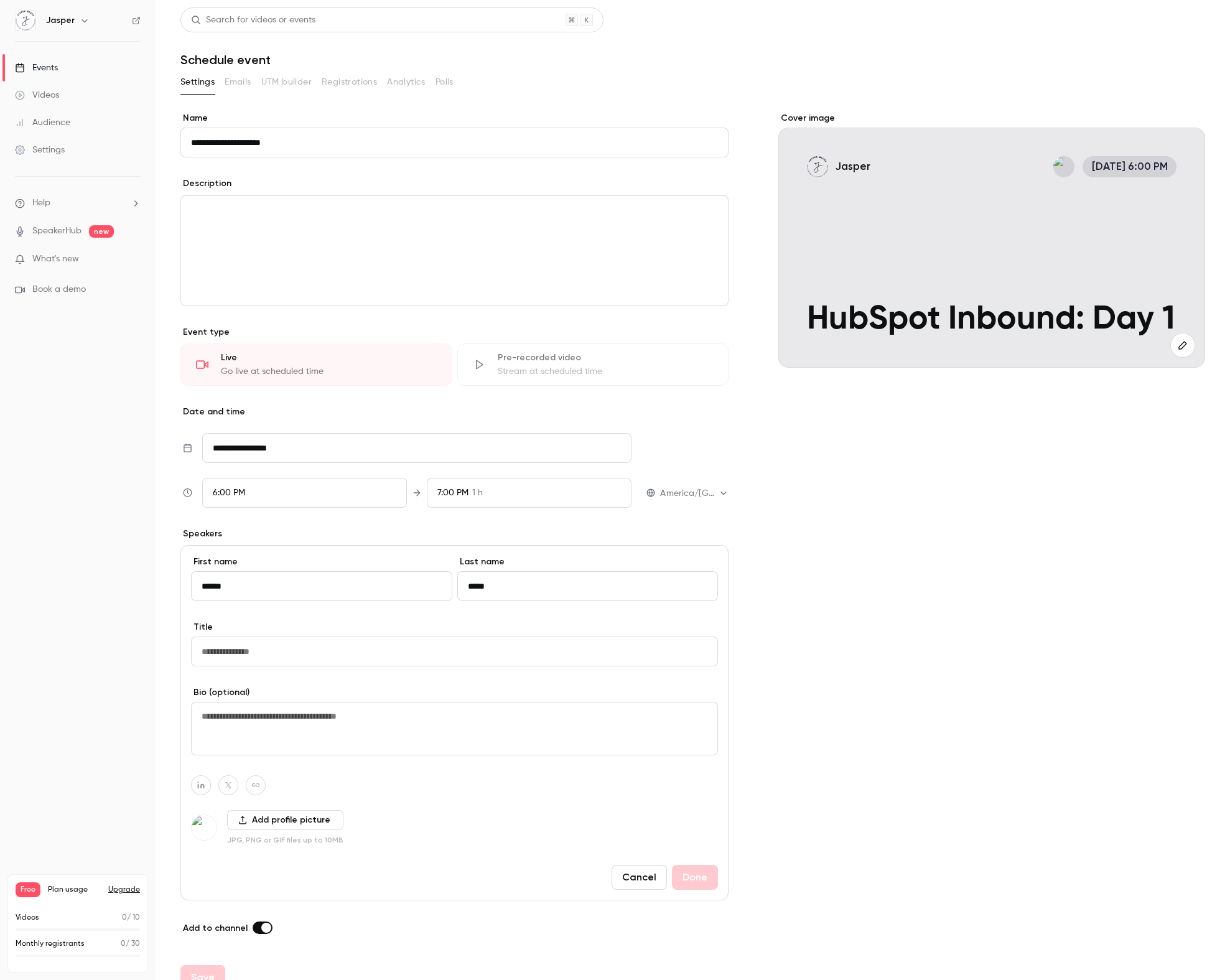
click at [216, 653] on input "Title" at bounding box center [454, 651] width 526 height 30
click at [824, 631] on div "Cover image Jasper [DATE] 6:00 PM HubSpot Inbound: Day 1" at bounding box center [991, 523] width 427 height 823
drag, startPoint x: 227, startPoint y: 652, endPoint x: 172, endPoint y: 650, distance: 55.0
click at [172, 650] on main "**********" at bounding box center [692, 490] width 1074 height 980
type input "**********"
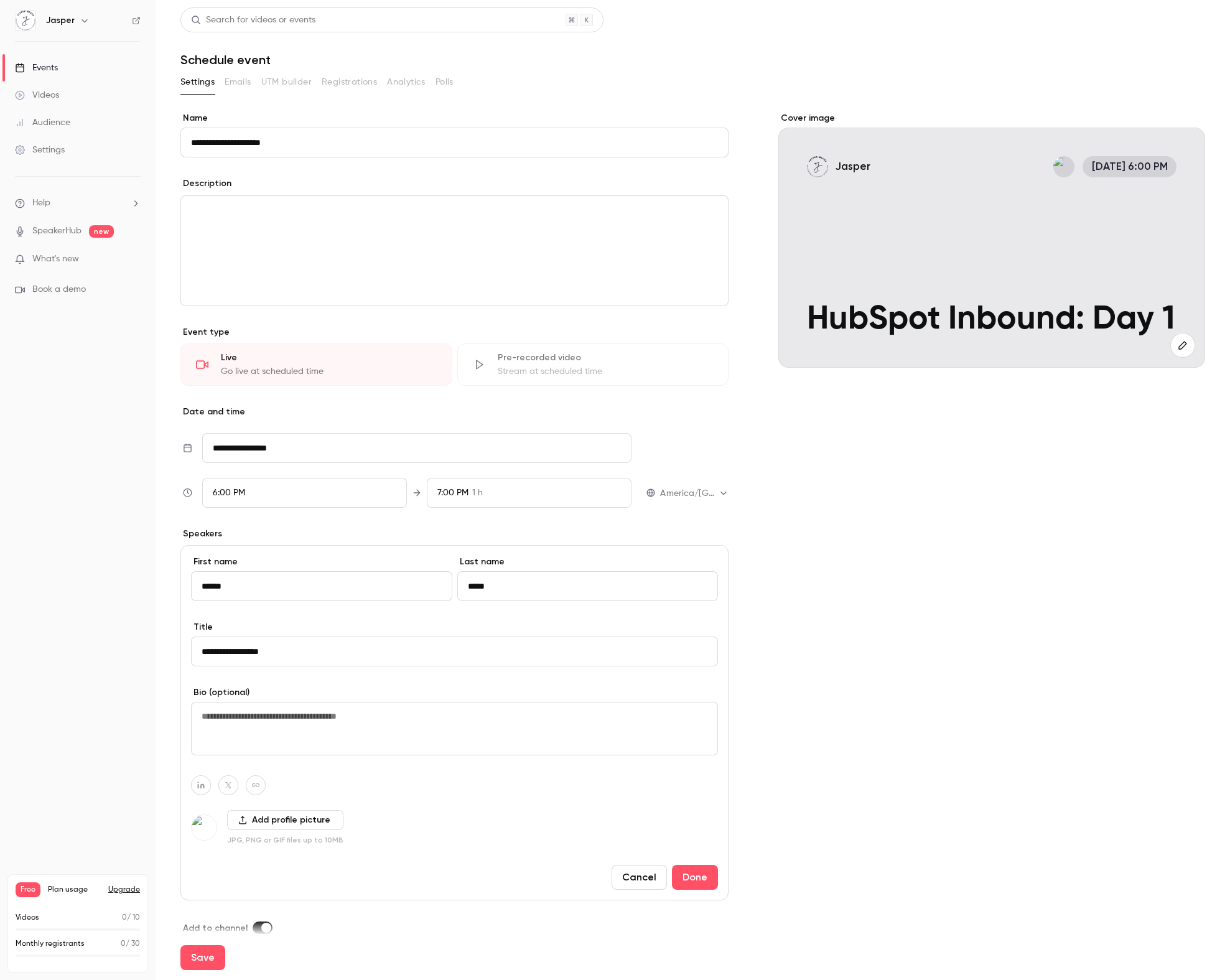
click at [954, 673] on div "Cover image Jasper [DATE] 6:00 PM HubSpot Inbound: Day 1" at bounding box center [991, 523] width 427 height 823
click at [334, 714] on textarea at bounding box center [454, 729] width 526 height 54
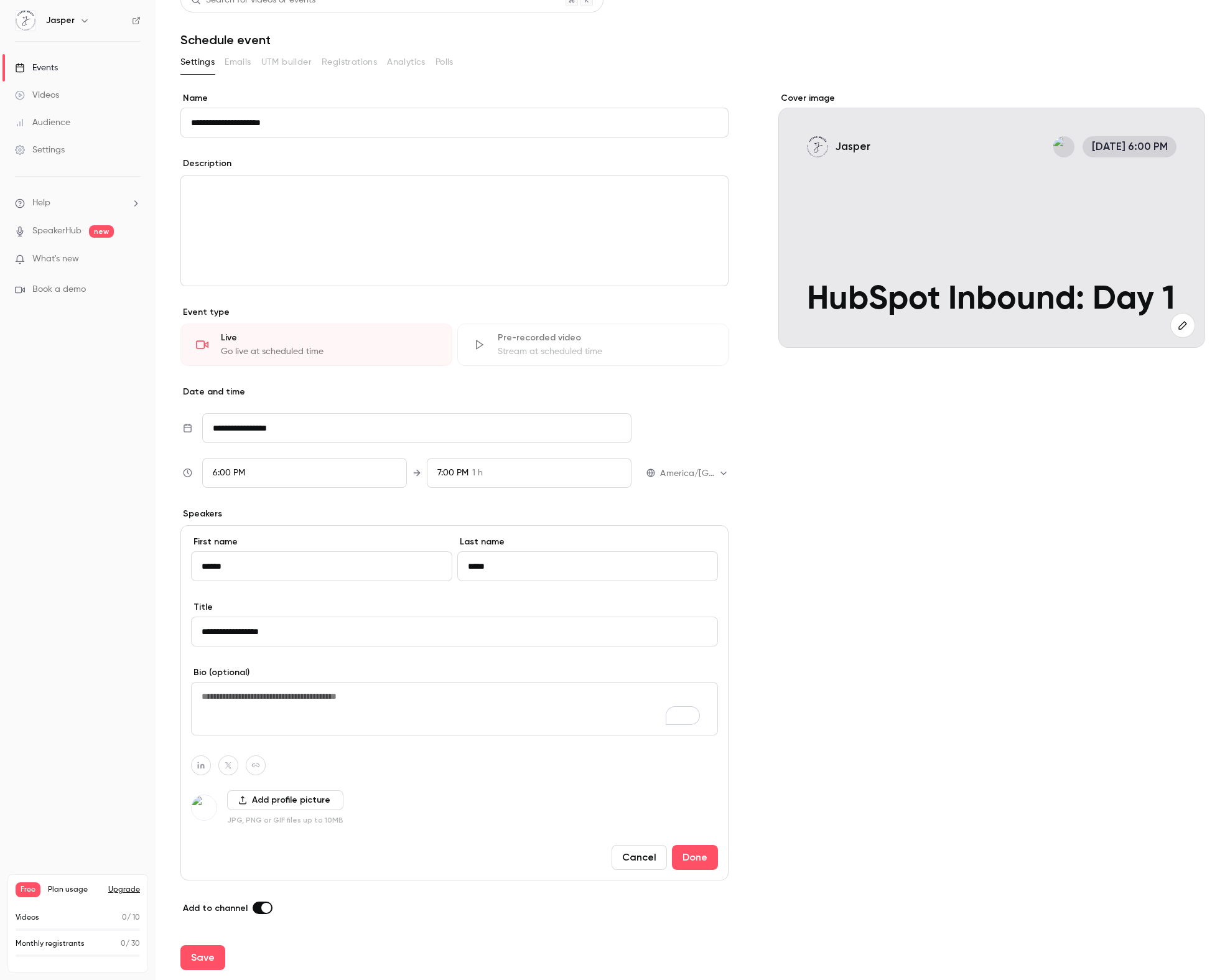
scroll to position [20, 0]
click at [684, 853] on button "Done" at bounding box center [695, 857] width 46 height 25
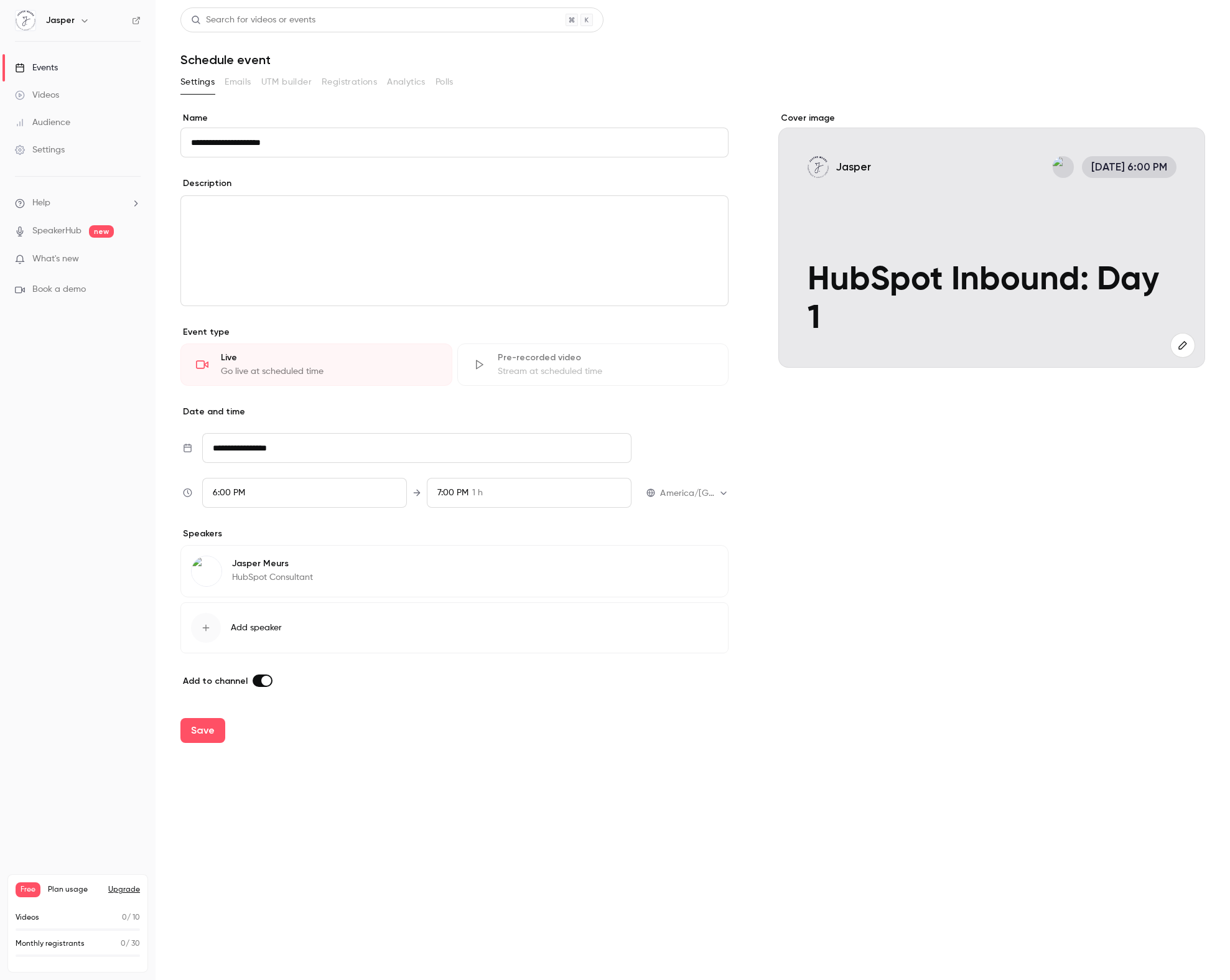
scroll to position [0, 0]
click at [262, 681] on span at bounding box center [266, 680] width 10 height 10
drag, startPoint x: 262, startPoint y: 145, endPoint x: 344, endPoint y: 145, distance: 82.0
click at [344, 145] on input "**********" at bounding box center [454, 142] width 548 height 30
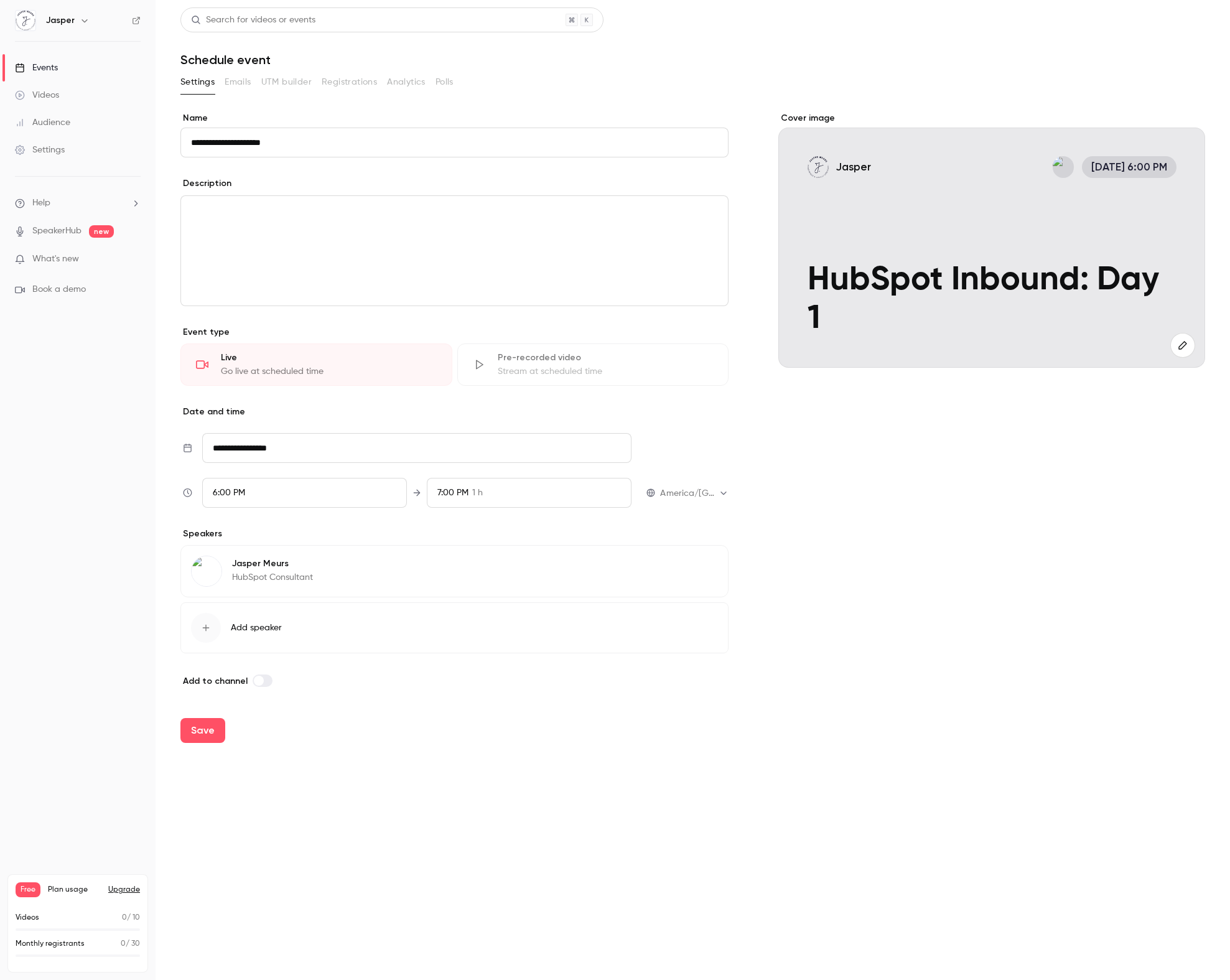
click at [266, 142] on input "**********" at bounding box center [454, 142] width 548 height 30
click at [283, 141] on input "**********" at bounding box center [454, 142] width 548 height 30
drag, startPoint x: 269, startPoint y: 142, endPoint x: 370, endPoint y: 148, distance: 101.2
click at [370, 148] on input "**********" at bounding box center [454, 142] width 548 height 30
click at [1179, 344] on icon "button" at bounding box center [1182, 345] width 14 height 10
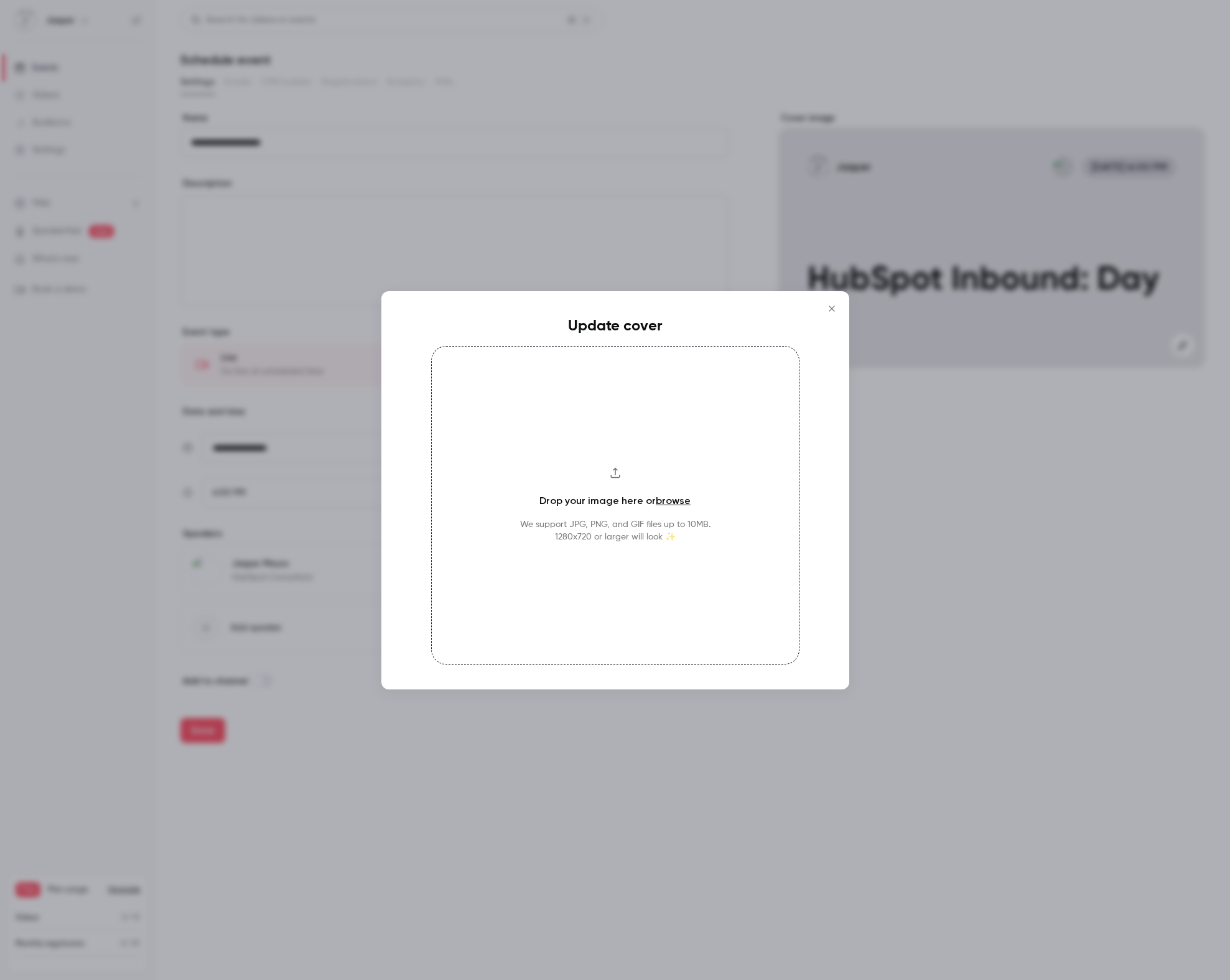
click at [834, 307] on icon "Close" at bounding box center [831, 309] width 15 height 10
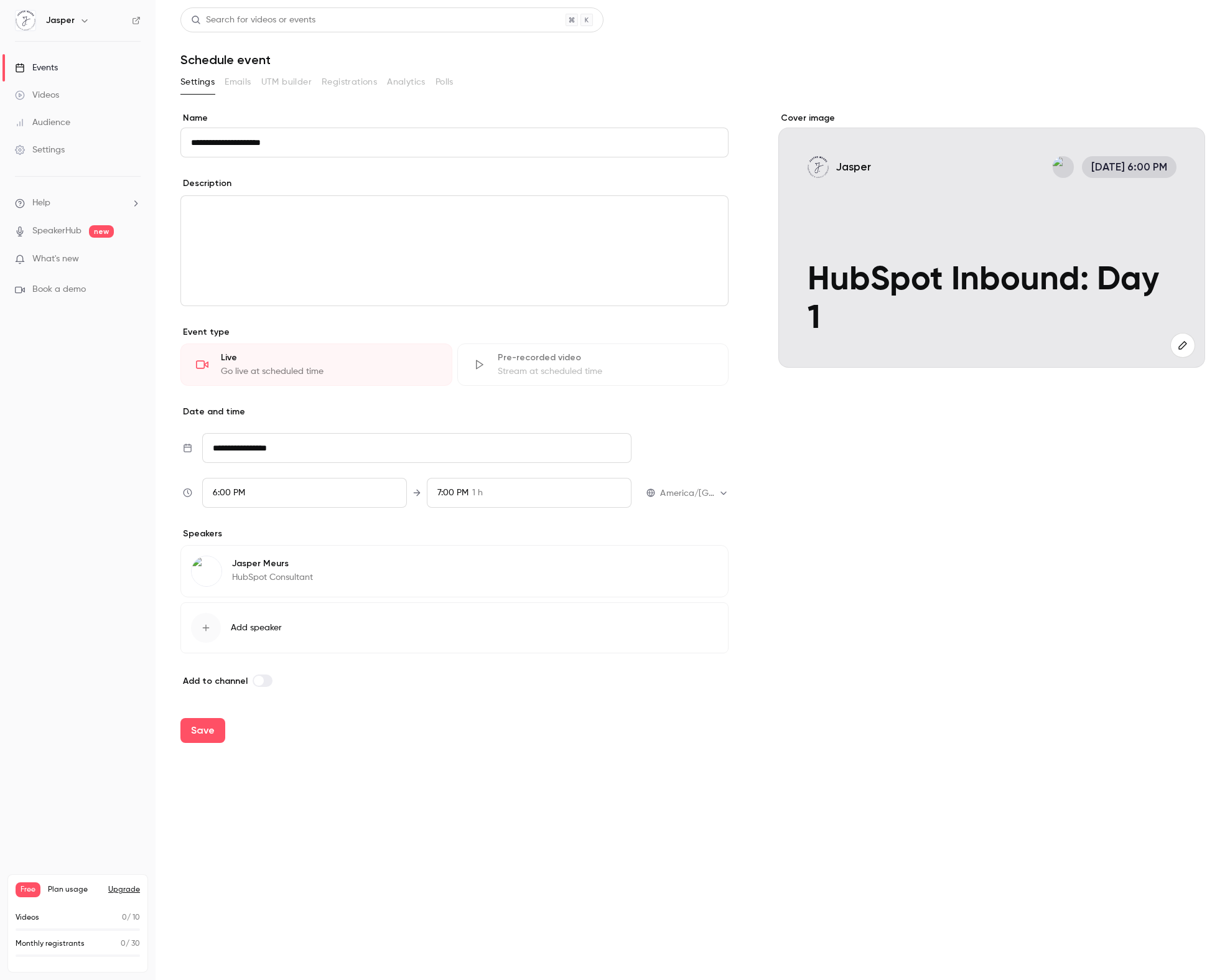
click at [1186, 347] on icon "button" at bounding box center [1182, 345] width 14 height 10
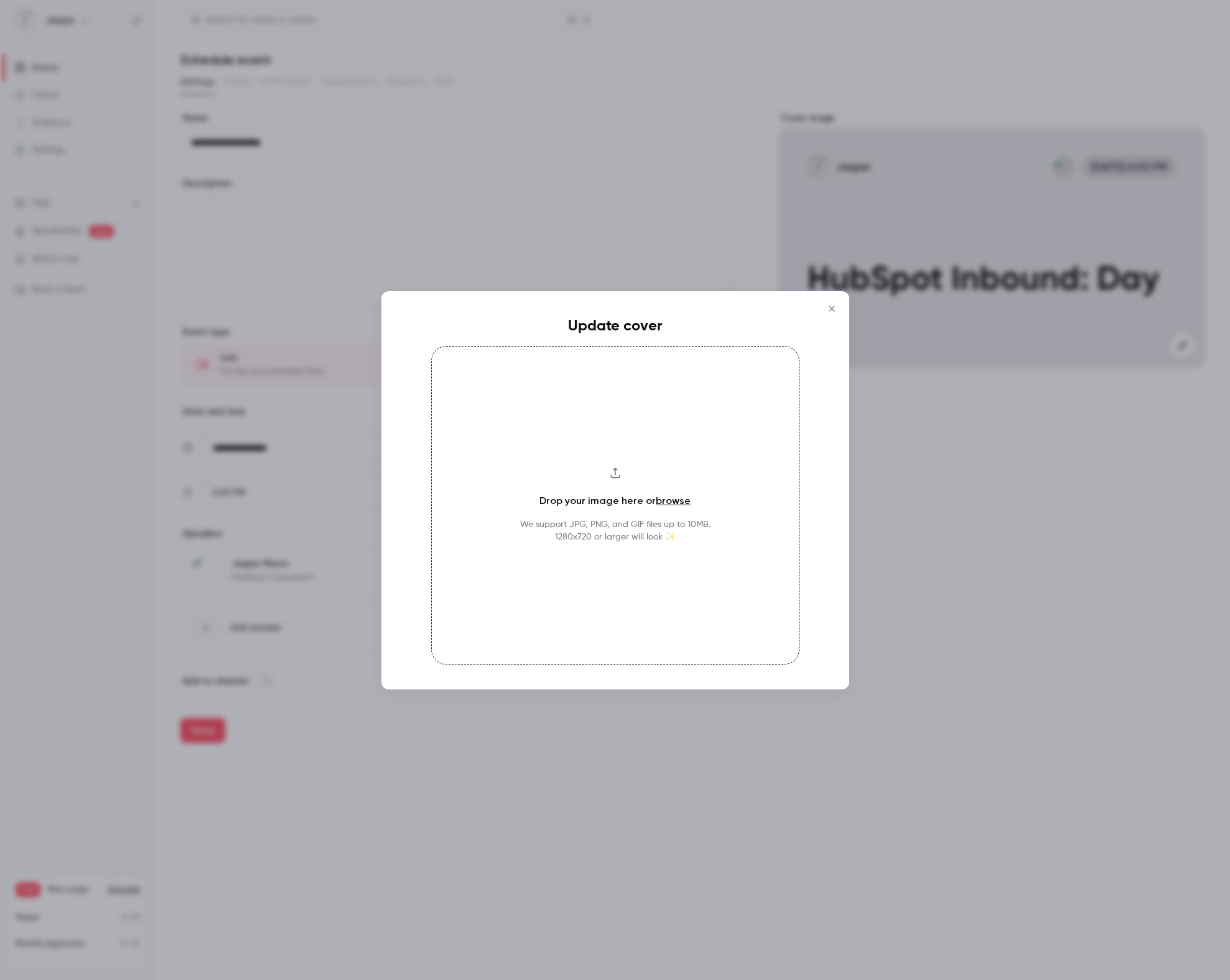
click at [671, 498] on link "browse" at bounding box center [673, 501] width 35 height 12
click at [832, 308] on icon "Close" at bounding box center [831, 308] width 6 height 6
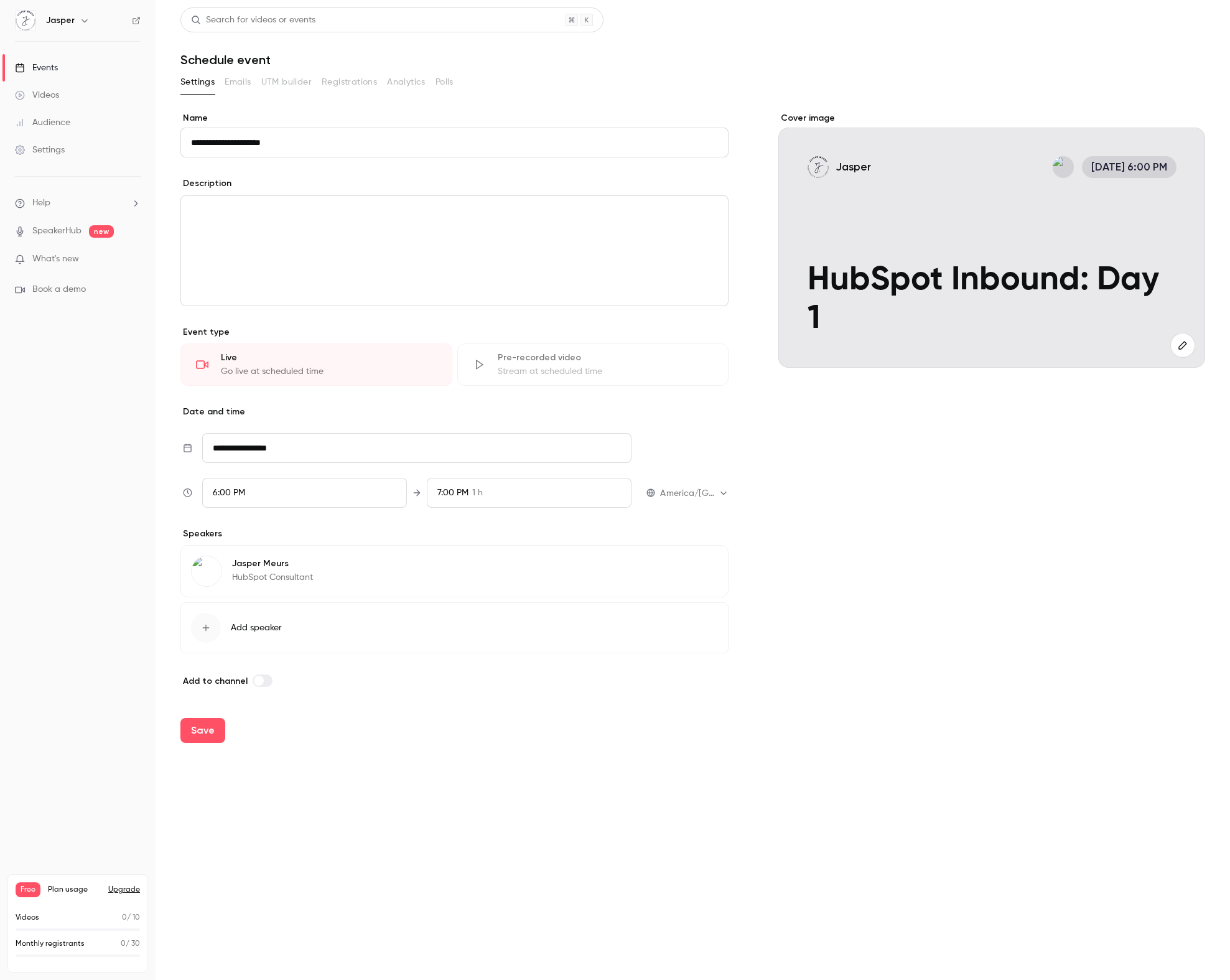
click at [1179, 344] on icon "button" at bounding box center [1182, 345] width 14 height 10
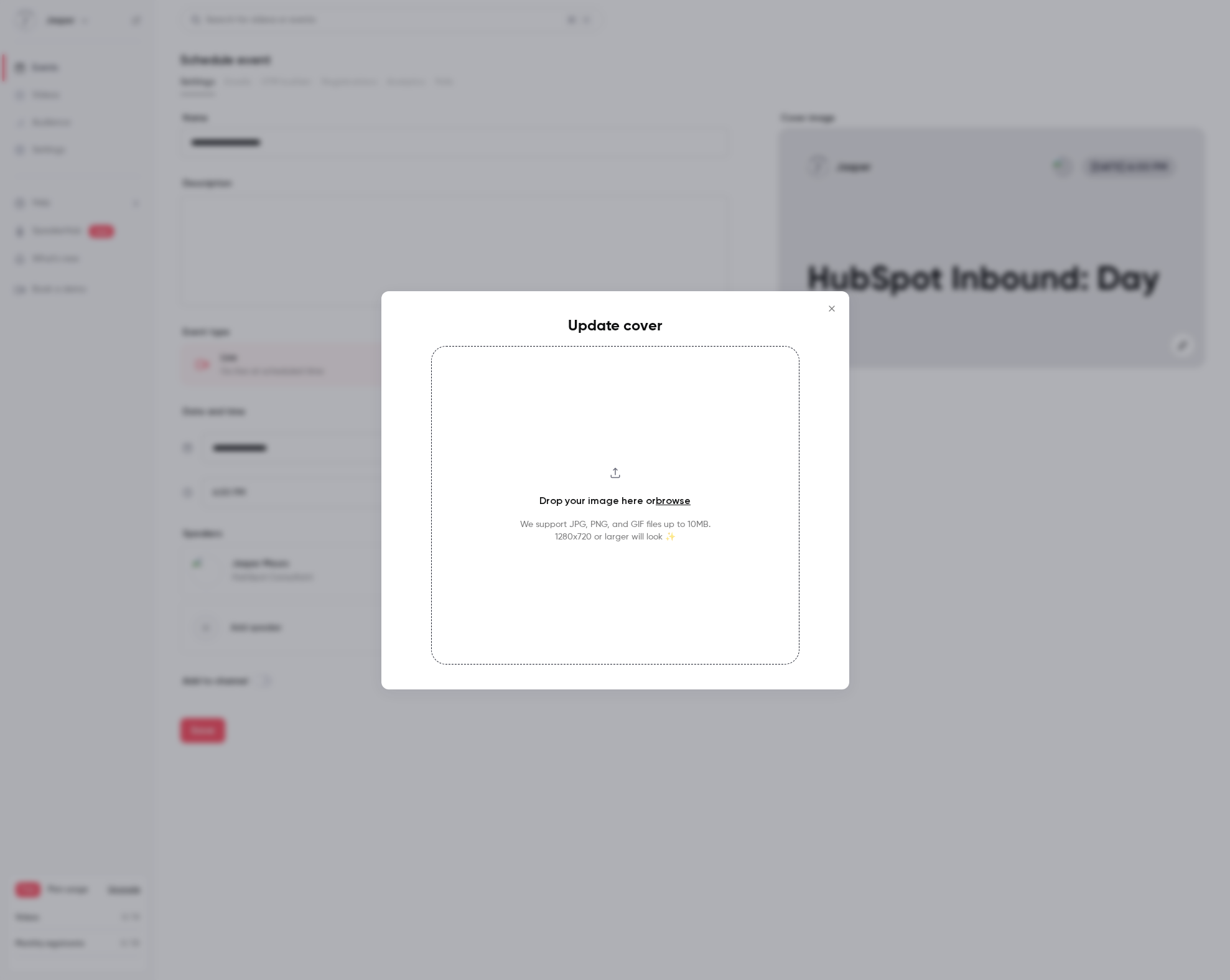
click at [632, 488] on div "Drop your image here or browse We support JPG, PNG, and GIF files up to 10MB. 1…" at bounding box center [615, 505] width 368 height 319
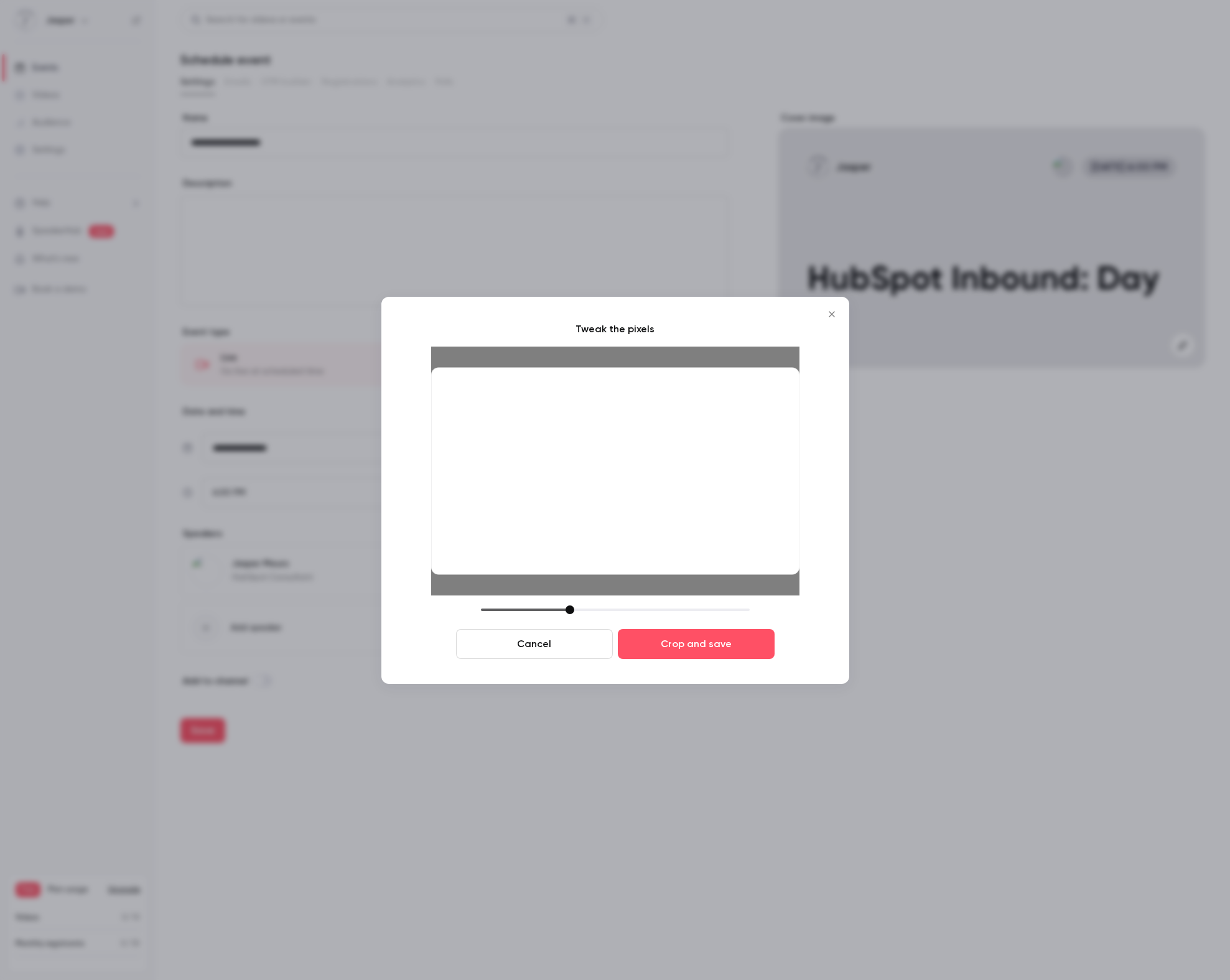
click at [687, 509] on div at bounding box center [615, 470] width 368 height 207
click at [678, 641] on button "Crop and save" at bounding box center [695, 644] width 157 height 30
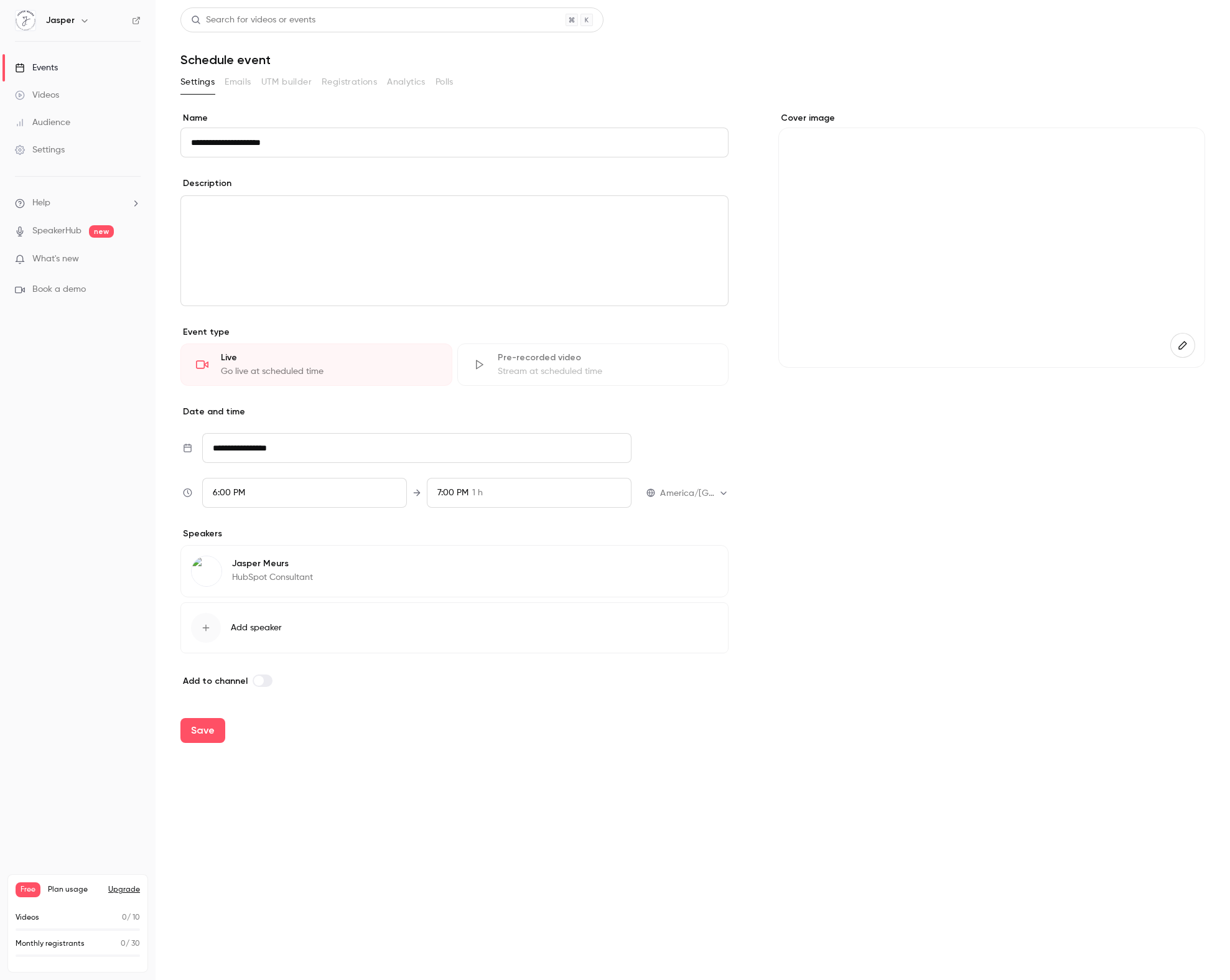
click at [793, 668] on div "Cover image" at bounding box center [991, 400] width 427 height 576
click at [1177, 346] on icon "button" at bounding box center [1182, 345] width 14 height 10
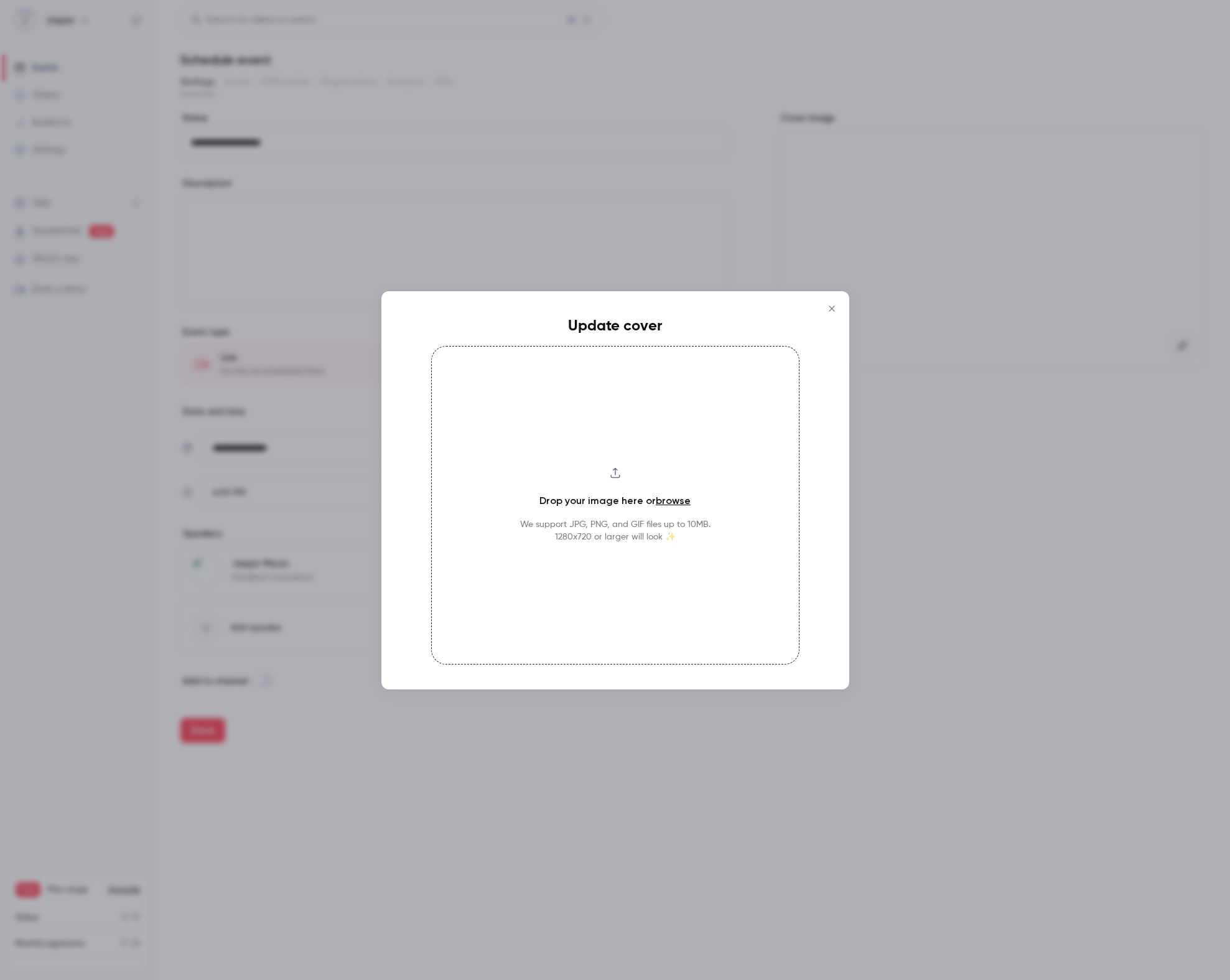
click at [638, 504] on h4 "Drop your image here or browse" at bounding box center [615, 501] width 151 height 15
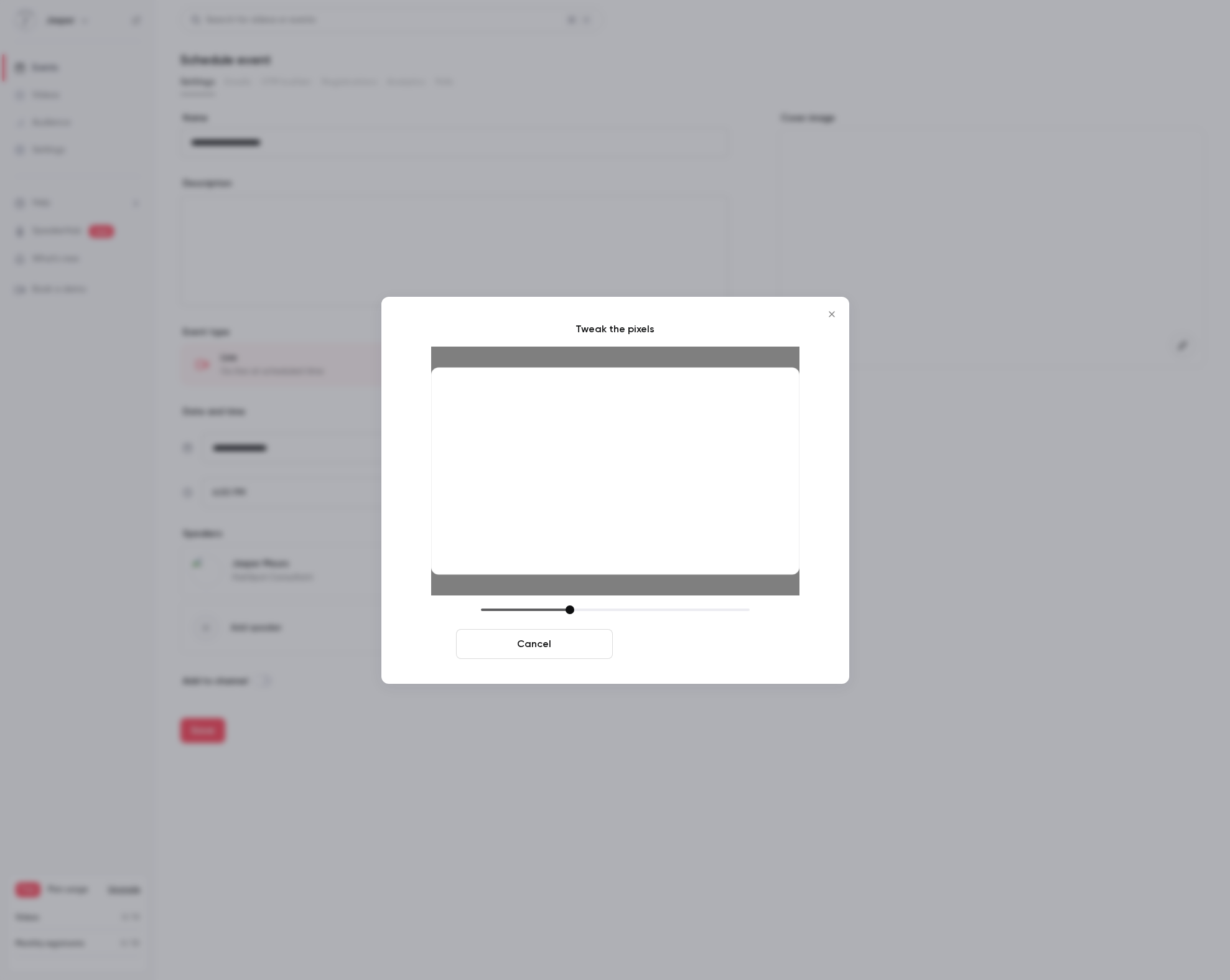
click at [700, 647] on button "Crop and save" at bounding box center [695, 644] width 157 height 30
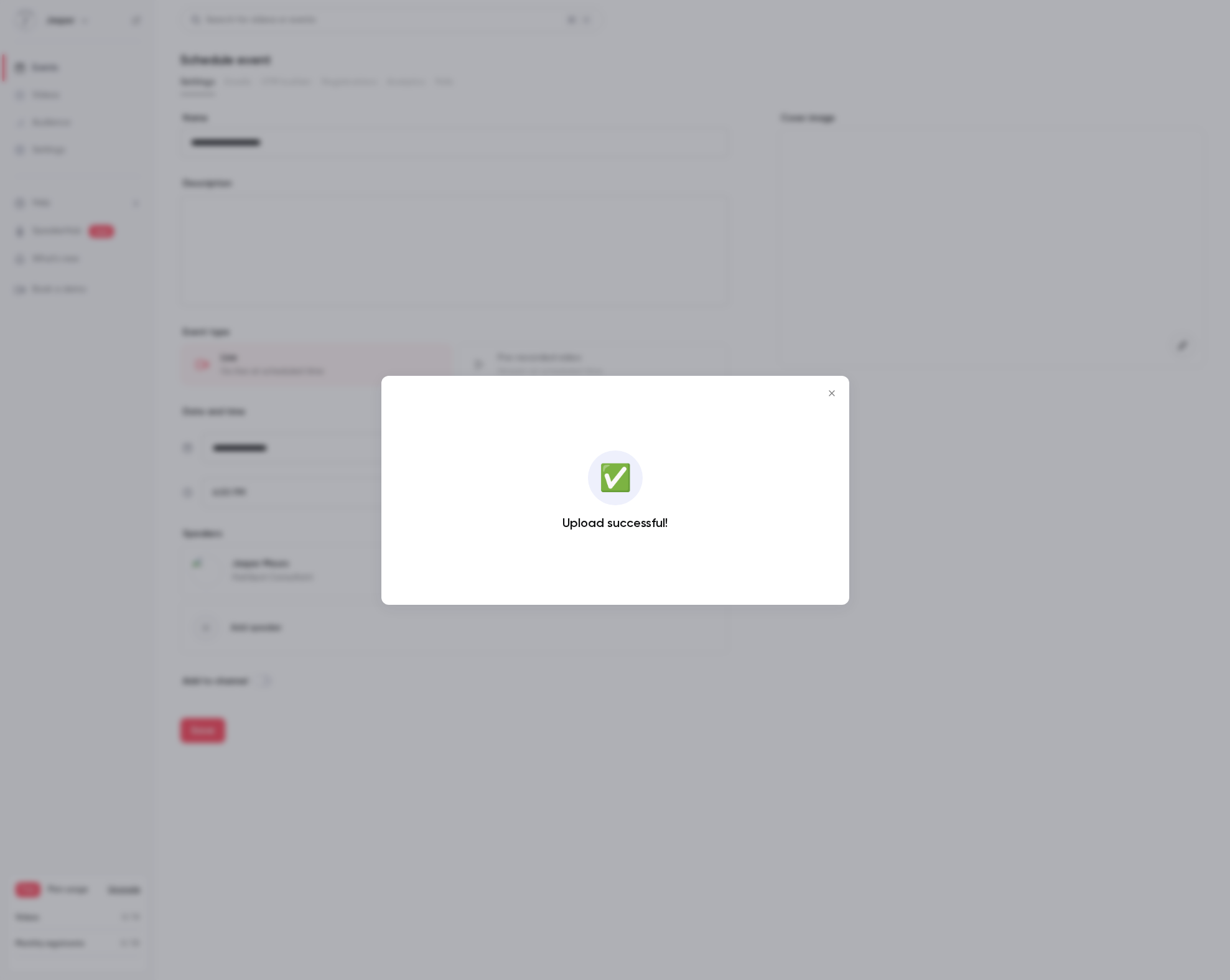
click at [834, 396] on icon "Close" at bounding box center [831, 393] width 15 height 10
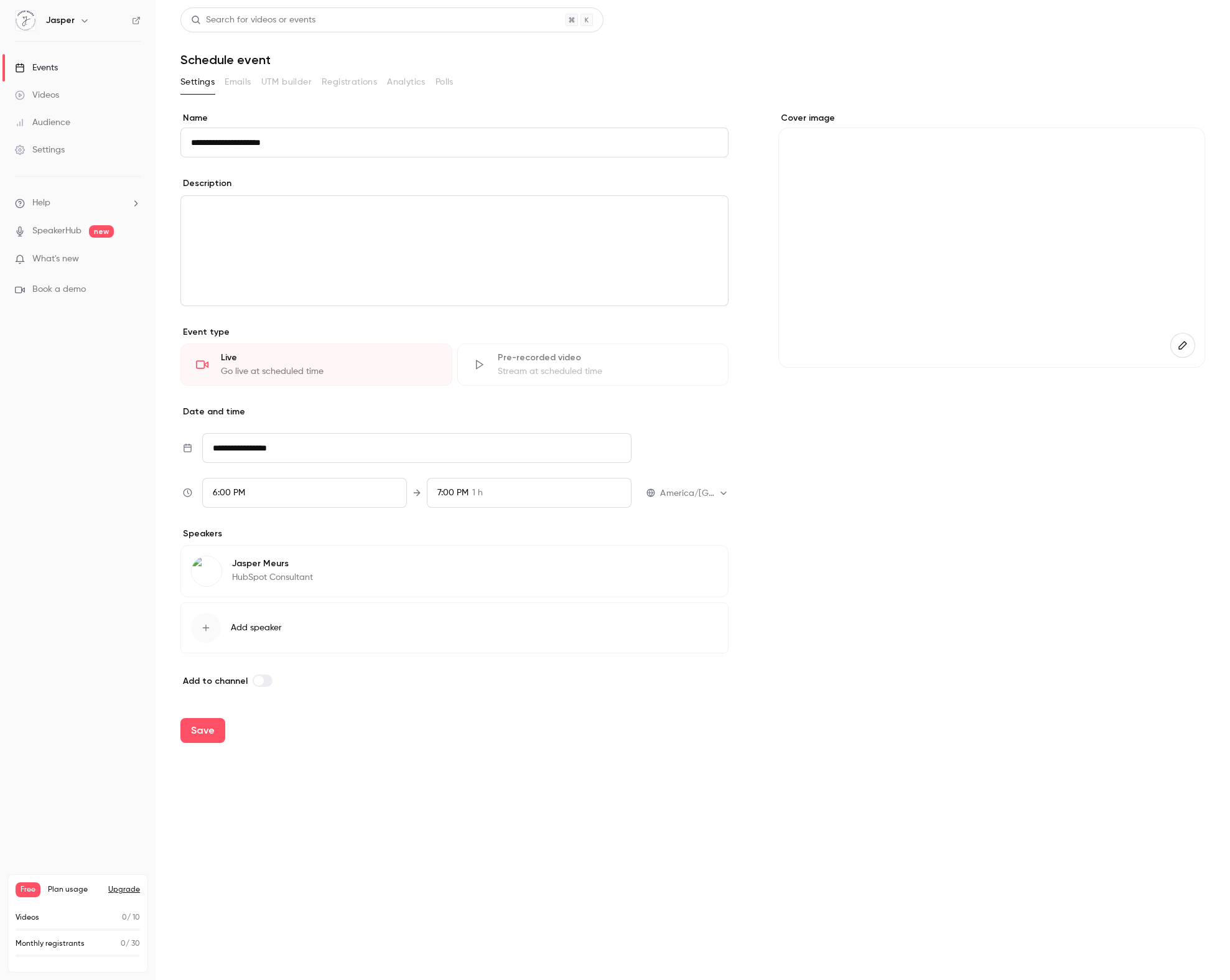
click at [509, 495] on div "7:00 PM 1 h" at bounding box center [529, 492] width 205 height 30
click at [492, 365] on li "6:45 PM 45 min" at bounding box center [529, 379] width 203 height 33
click at [881, 543] on div at bounding box center [615, 490] width 1230 height 980
click at [198, 735] on button "Save" at bounding box center [202, 731] width 45 height 25
type input "**********"
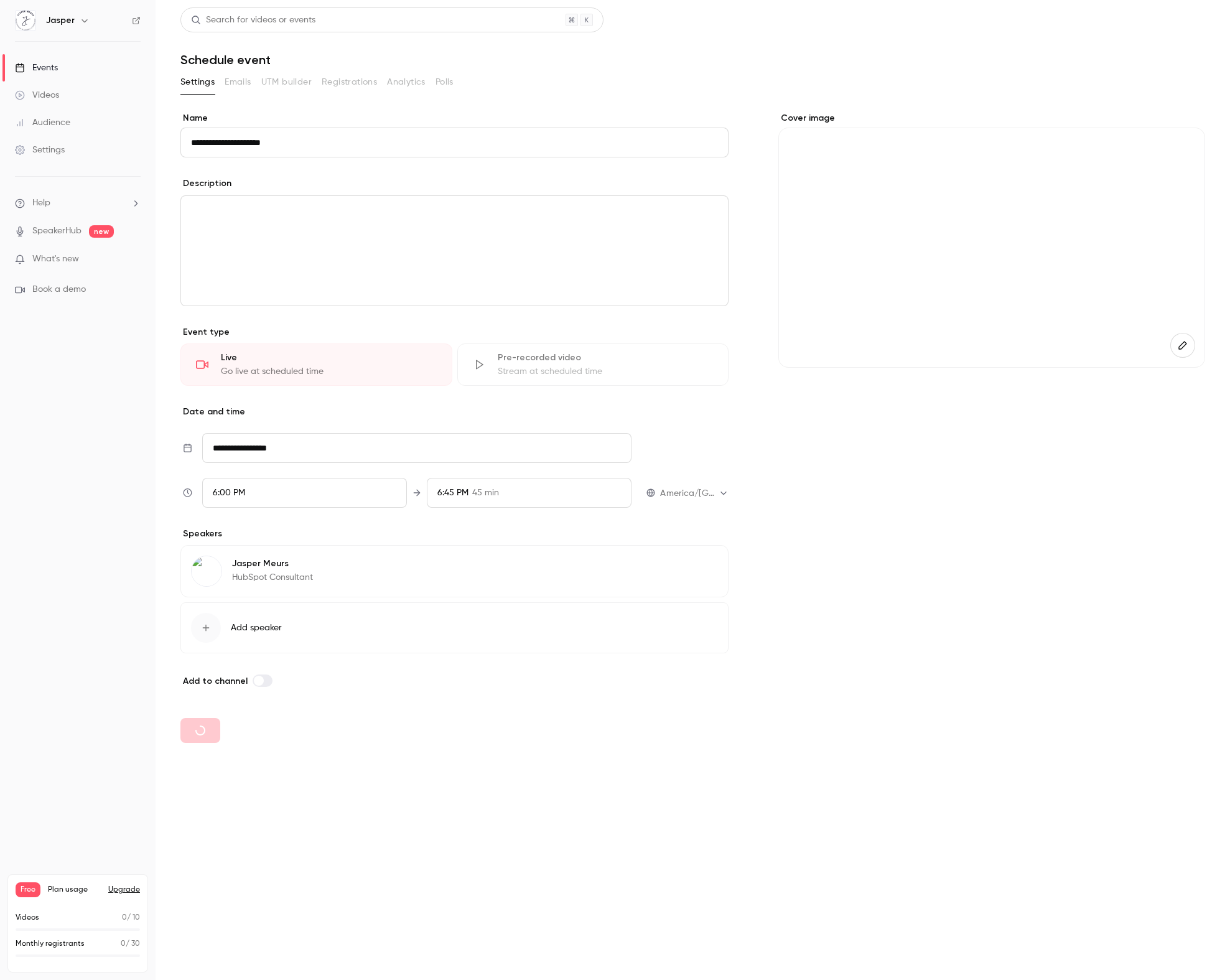
type input "**********"
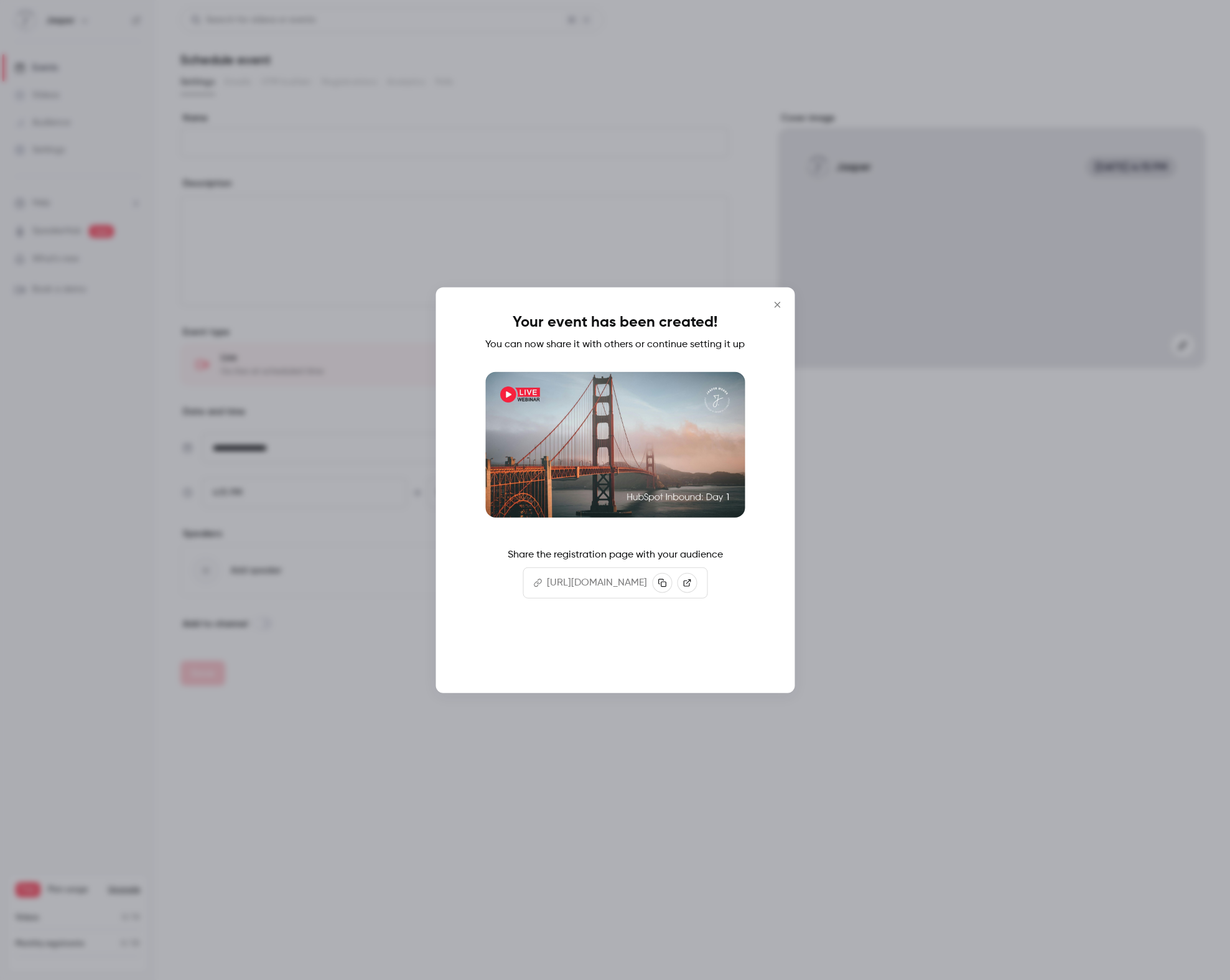
click at [626, 668] on button "Continue" at bounding box center [615, 653] width 124 height 30
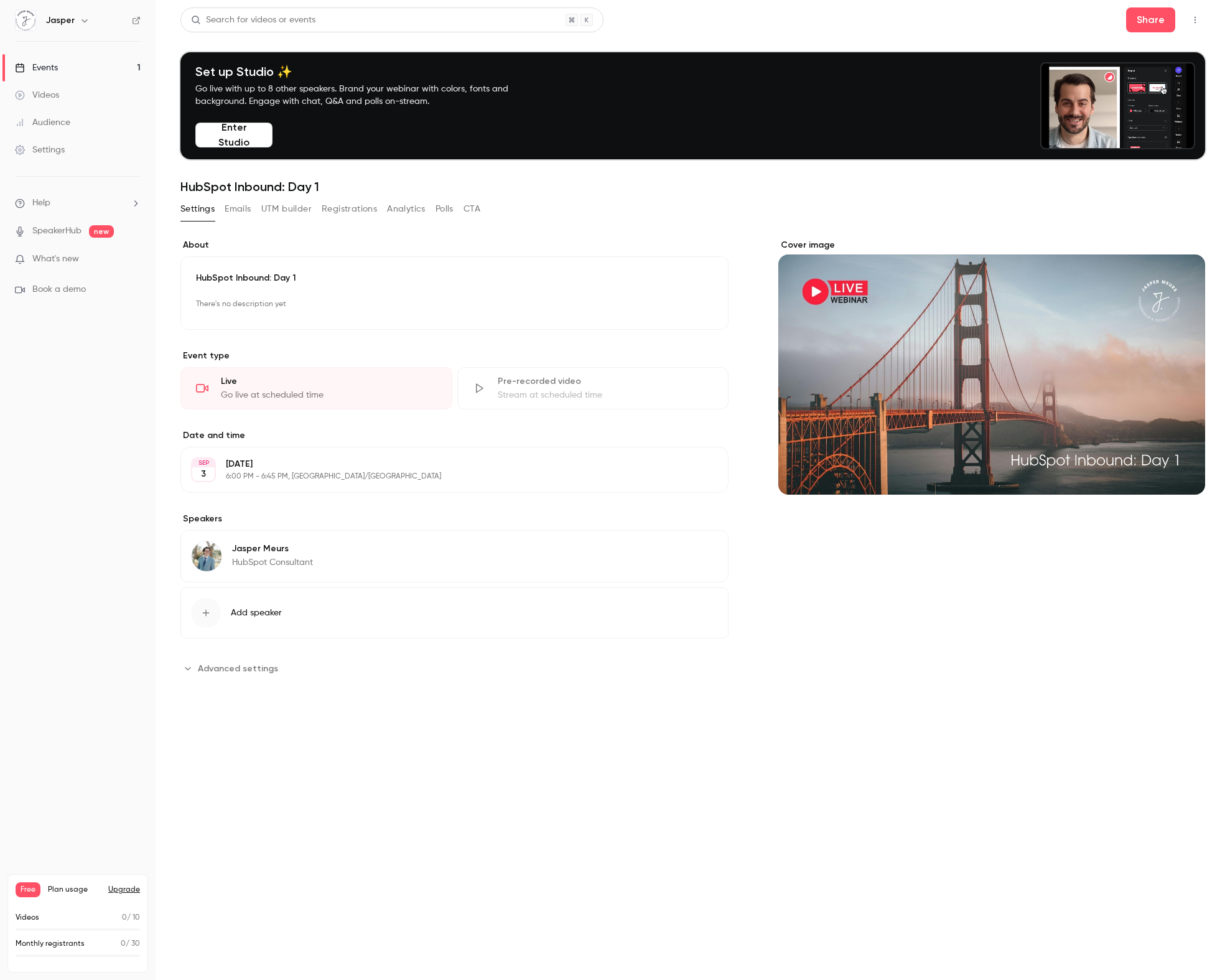
click at [237, 211] on button "Emails" at bounding box center [237, 209] width 26 height 20
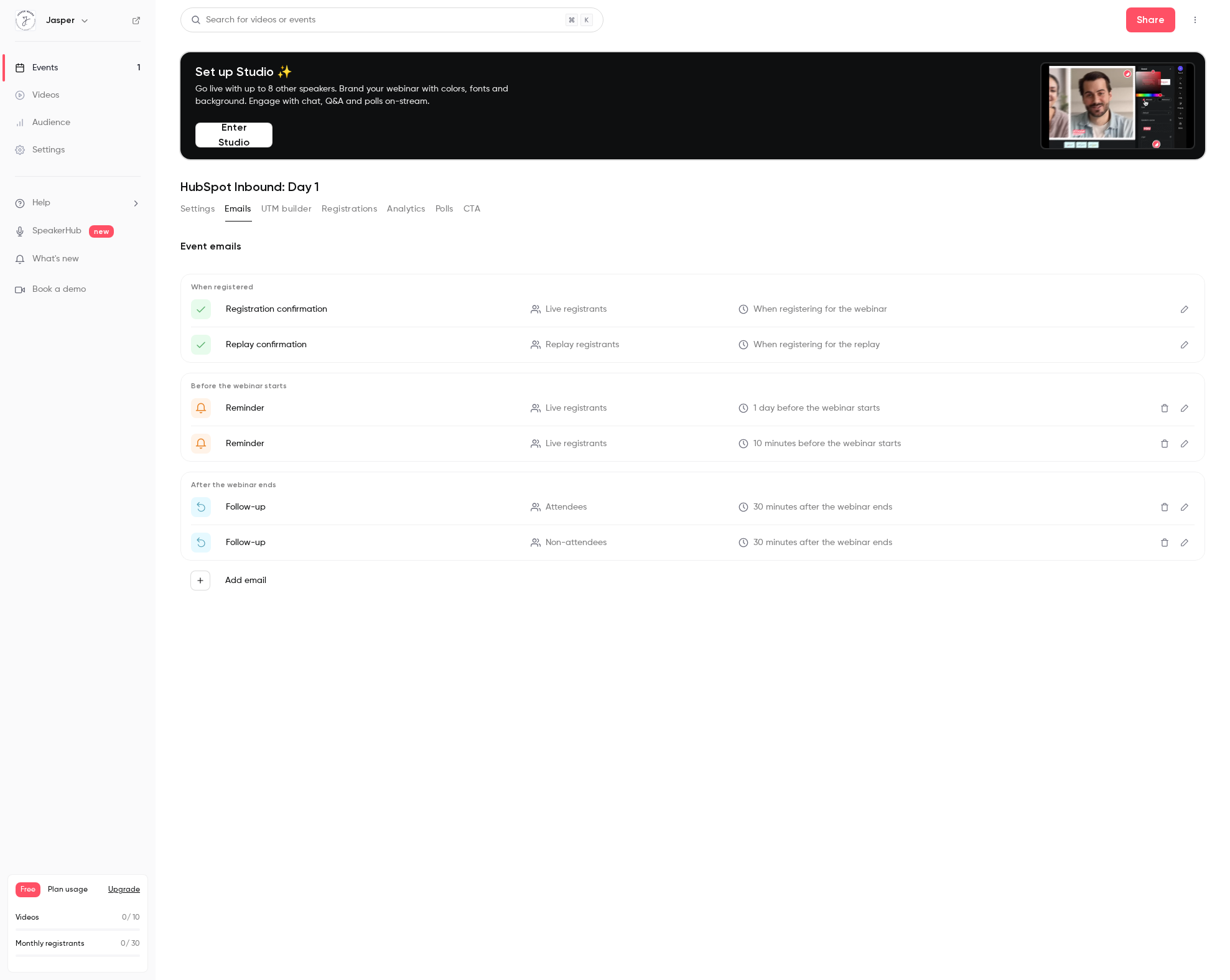
click at [286, 212] on button "UTM builder" at bounding box center [287, 209] width 50 height 20
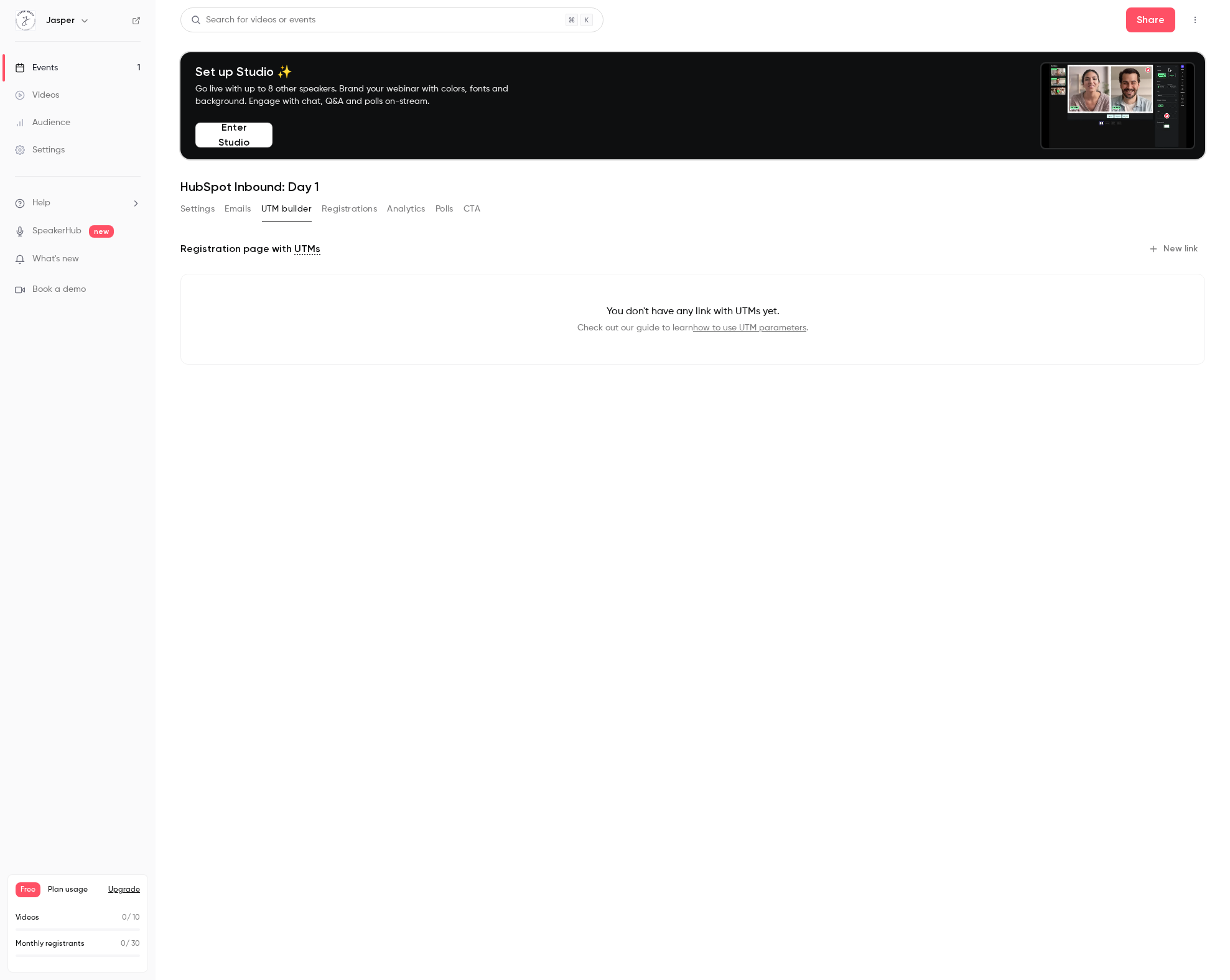
click at [349, 212] on button "Registrations" at bounding box center [349, 209] width 55 height 20
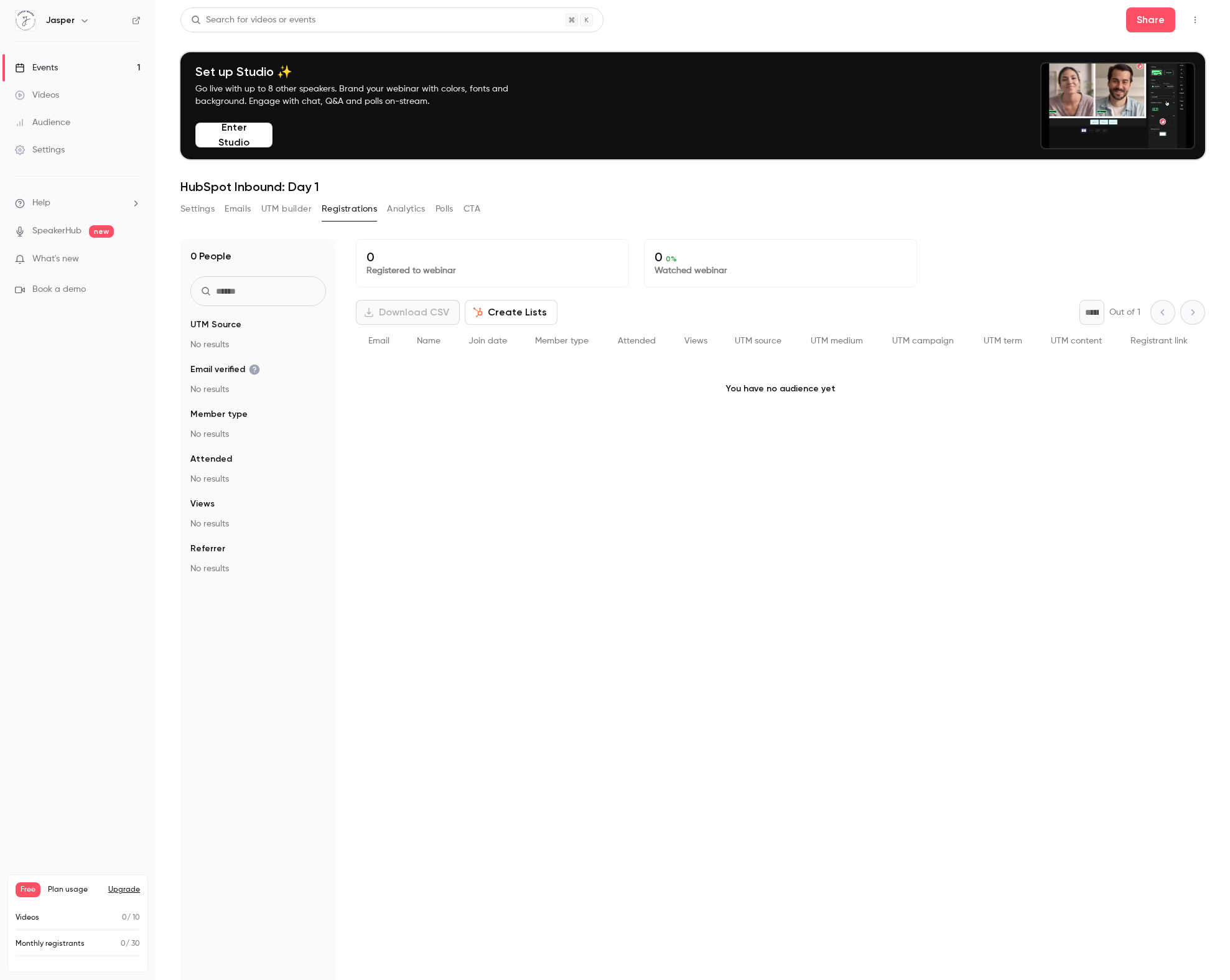
click at [397, 207] on button "Analytics" at bounding box center [405, 209] width 38 height 20
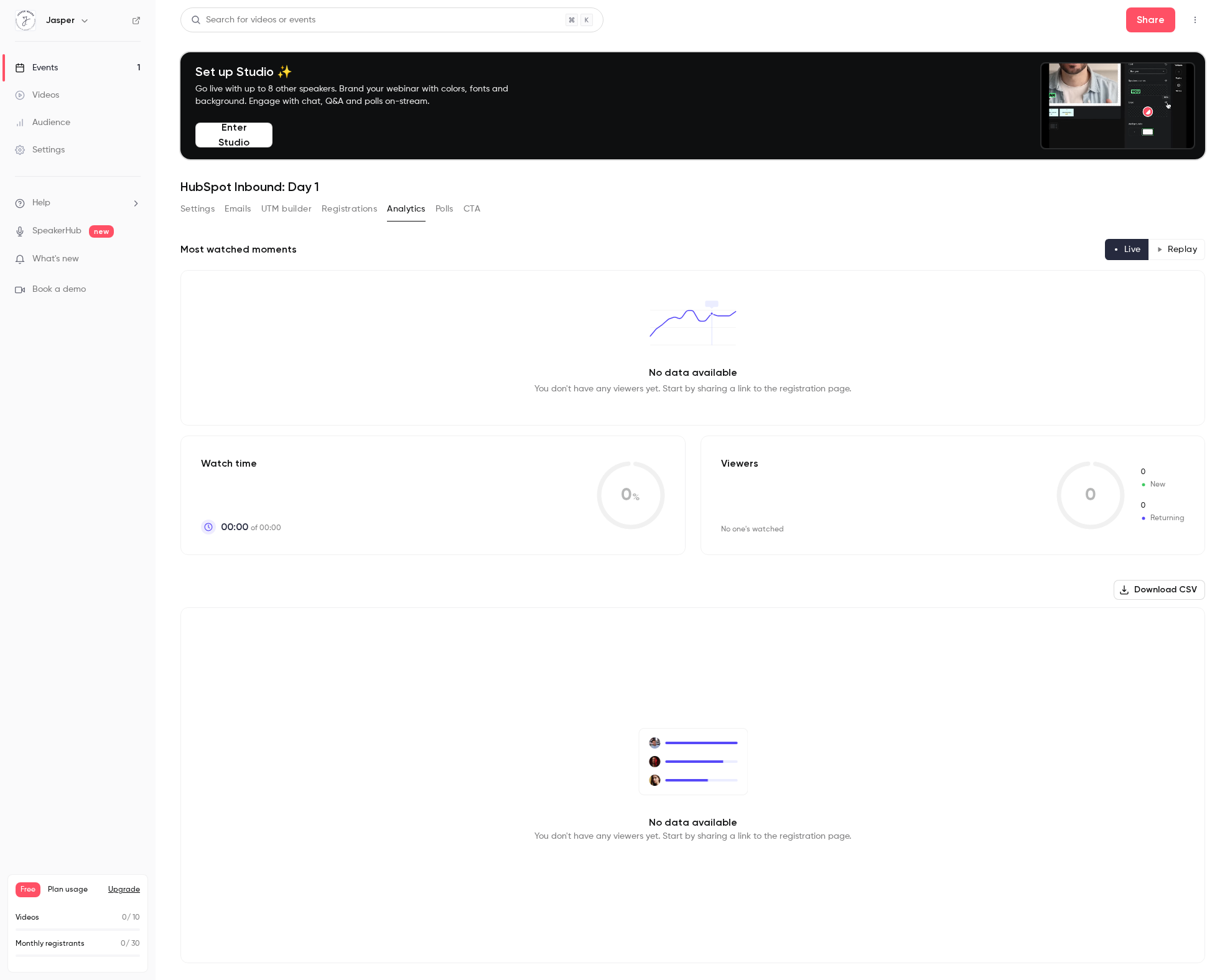
click at [442, 210] on button "Polls" at bounding box center [444, 209] width 18 height 20
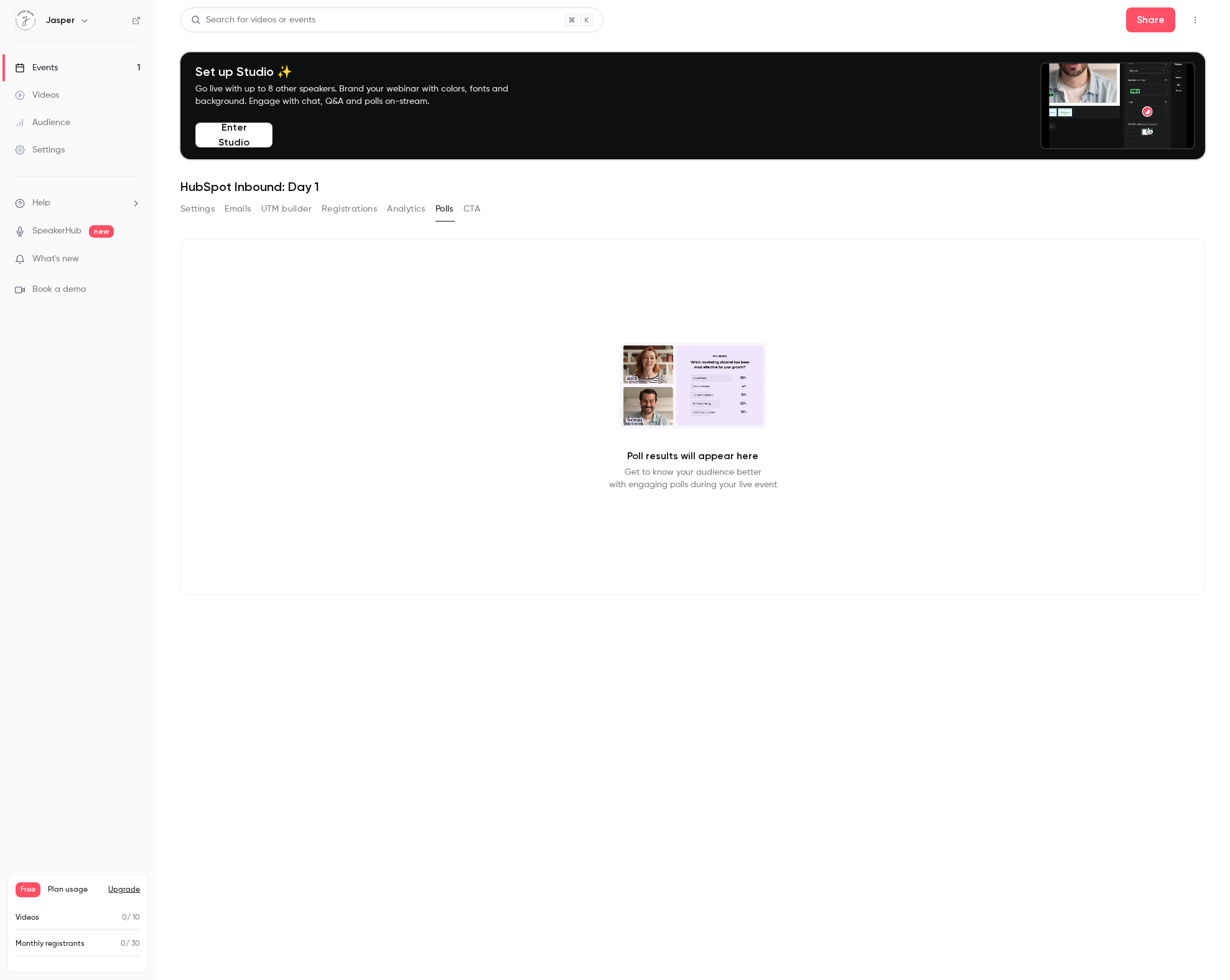
click at [480, 211] on button "CTA" at bounding box center [471, 209] width 17 height 20
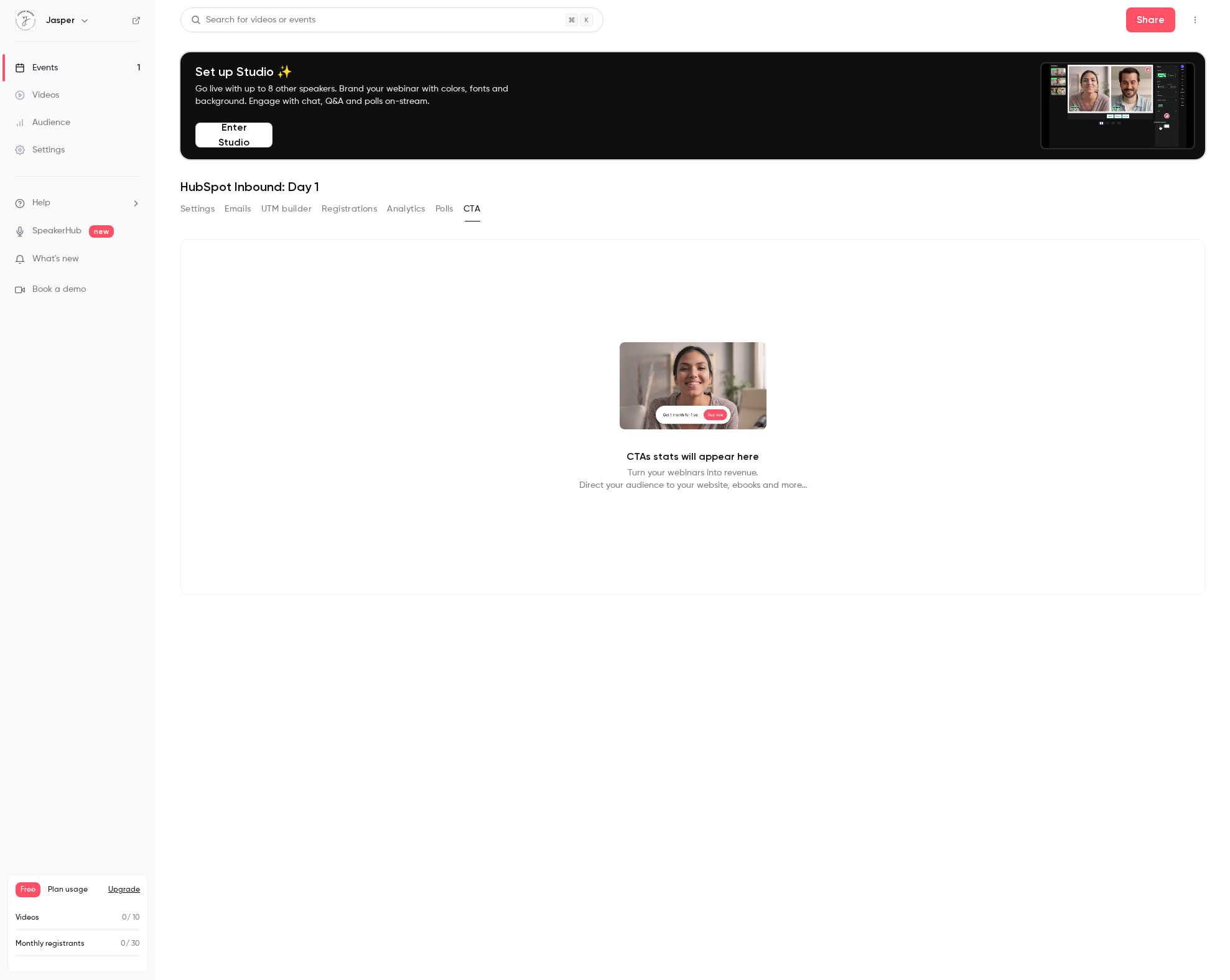
click at [449, 214] on button "Polls" at bounding box center [444, 209] width 18 height 20
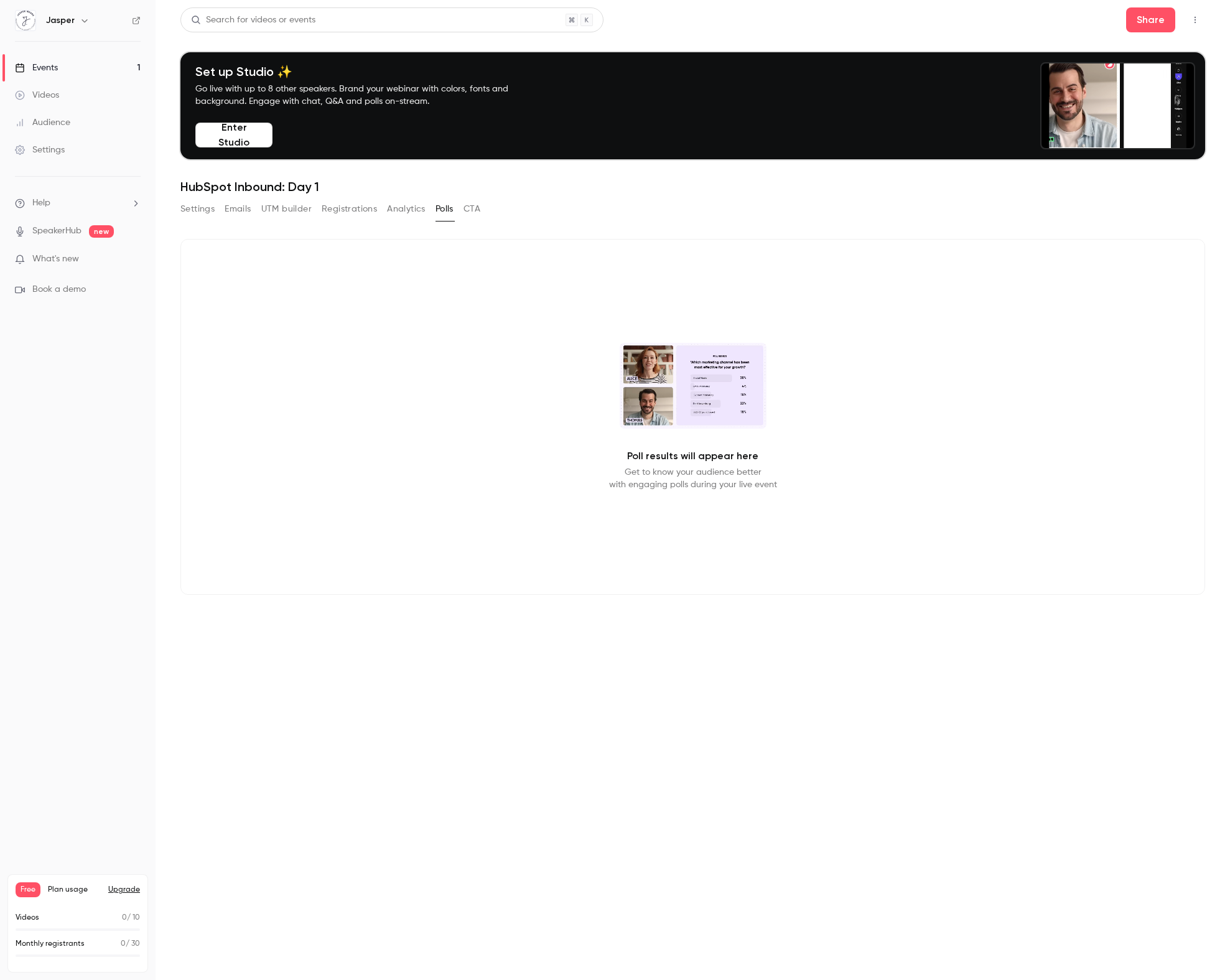
click at [195, 210] on button "Settings" at bounding box center [197, 209] width 34 height 20
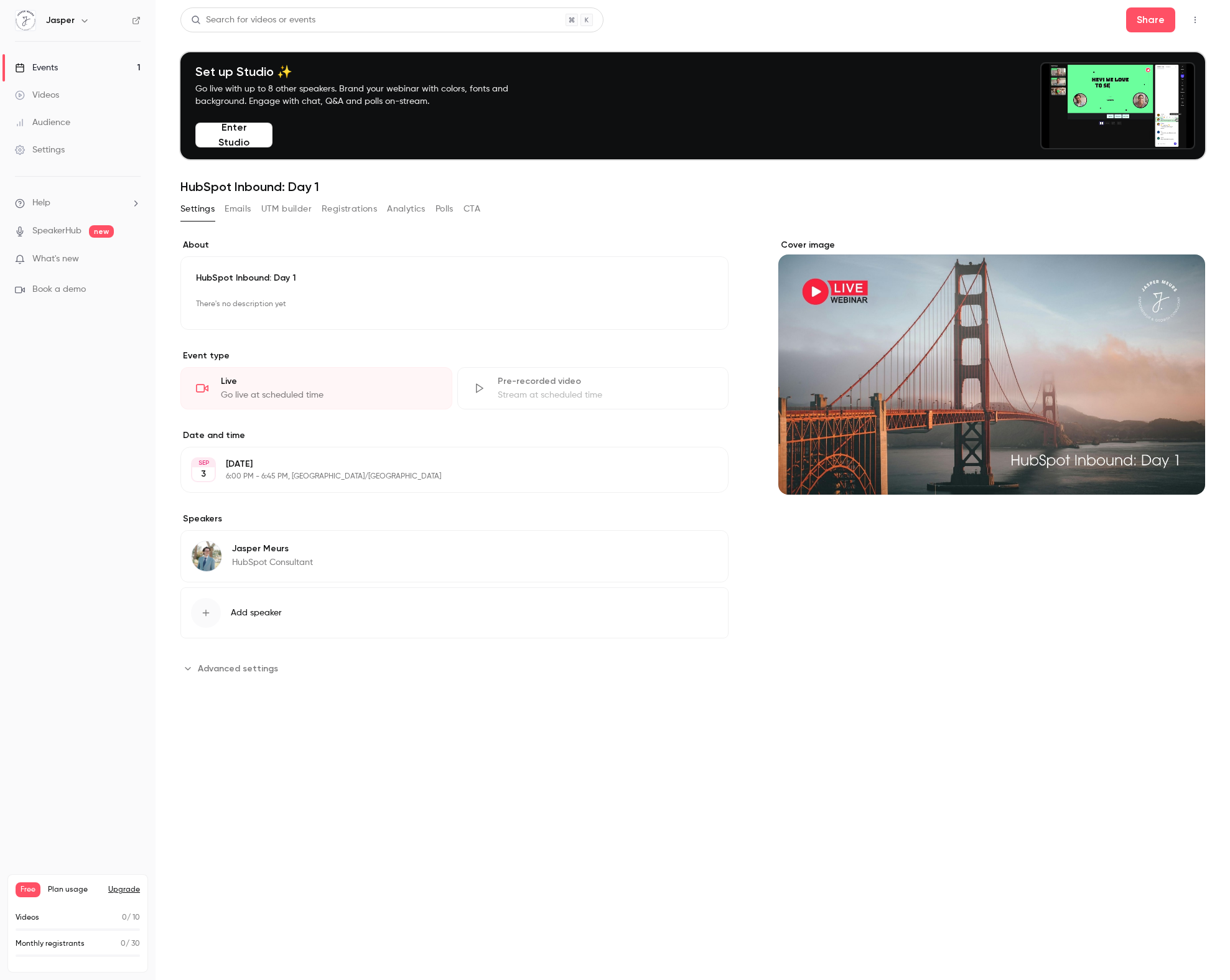
click at [249, 137] on button "Enter Studio" at bounding box center [233, 135] width 77 height 25
click at [1200, 21] on button "button" at bounding box center [1195, 20] width 20 height 20
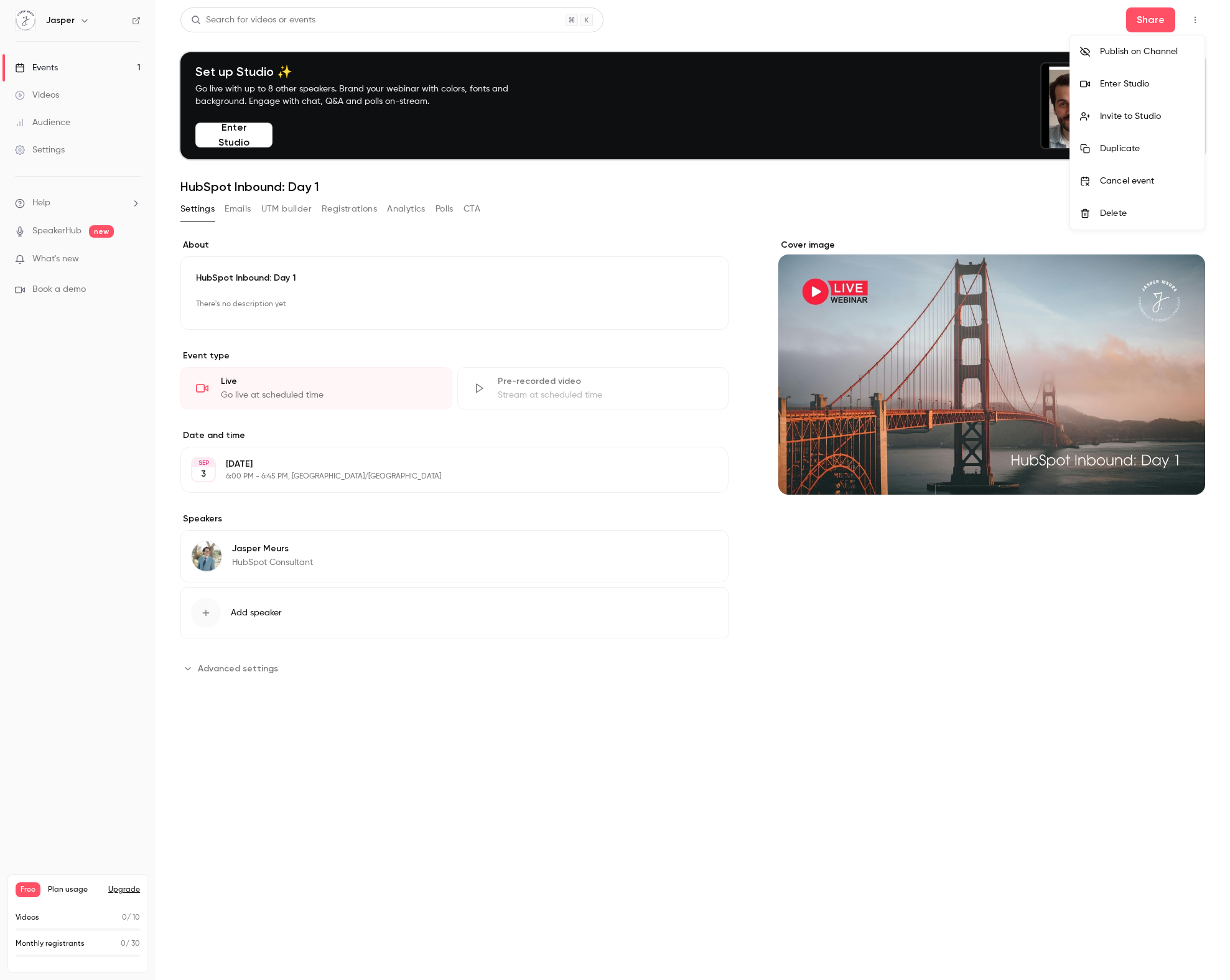
click at [1200, 19] on div at bounding box center [615, 490] width 1230 height 980
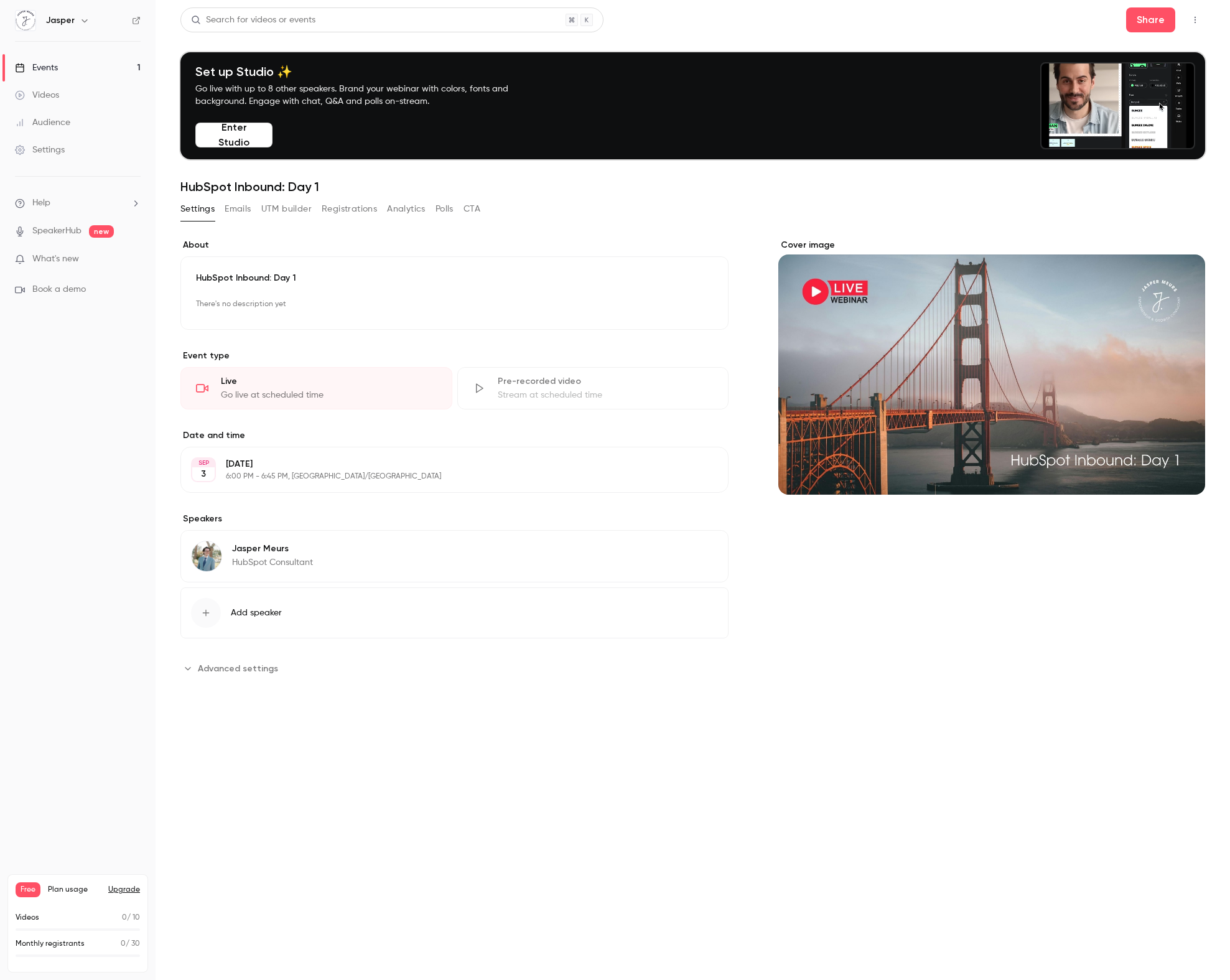
click at [41, 100] on div "Videos" at bounding box center [37, 94] width 44 height 12
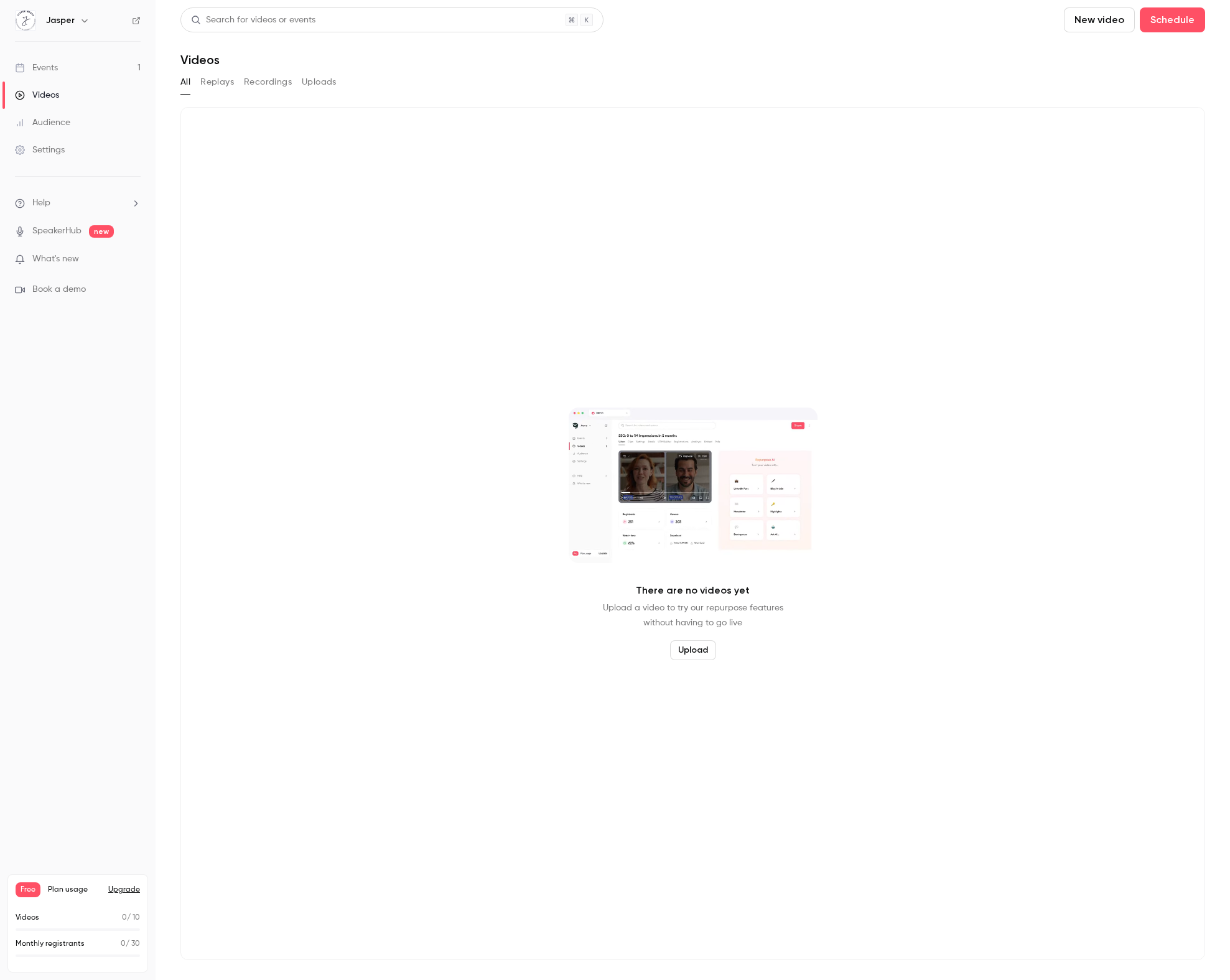
click at [58, 72] on link "Events 1" at bounding box center [77, 68] width 155 height 28
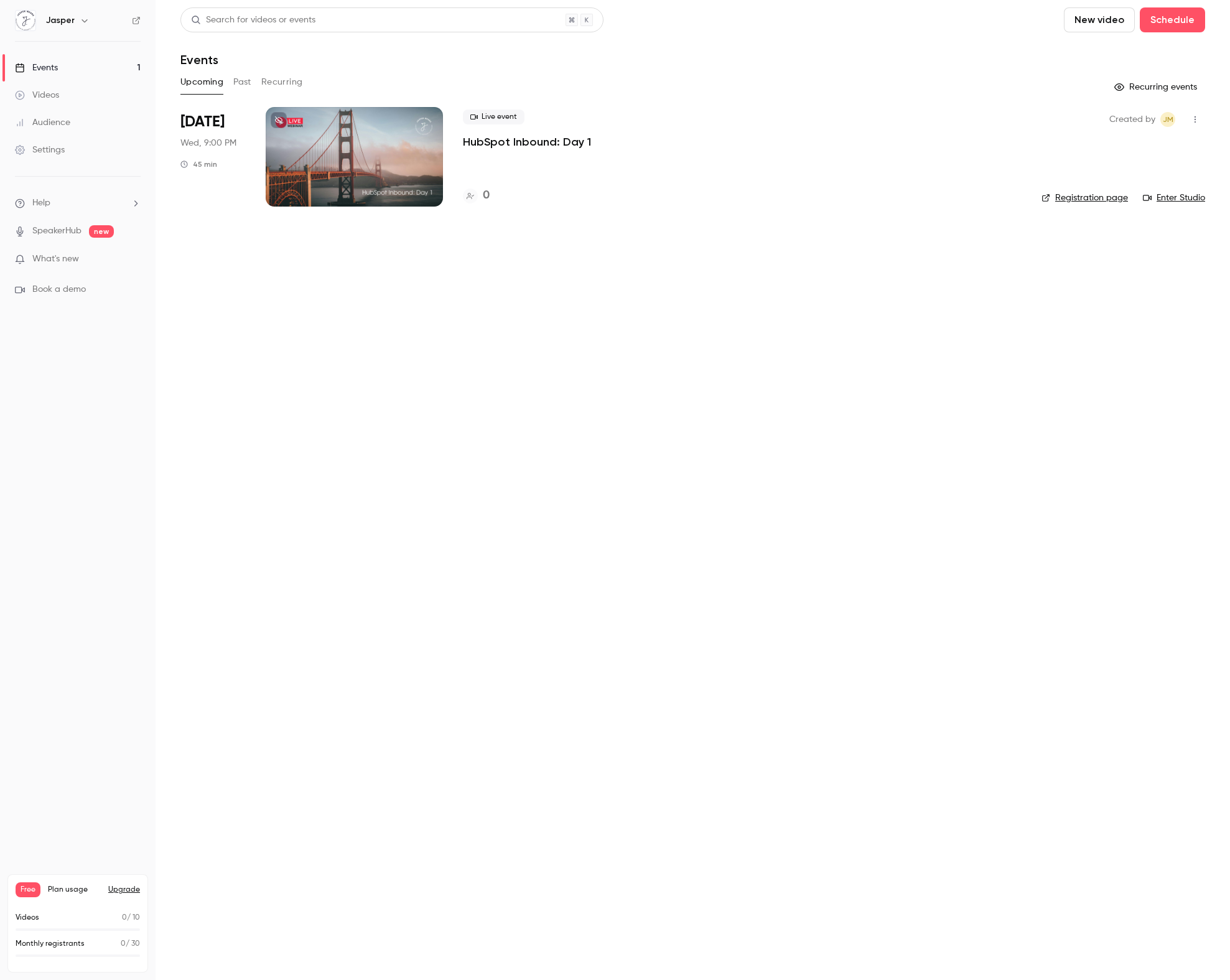
click at [73, 24] on div "Jasper" at bounding box center [84, 20] width 76 height 15
click at [85, 20] on icon "button" at bounding box center [84, 21] width 6 height 3
click at [98, 74] on div "Jasper [EMAIL_ADDRESS][DOMAIN_NAME] Billing Free New channel Log out" at bounding box center [127, 124] width 232 height 146
click at [262, 323] on div at bounding box center [615, 490] width 1230 height 980
click at [58, 157] on link "Settings" at bounding box center [77, 150] width 155 height 28
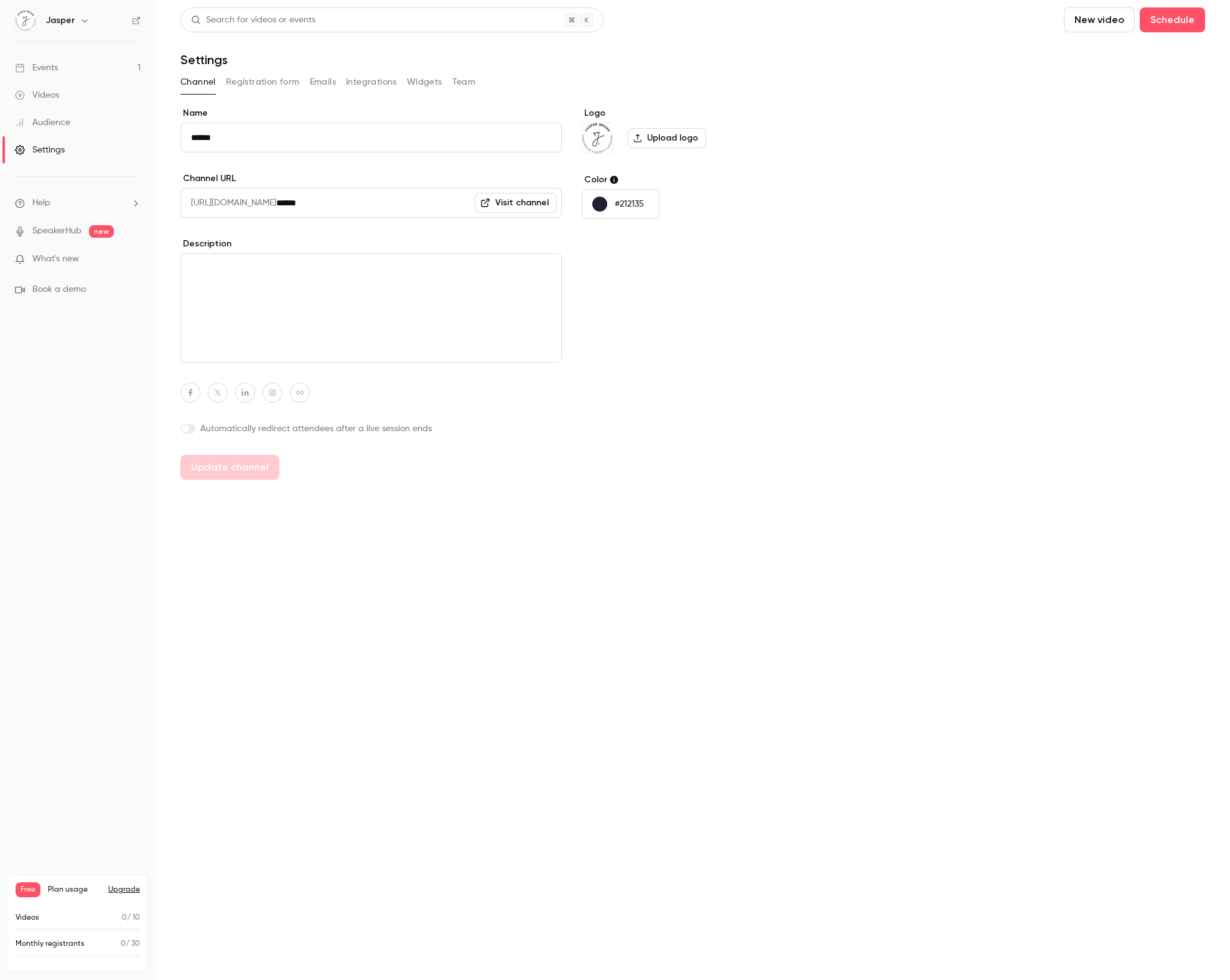
click at [464, 78] on button "Team" at bounding box center [464, 82] width 24 height 20
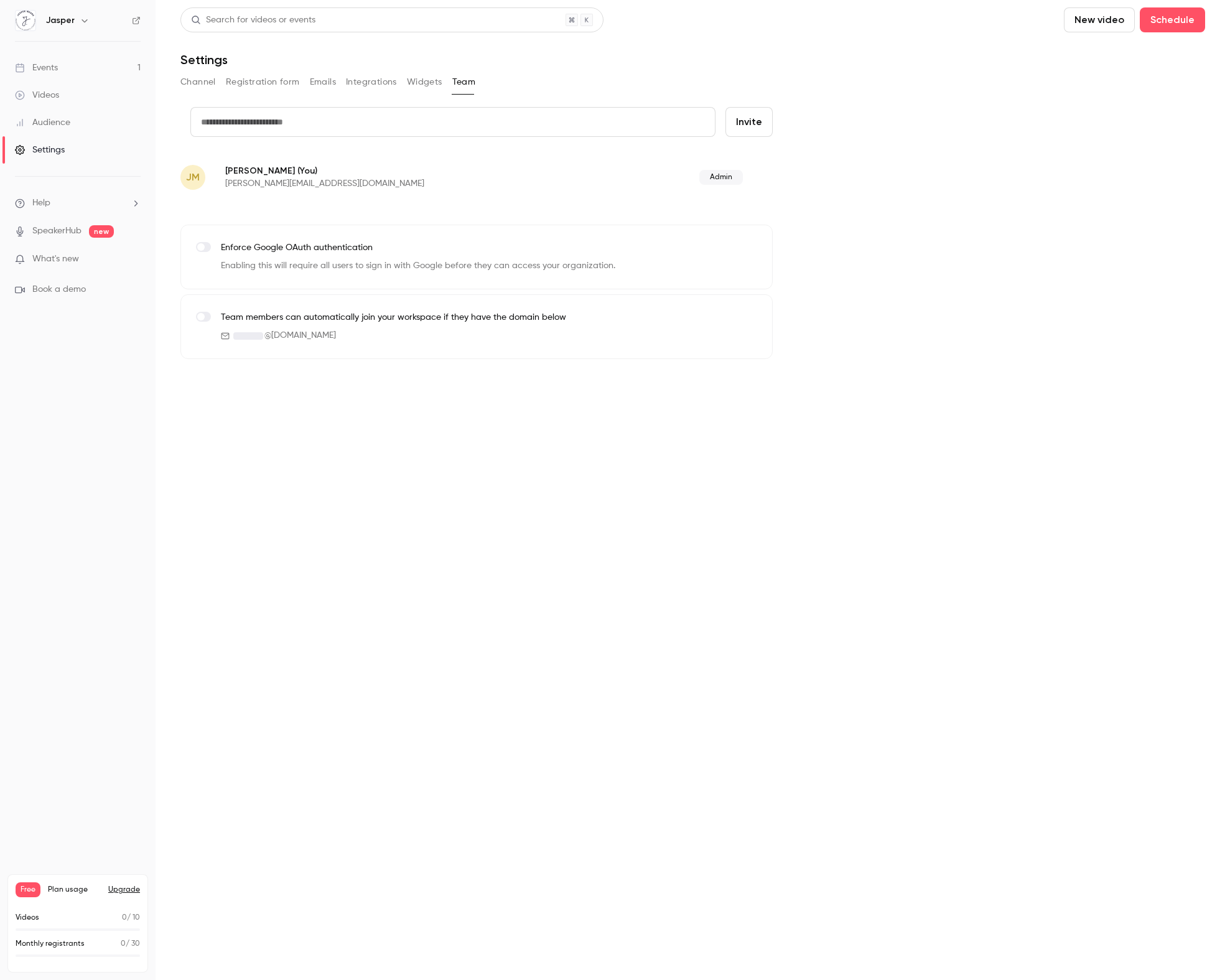
click at [186, 174] on span "JM" at bounding box center [193, 177] width 14 height 15
click at [295, 173] on span "(You)" at bounding box center [306, 171] width 23 height 13
click at [417, 82] on button "Widgets" at bounding box center [425, 82] width 36 height 20
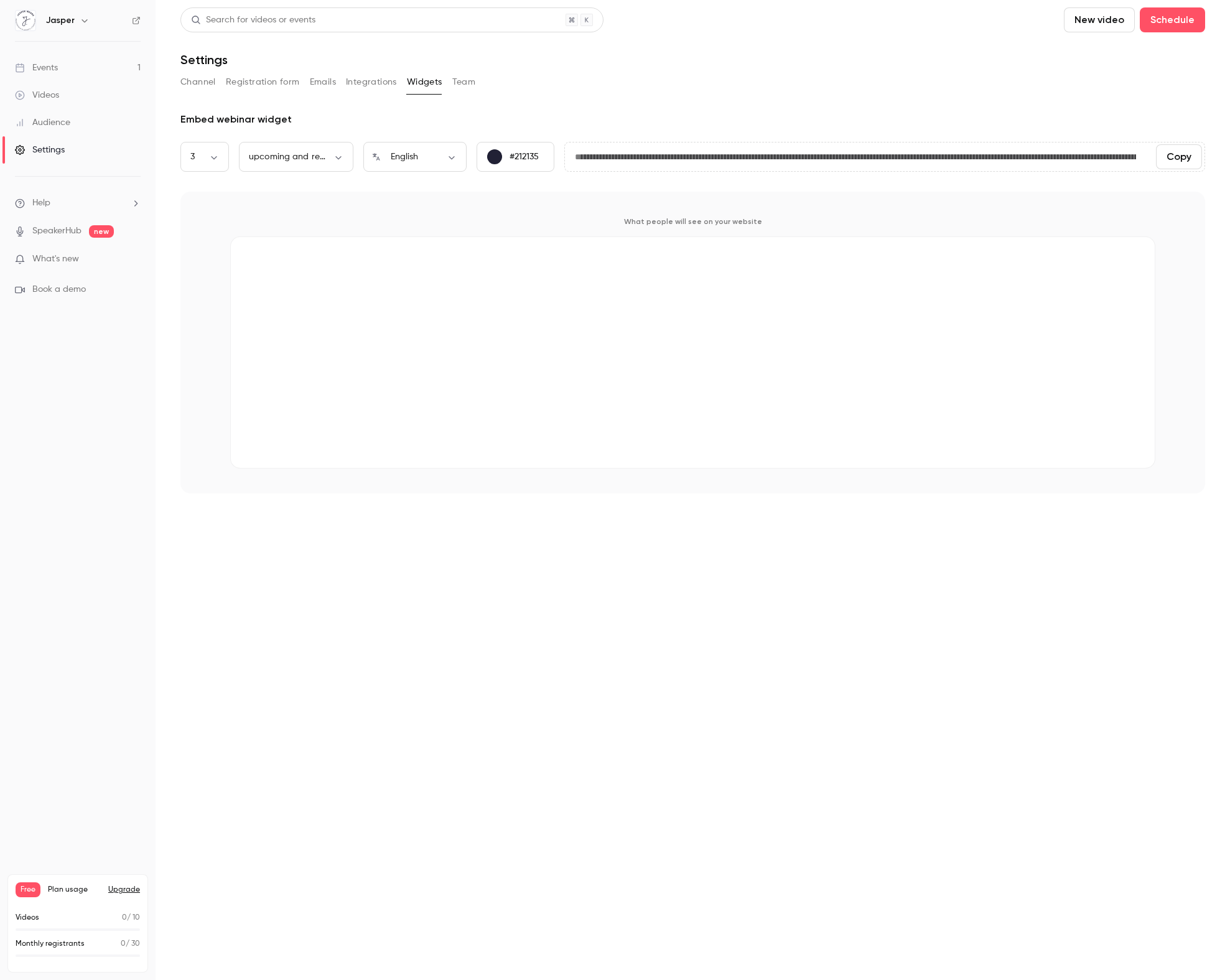
click at [369, 84] on button "Integrations" at bounding box center [371, 82] width 51 height 20
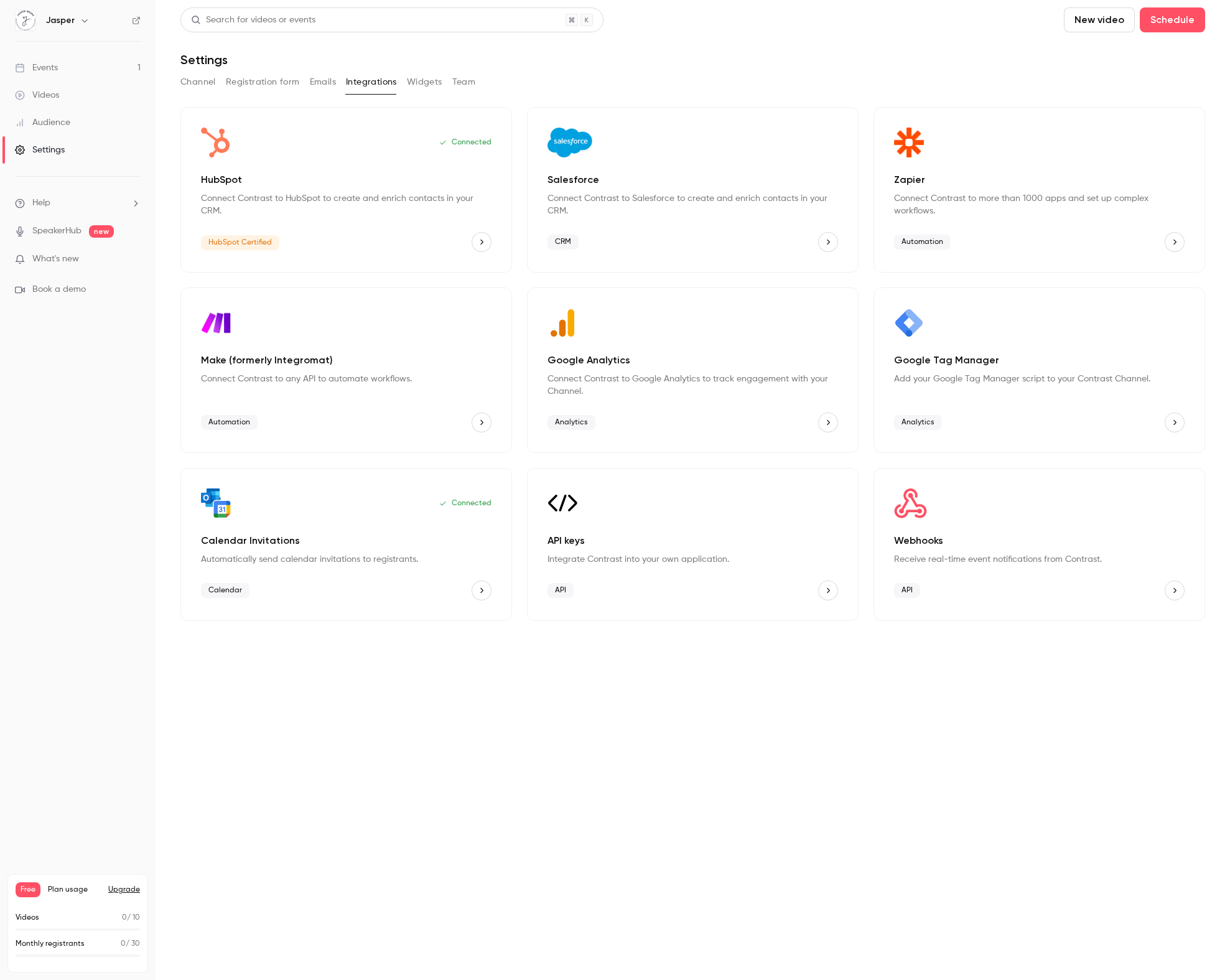
click at [326, 87] on button "Emails" at bounding box center [323, 82] width 26 height 20
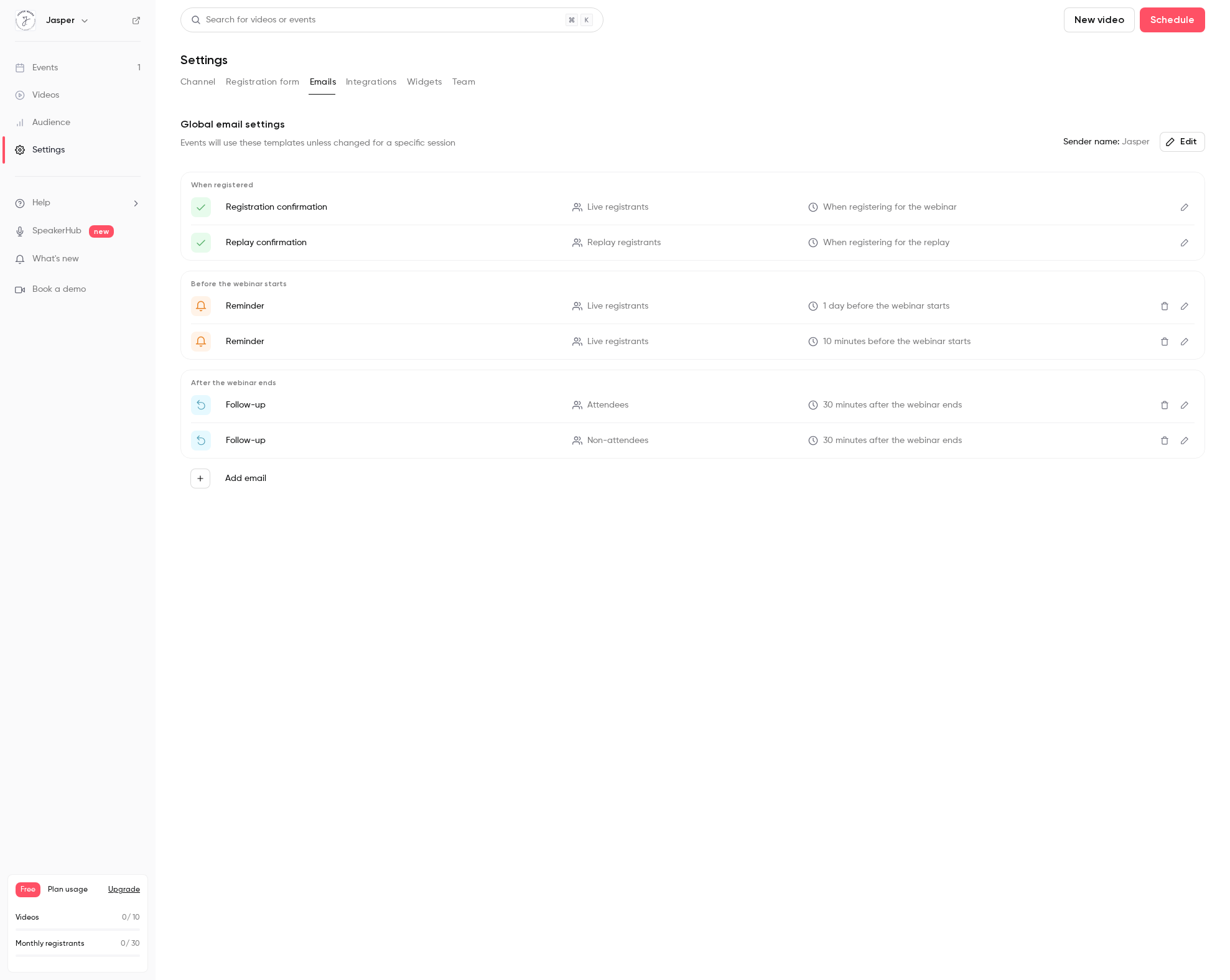
click at [362, 85] on button "Integrations" at bounding box center [371, 82] width 51 height 20
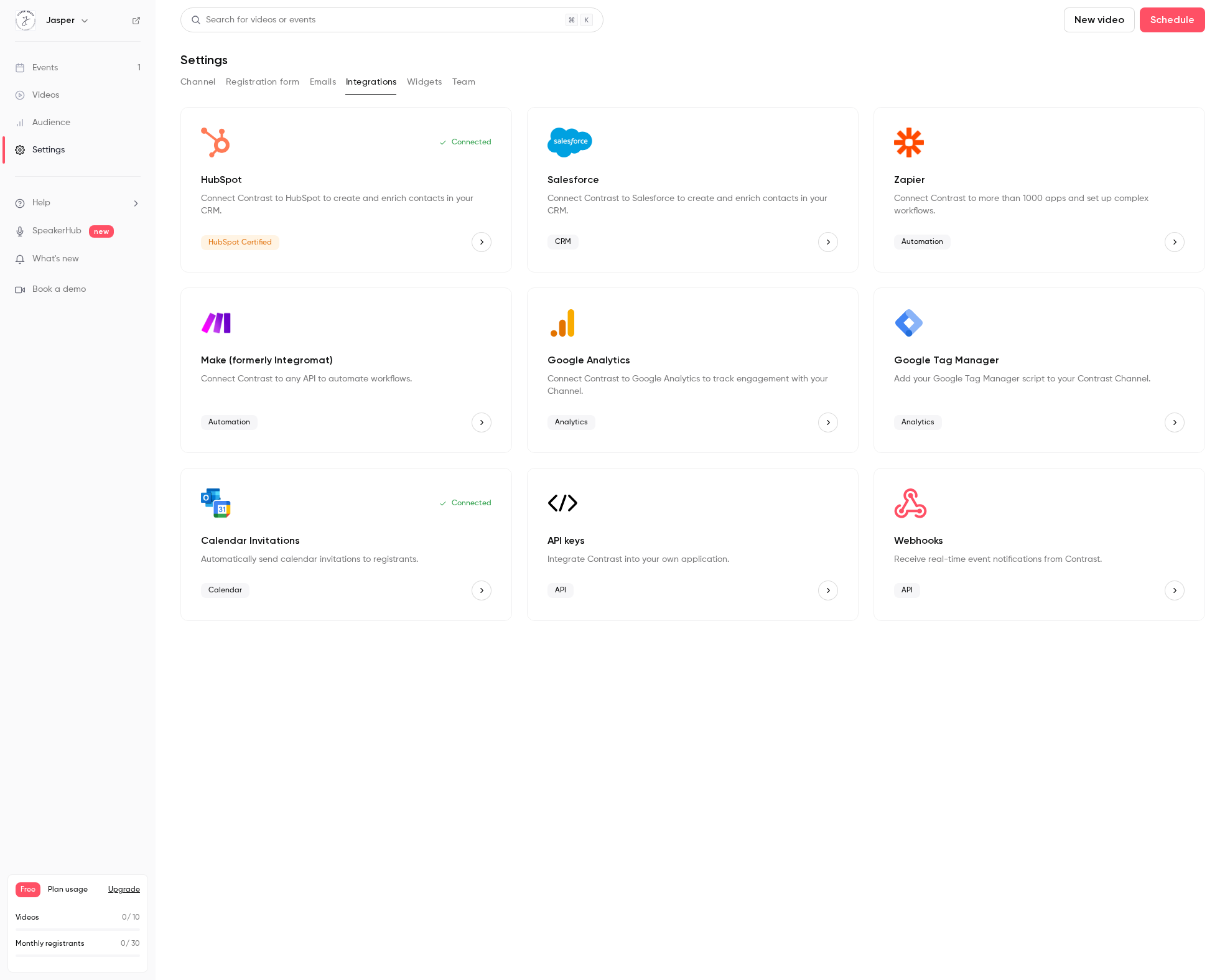
click at [266, 86] on button "Registration form" at bounding box center [262, 82] width 74 height 20
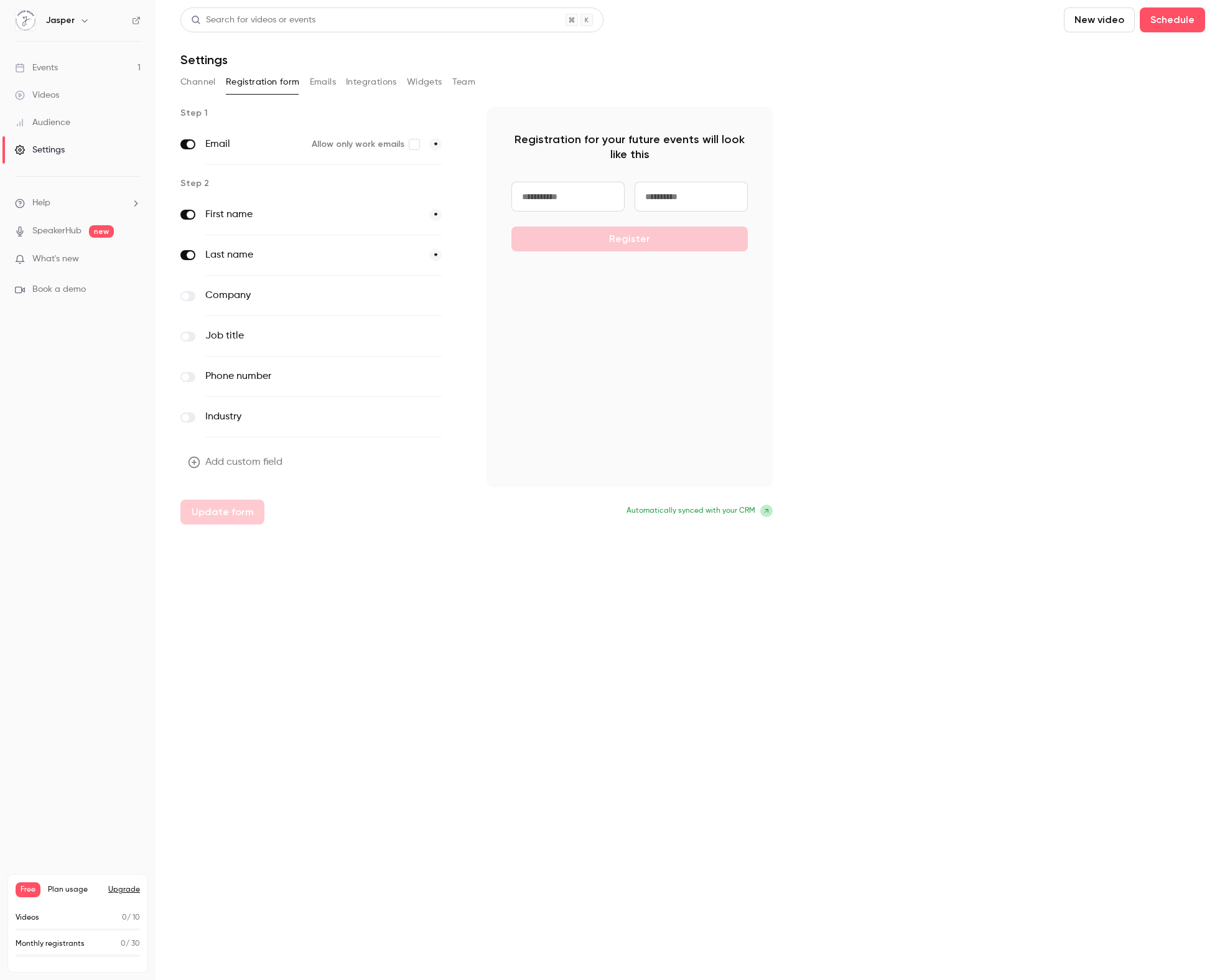
click at [208, 83] on button "Channel" at bounding box center [198, 82] width 36 height 20
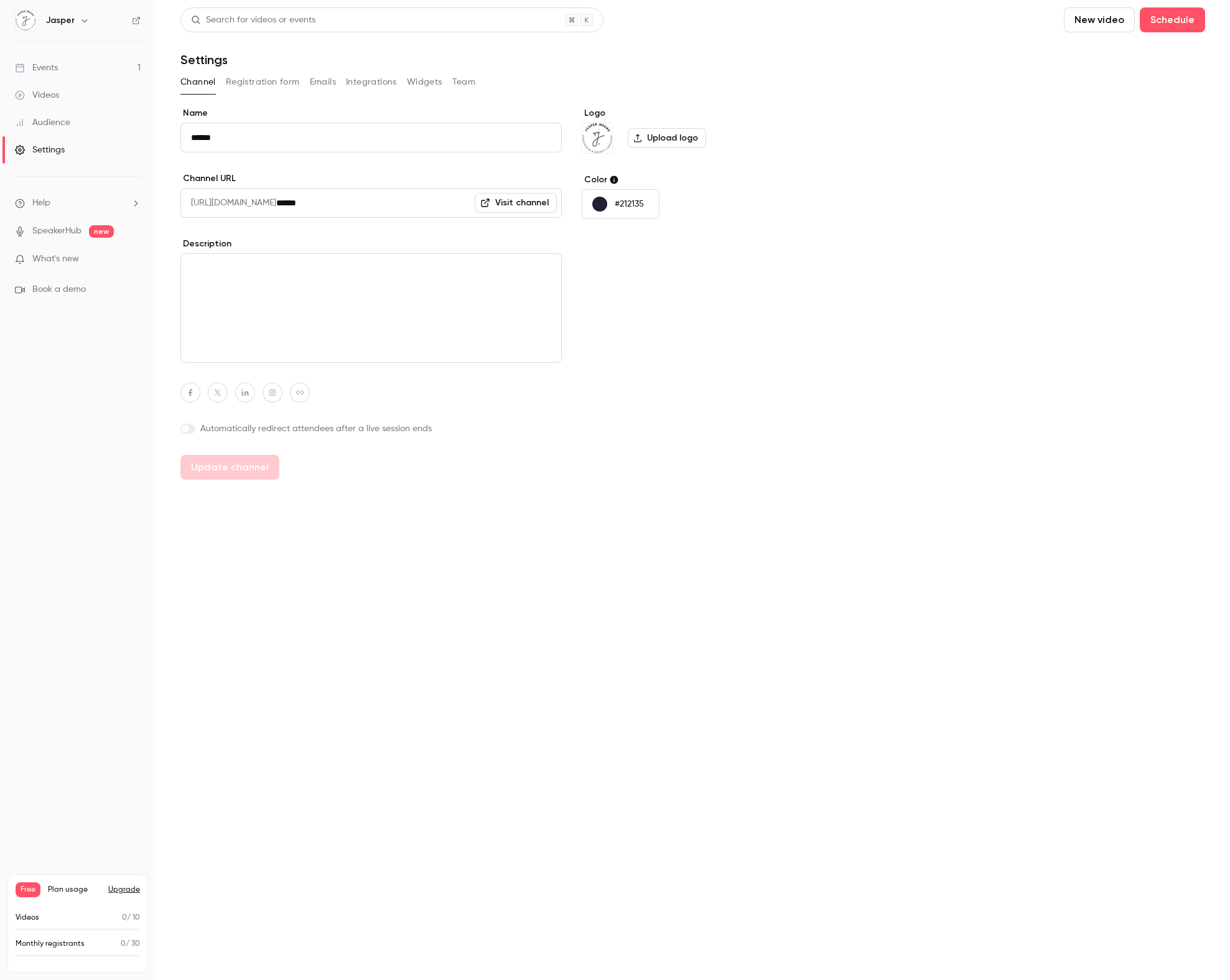
click at [69, 103] on link "Videos" at bounding box center [77, 95] width 155 height 28
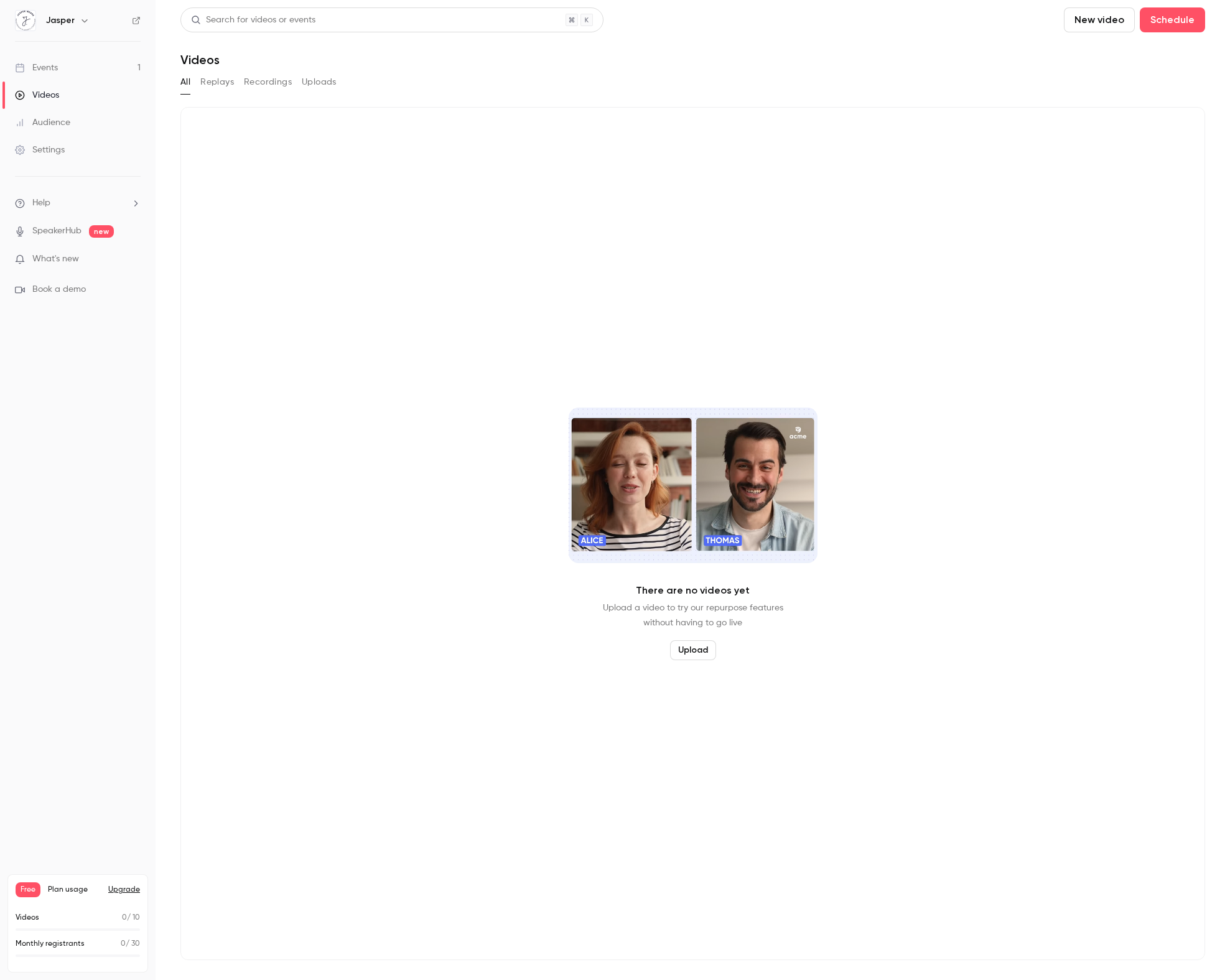
click at [71, 122] on link "Audience" at bounding box center [77, 123] width 155 height 28
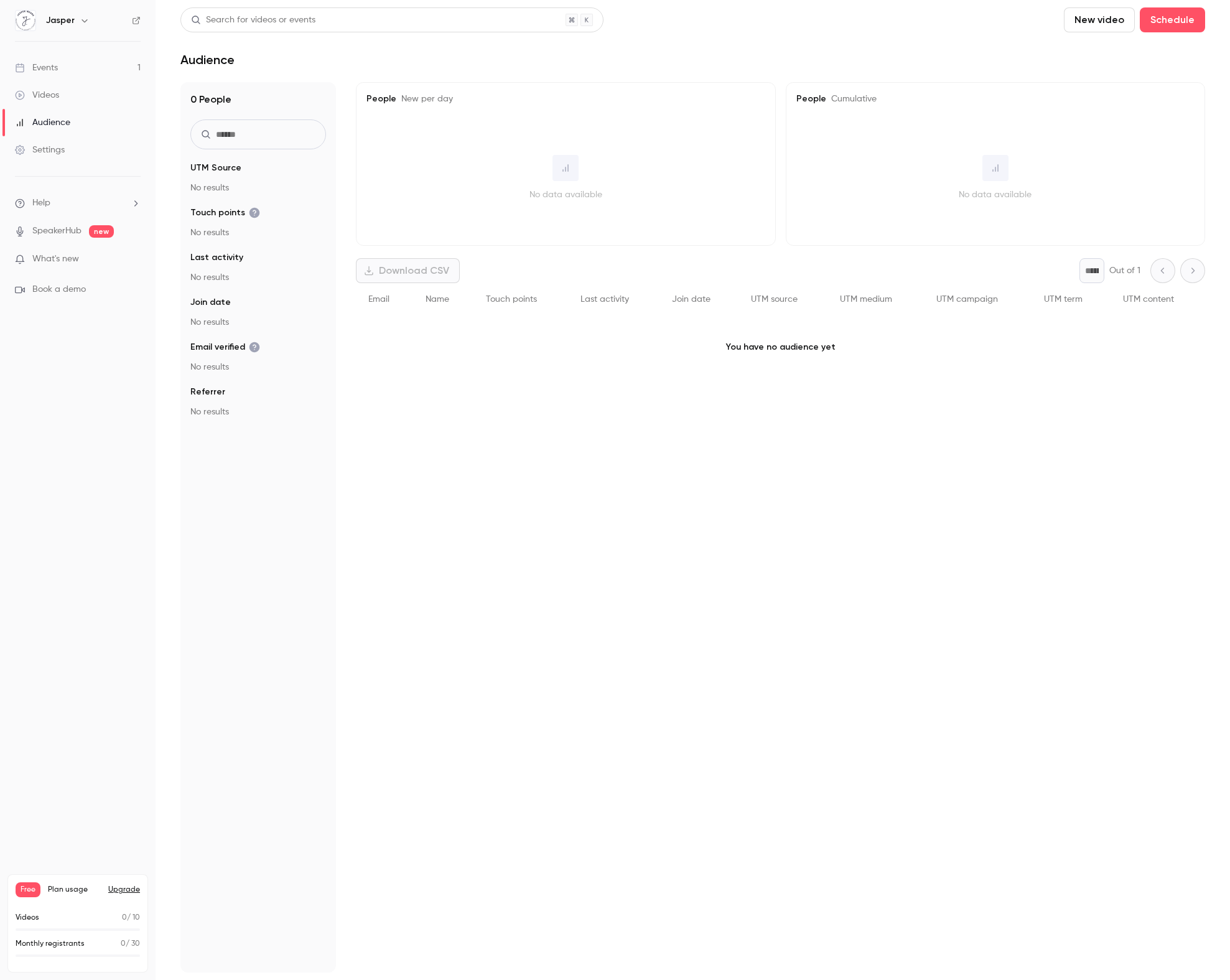
click at [57, 154] on div "Settings" at bounding box center [39, 150] width 50 height 12
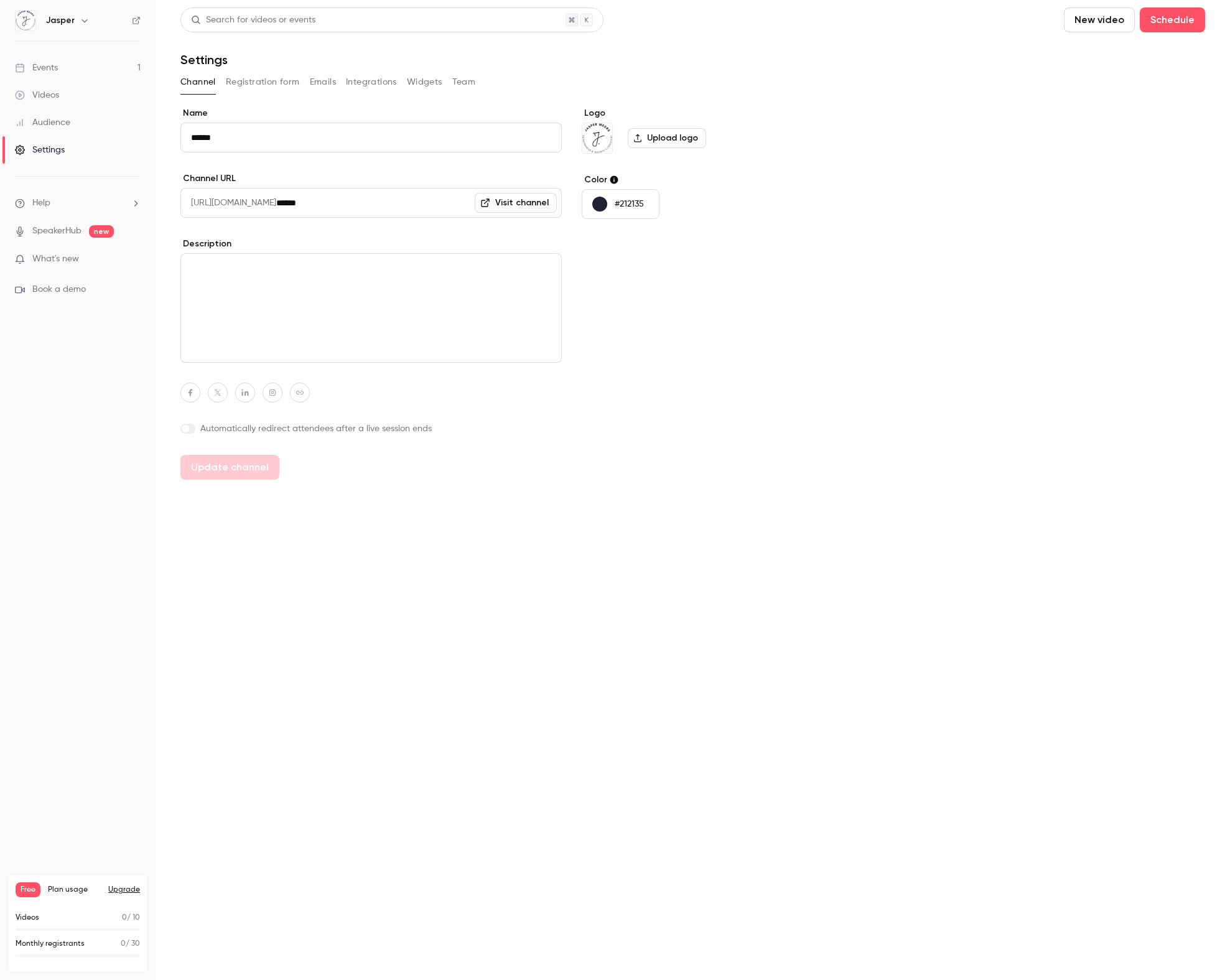
click at [75, 20] on div "Jasper" at bounding box center [84, 20] width 76 height 15
click at [83, 20] on icon "button" at bounding box center [84, 20] width 10 height 10
click at [886, 566] on div at bounding box center [615, 490] width 1230 height 980
